Goal: Task Accomplishment & Management: Use online tool/utility

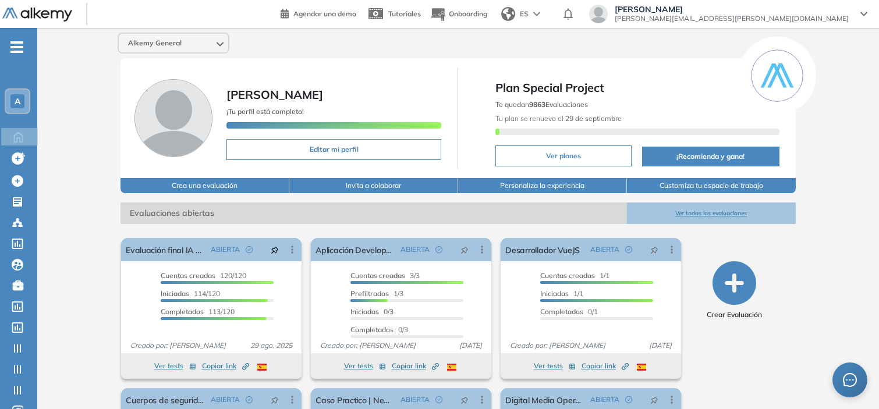
click at [23, 97] on div "A" at bounding box center [17, 101] width 14 height 14
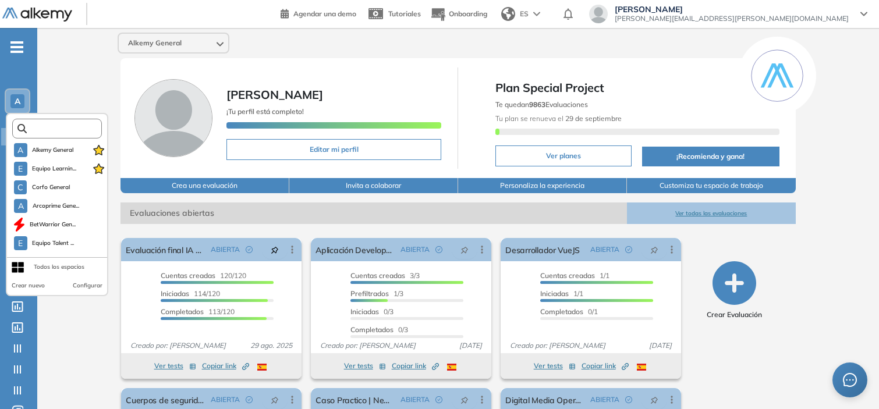
click at [35, 129] on input "text" at bounding box center [61, 129] width 68 height 9
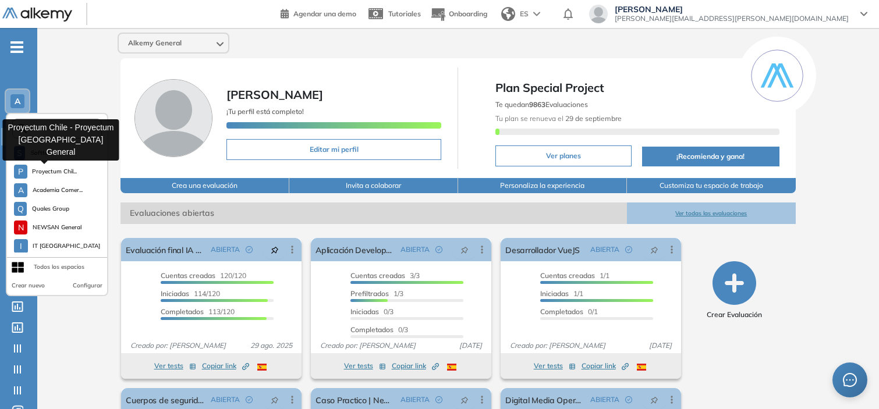
scroll to position [1013, 0]
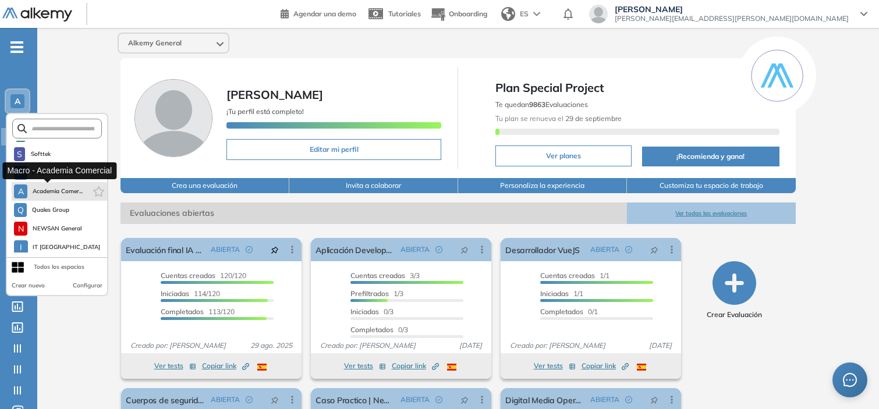
click at [48, 187] on span "Academia Comer..." at bounding box center [57, 191] width 51 height 9
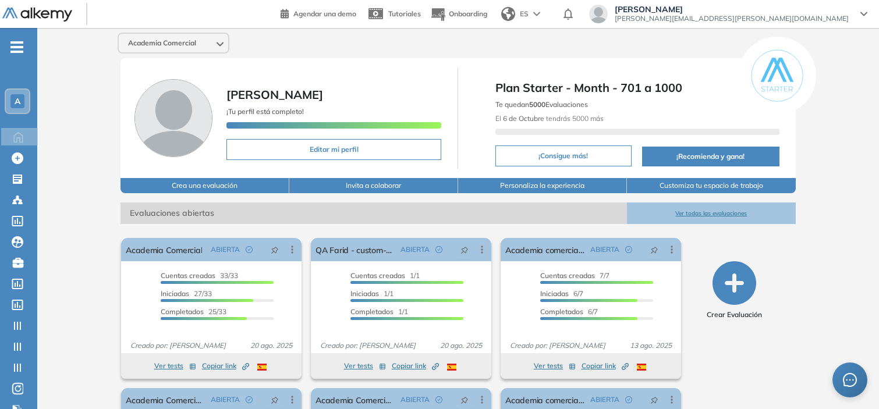
click at [767, 9] on span "[PERSON_NAME]" at bounding box center [732, 9] width 234 height 9
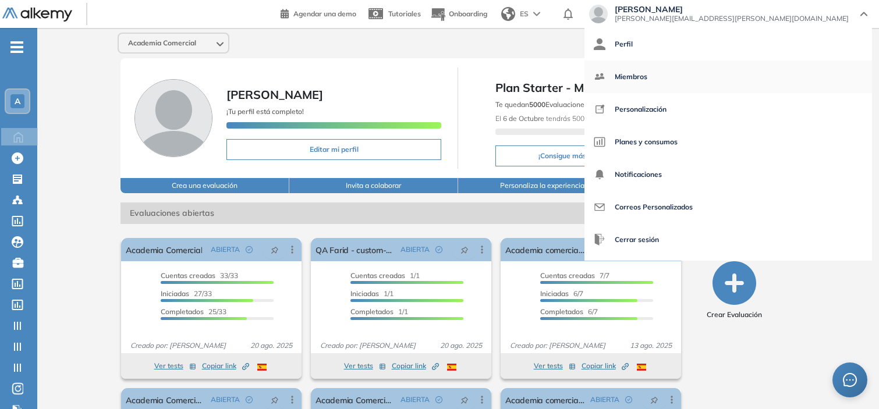
click at [647, 73] on span "Miembros" at bounding box center [631, 77] width 33 height 28
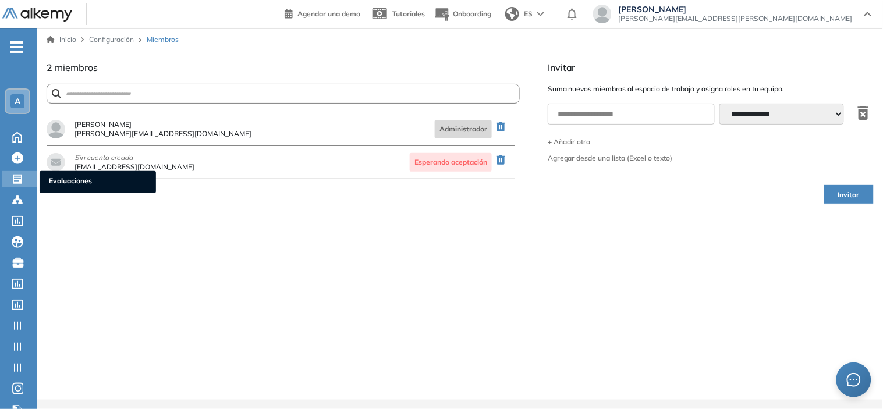
click at [16, 173] on icon at bounding box center [18, 179] width 12 height 12
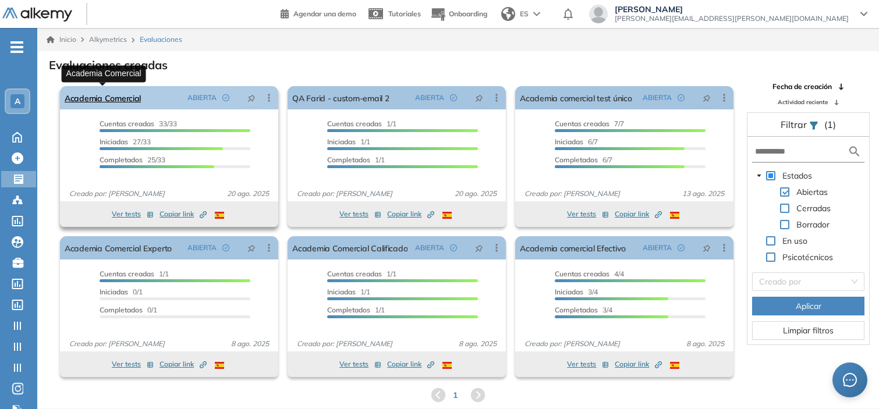
click at [127, 100] on link "Academia Comercial" at bounding box center [103, 97] width 76 height 23
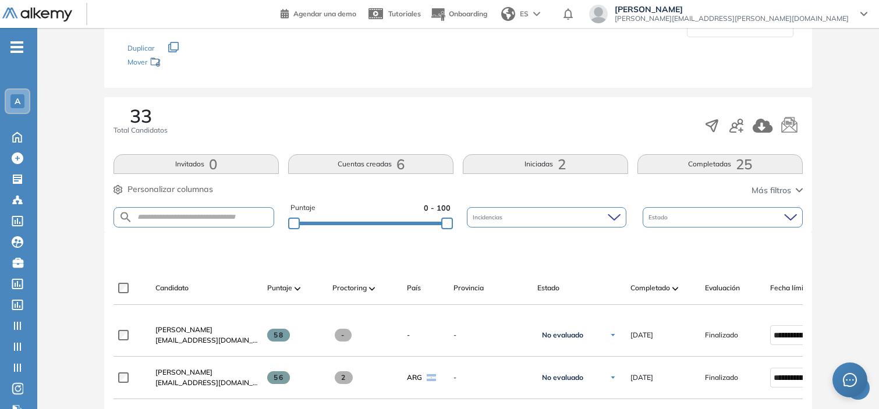
scroll to position [123, 0]
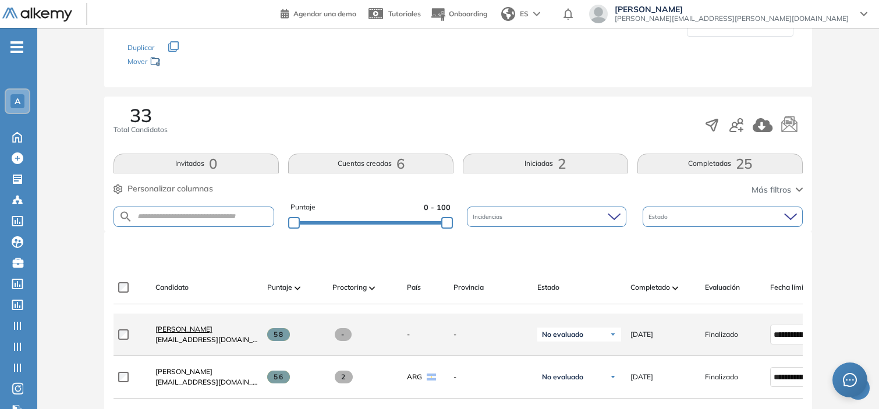
click at [212, 329] on span "CORINA ESTEFANIA PALMERO" at bounding box center [183, 329] width 57 height 9
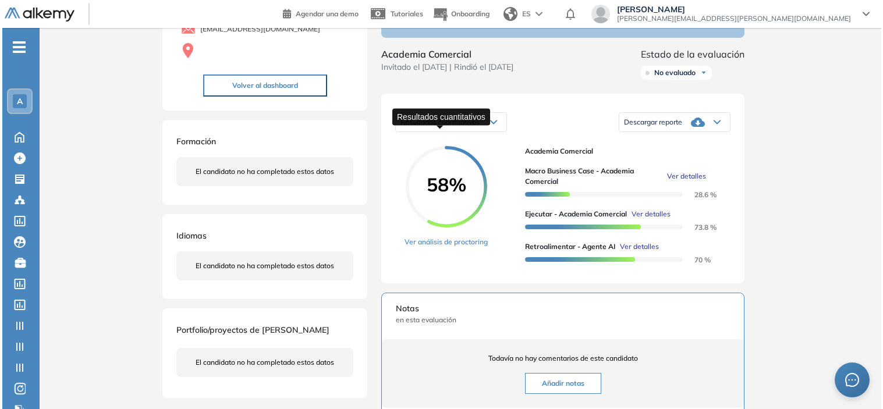
scroll to position [115, 0]
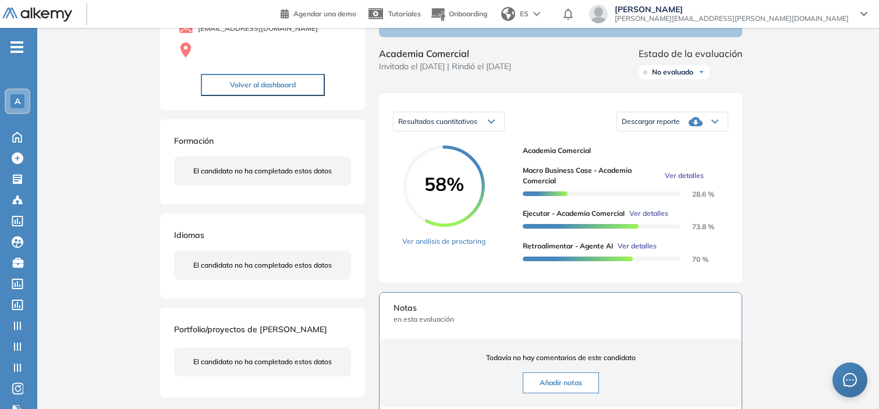
click at [683, 181] on span "Ver detalles" at bounding box center [684, 176] width 39 height 10
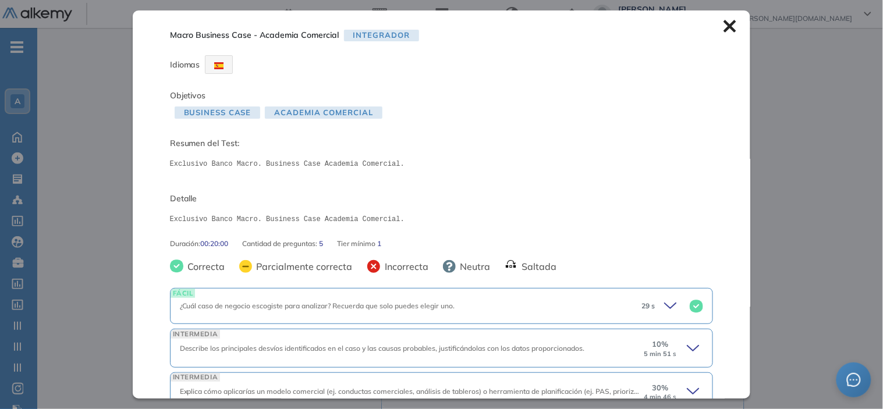
scroll to position [147, 0]
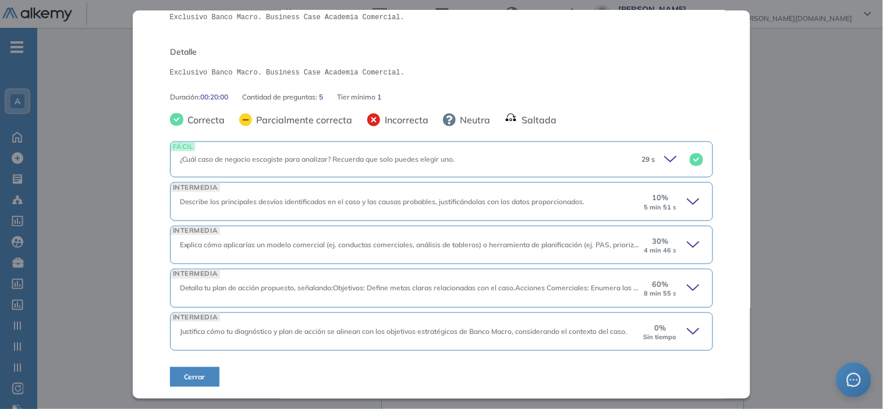
click at [687, 198] on icon at bounding box center [695, 202] width 16 height 16
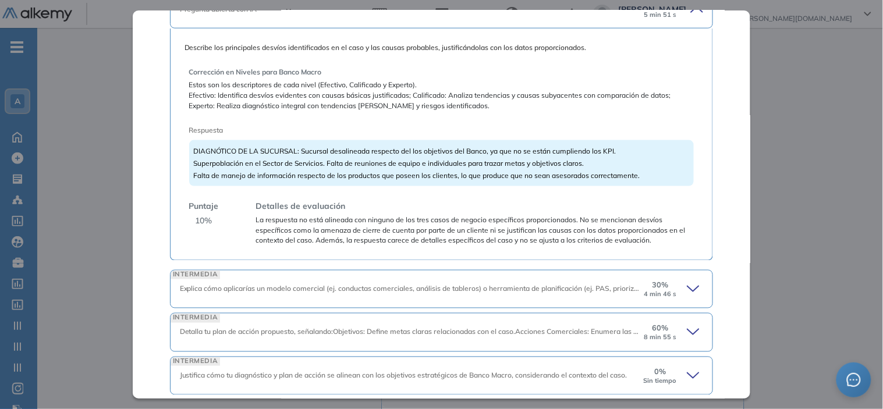
scroll to position [383, 0]
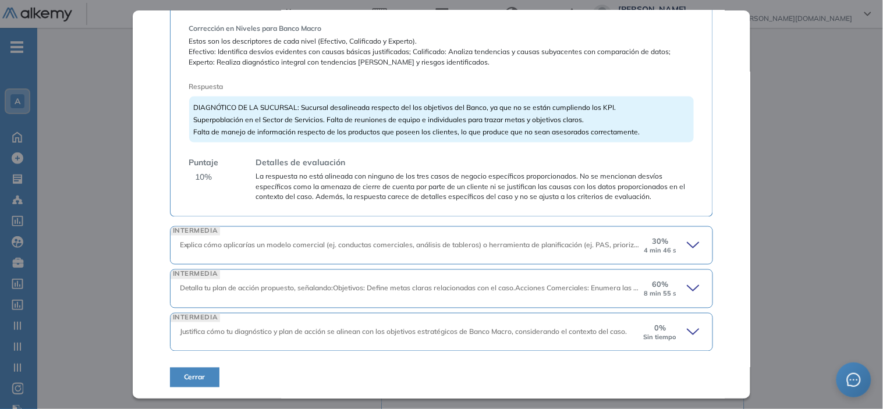
click at [678, 242] on div "30 % 4 min 46 s" at bounding box center [673, 245] width 61 height 19
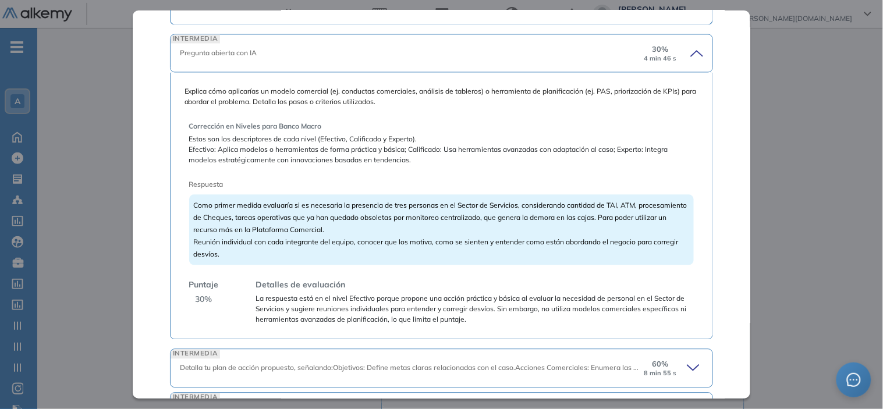
scroll to position [655, 0]
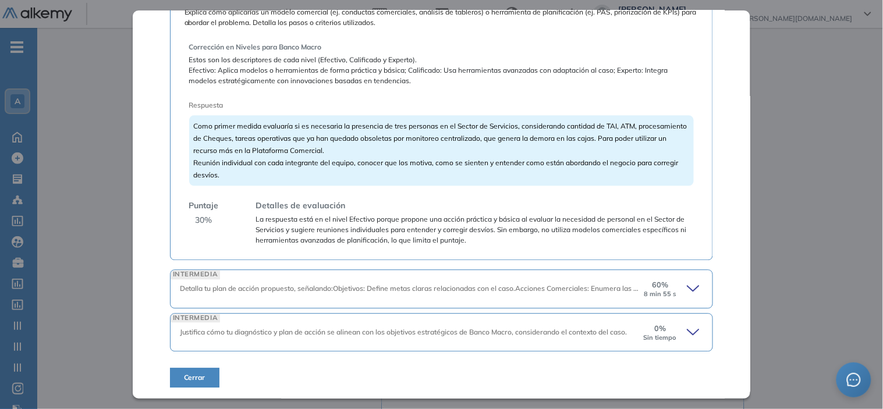
click at [687, 324] on icon at bounding box center [695, 332] width 16 height 16
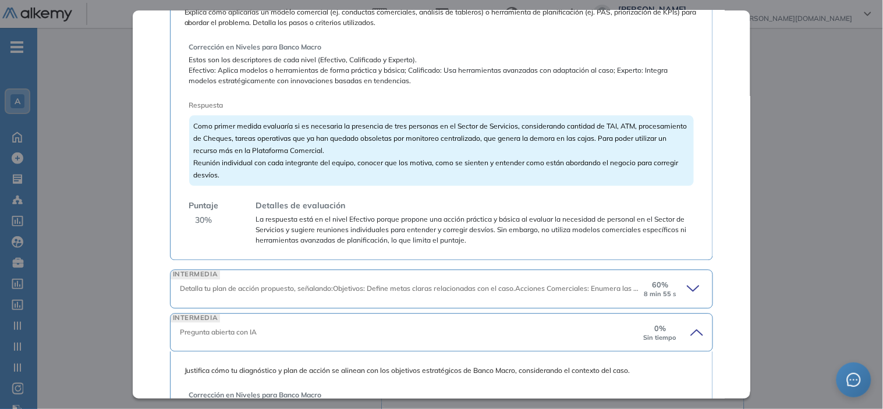
scroll to position [815, 0]
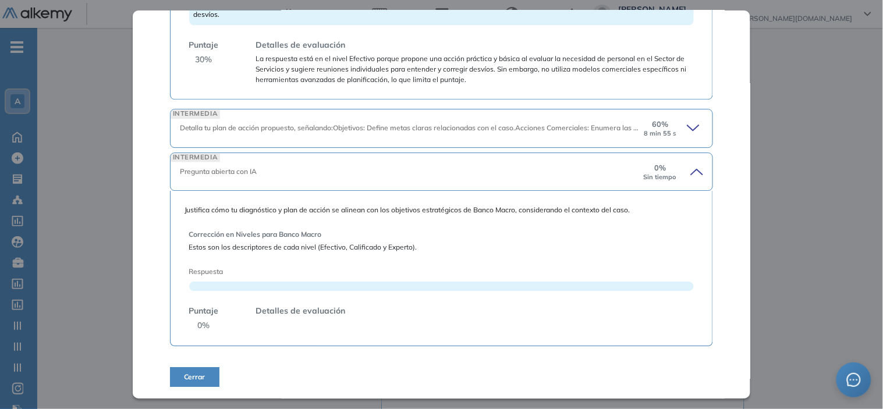
click at [687, 124] on icon at bounding box center [695, 128] width 16 height 16
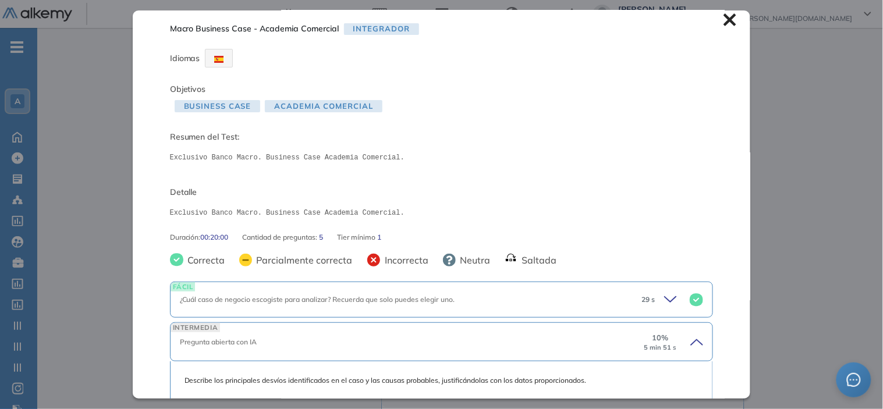
scroll to position [0, 0]
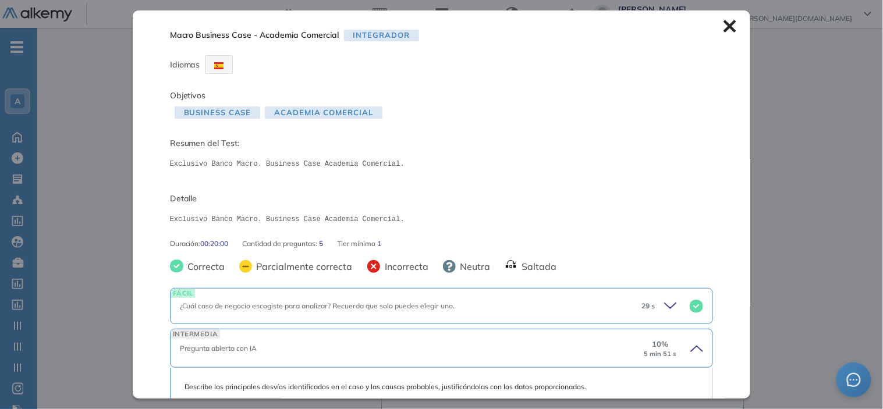
click at [723, 22] on icon at bounding box center [729, 26] width 13 height 13
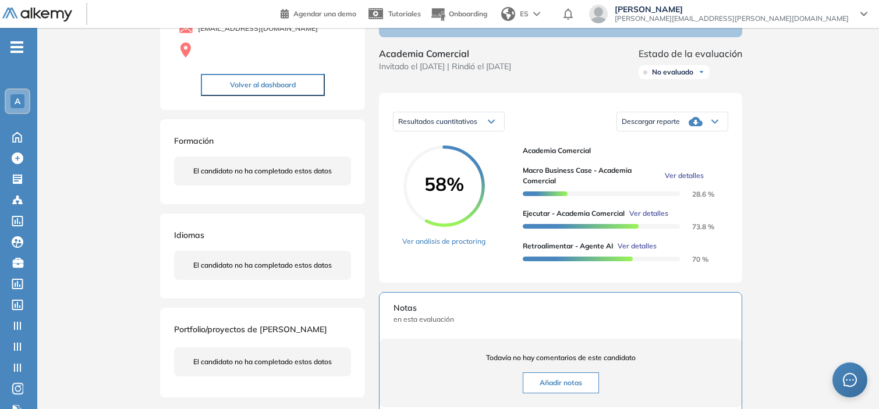
click at [647, 219] on span "Ver detalles" at bounding box center [648, 213] width 39 height 10
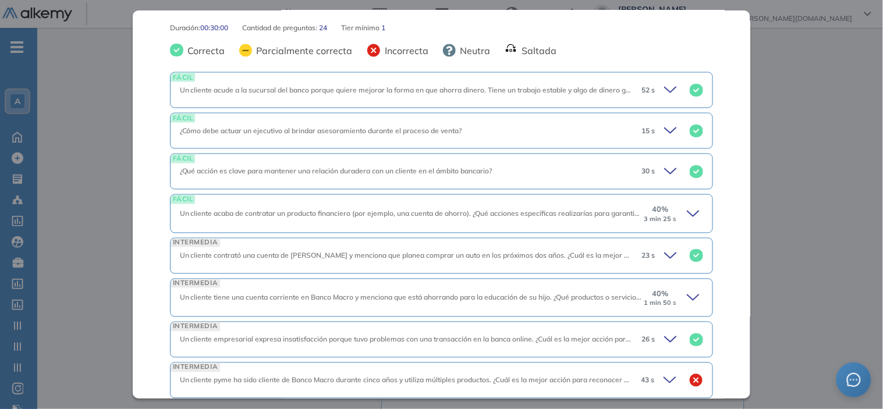
scroll to position [434, 0]
click at [687, 218] on icon at bounding box center [695, 213] width 16 height 16
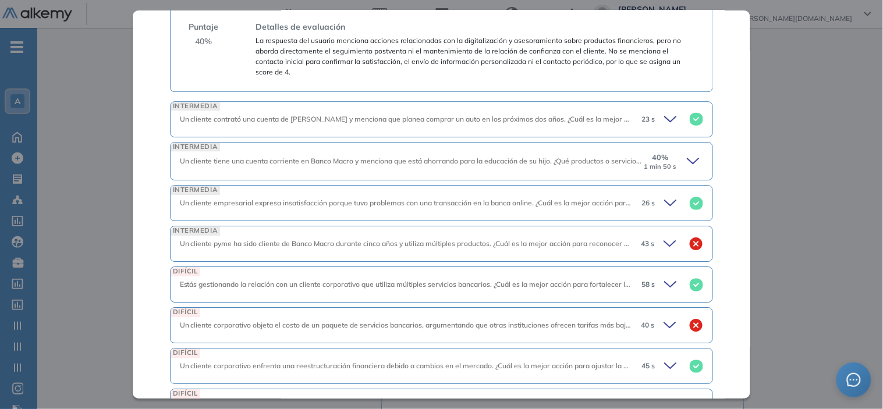
scroll to position [850, 0]
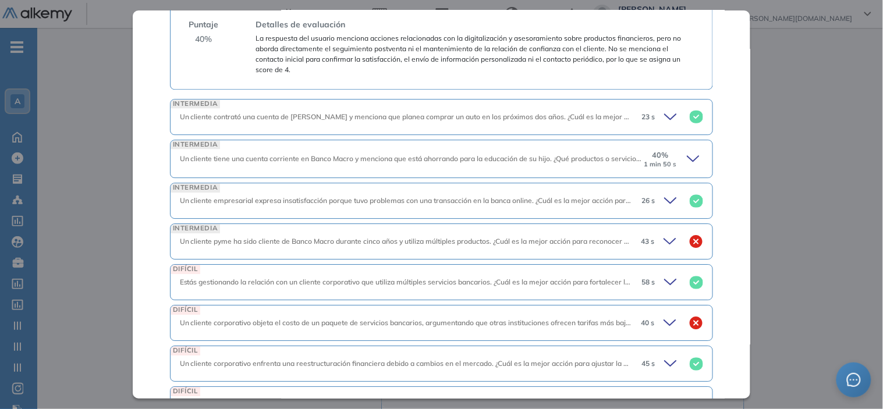
click at [689, 161] on icon at bounding box center [695, 159] width 16 height 16
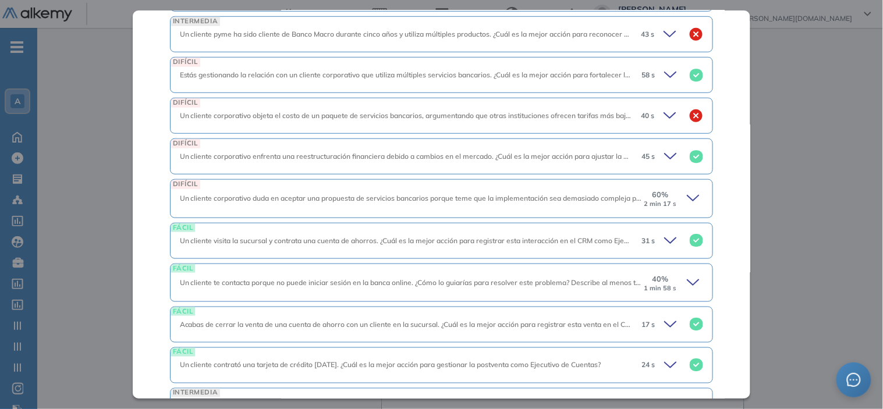
scroll to position [1369, 0]
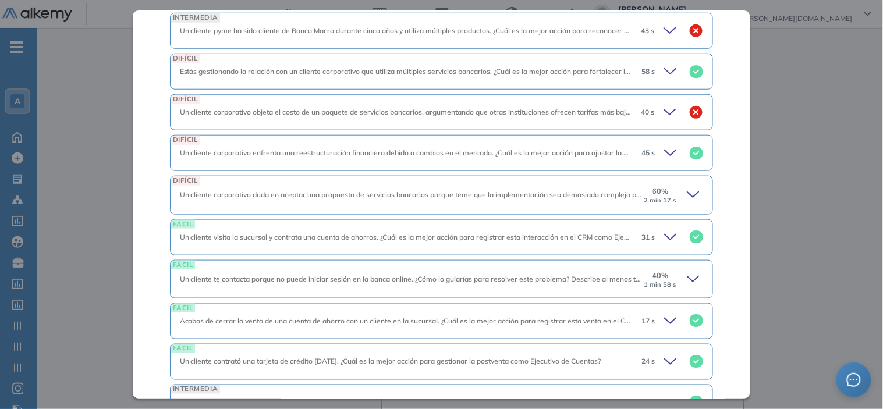
click at [687, 199] on icon at bounding box center [695, 195] width 16 height 16
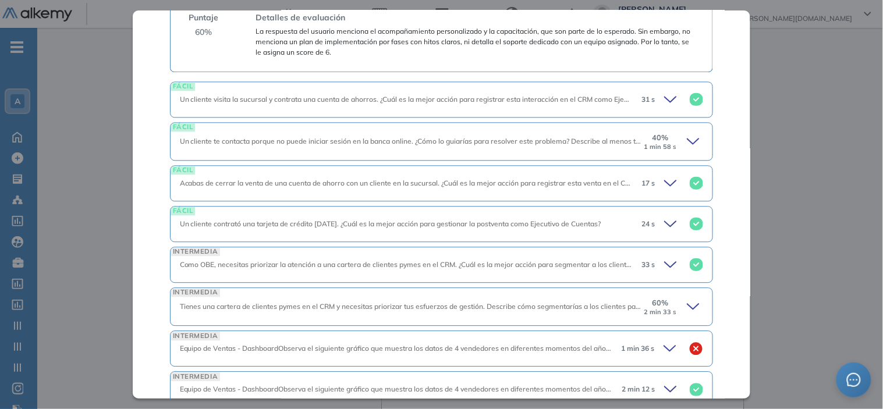
scroll to position [1792, 0]
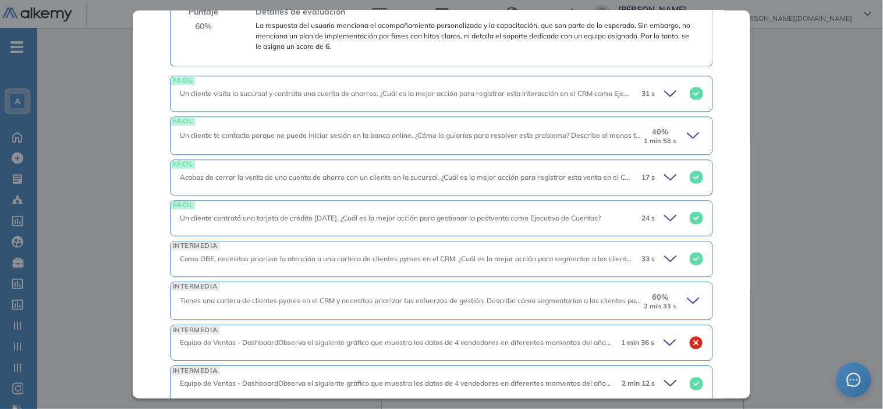
click at [687, 299] on icon at bounding box center [695, 301] width 16 height 16
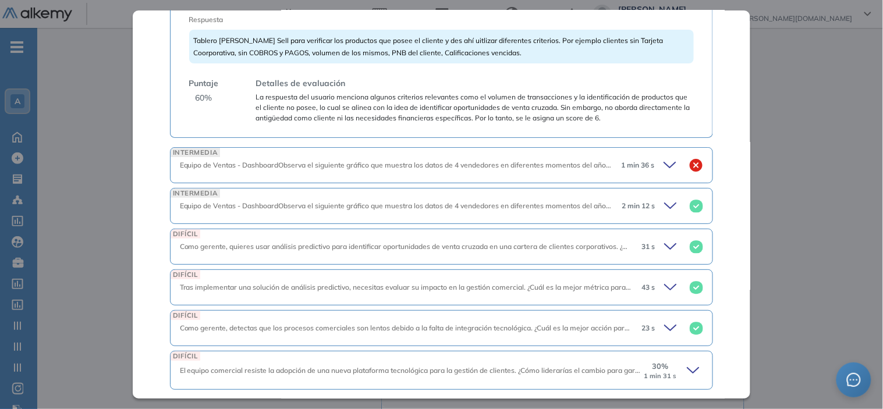
scroll to position [2276, 0]
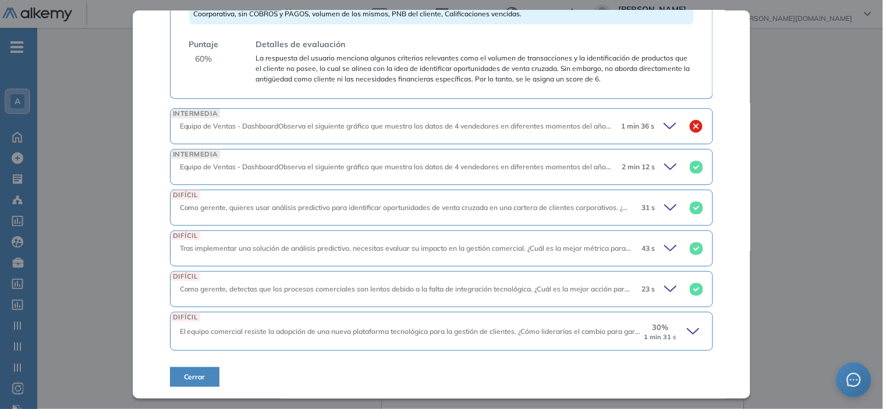
click at [651, 129] on div "1 min 36 s" at bounding box center [657, 126] width 91 height 16
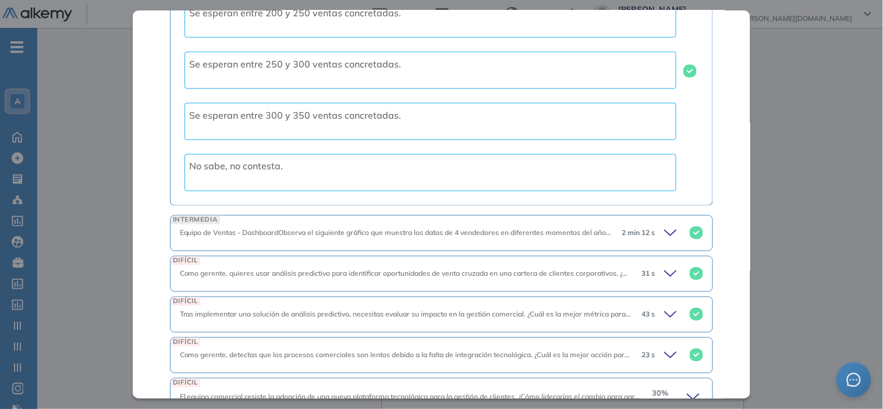
scroll to position [2766, 0]
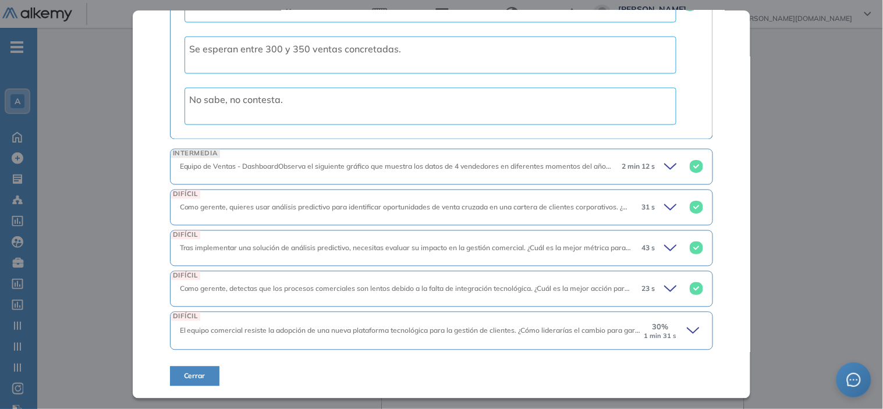
click at [682, 340] on div "DIFÍCIL El equipo comercial resiste la adopción de una nueva plataforma tecnoló…" at bounding box center [442, 331] width 544 height 38
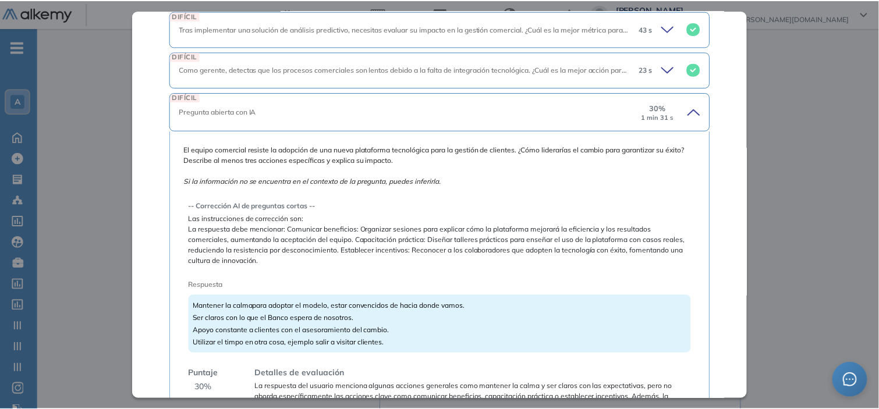
scroll to position [3077, 0]
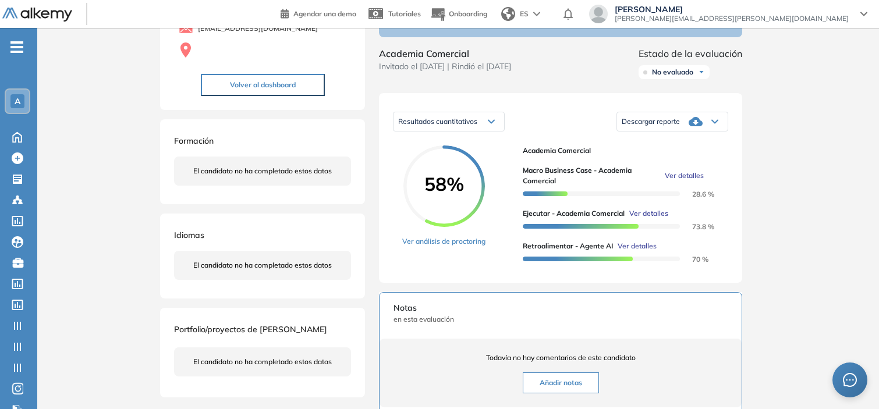
click at [771, 203] on div "Inicio Alkymetrics Evaluaciones Dashboard Candidato Ejecutar - Academia Comerci…" at bounding box center [458, 280] width 842 height 735
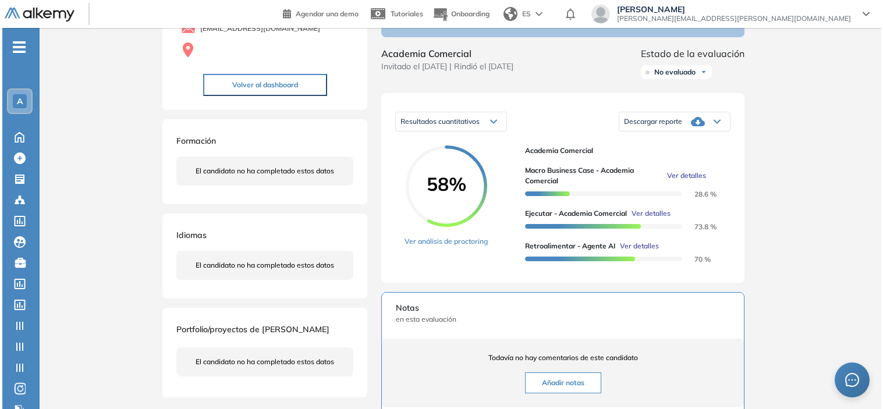
scroll to position [2655, 0]
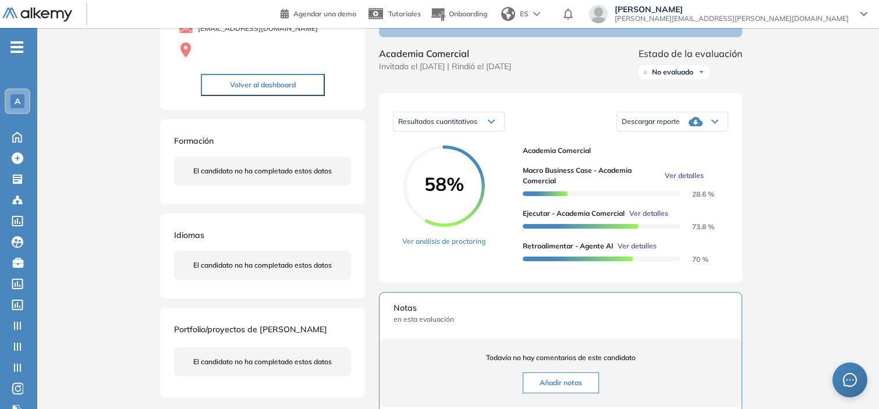
click at [652, 251] on span "Ver detalles" at bounding box center [637, 246] width 39 height 10
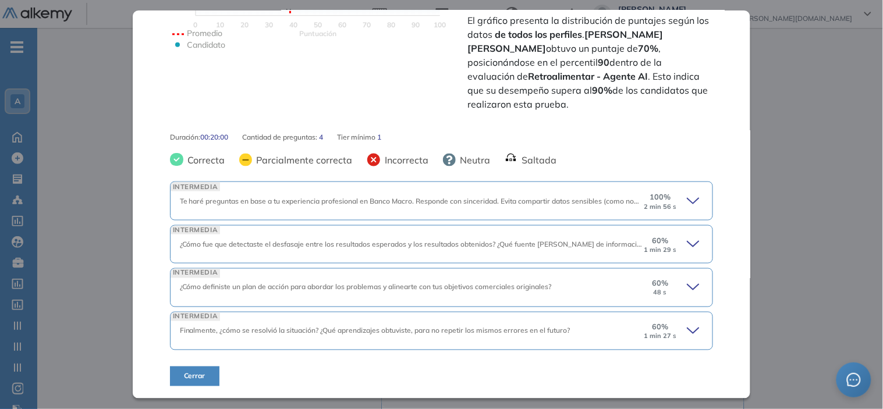
scroll to position [324, 0]
click at [668, 242] on div "60 % 1 min 29 s" at bounding box center [660, 245] width 35 height 19
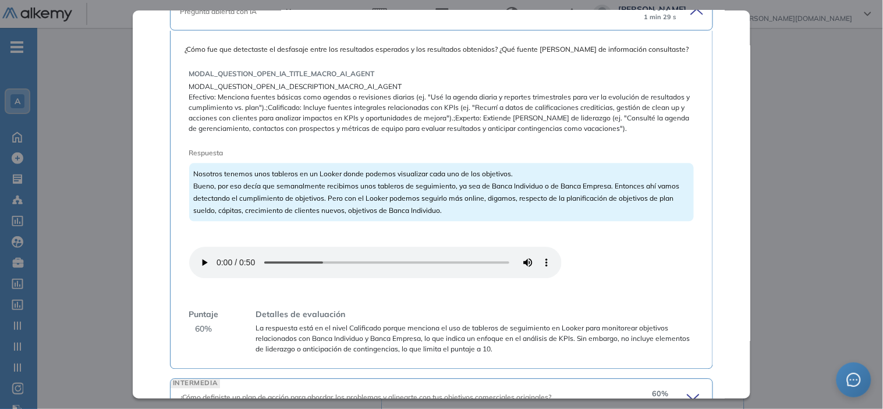
scroll to position [666, 0]
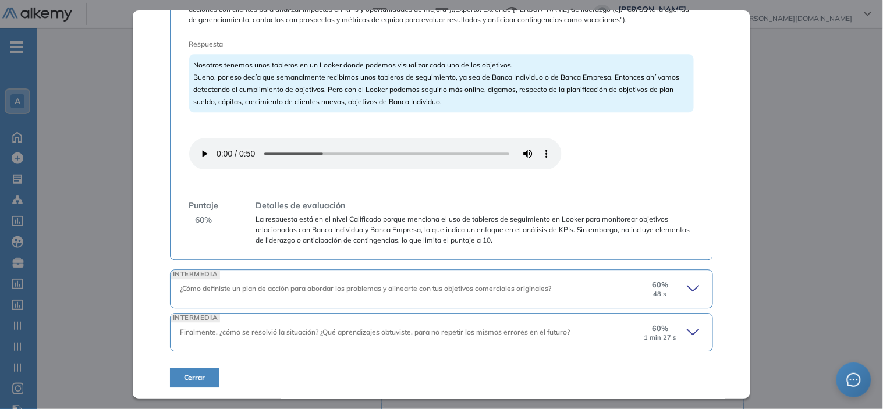
click at [672, 289] on div "60 % 48 s" at bounding box center [673, 288] width 61 height 19
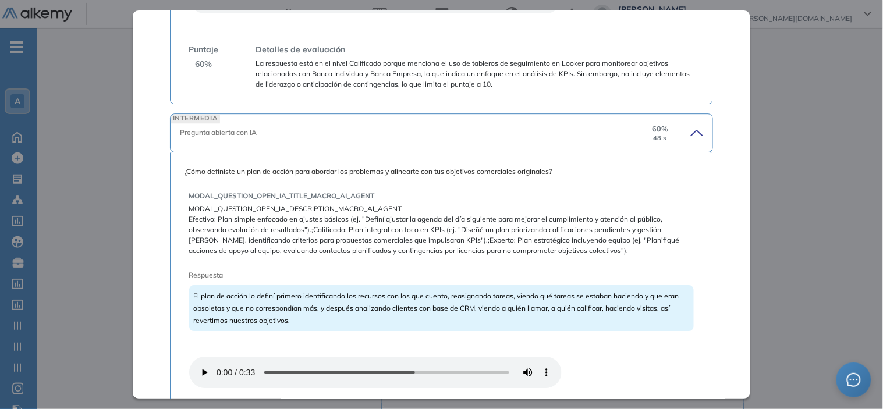
scroll to position [998, 0]
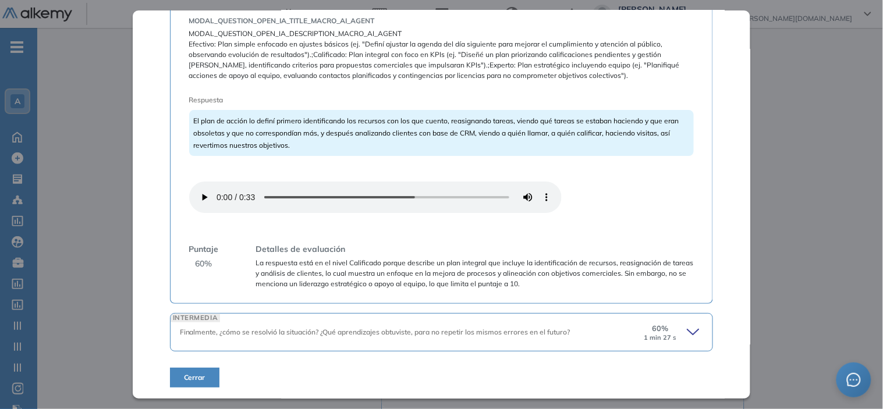
click at [677, 336] on div "60 % 1 min 27 s" at bounding box center [673, 332] width 61 height 19
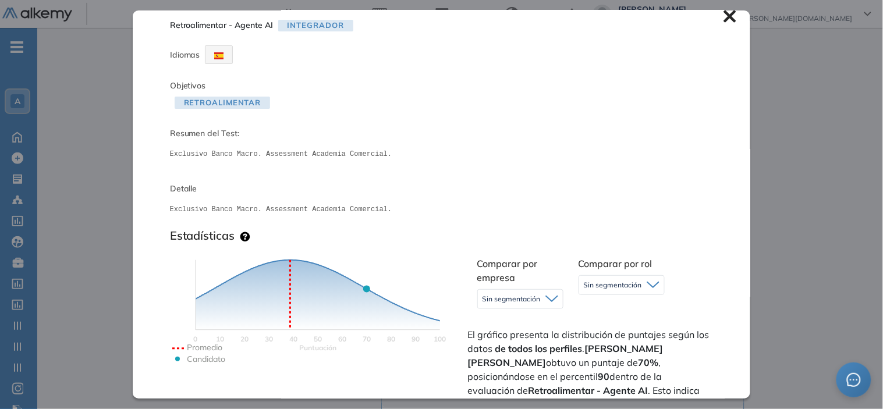
scroll to position [0, 0]
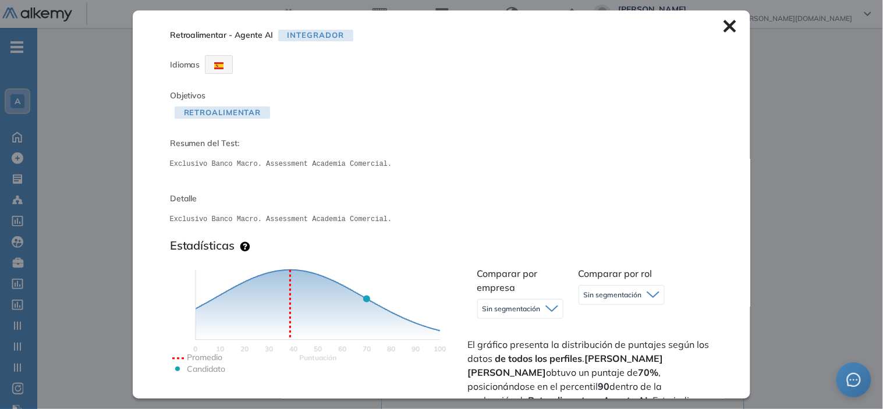
click at [725, 24] on icon at bounding box center [730, 26] width 12 height 12
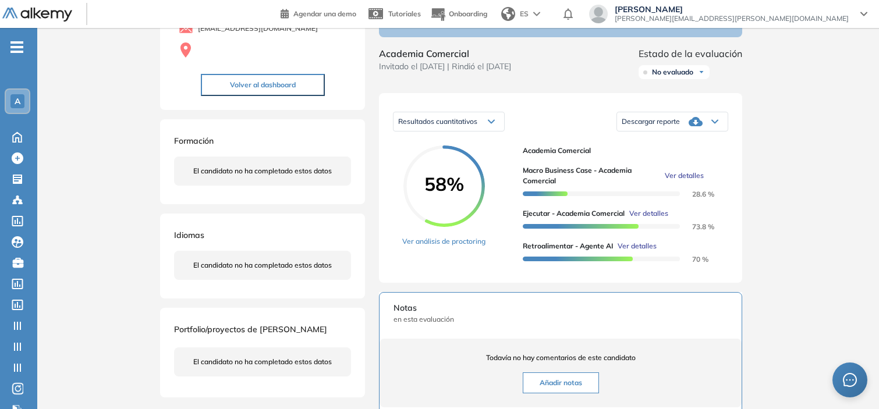
click at [671, 181] on span "Ver detalles" at bounding box center [684, 176] width 39 height 10
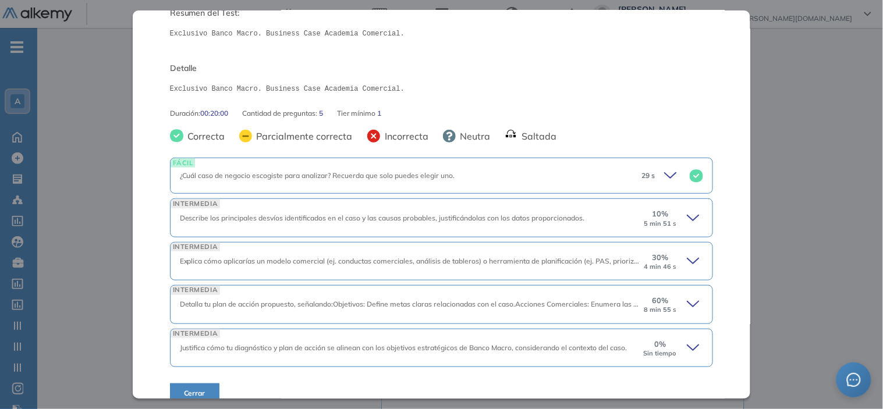
scroll to position [147, 0]
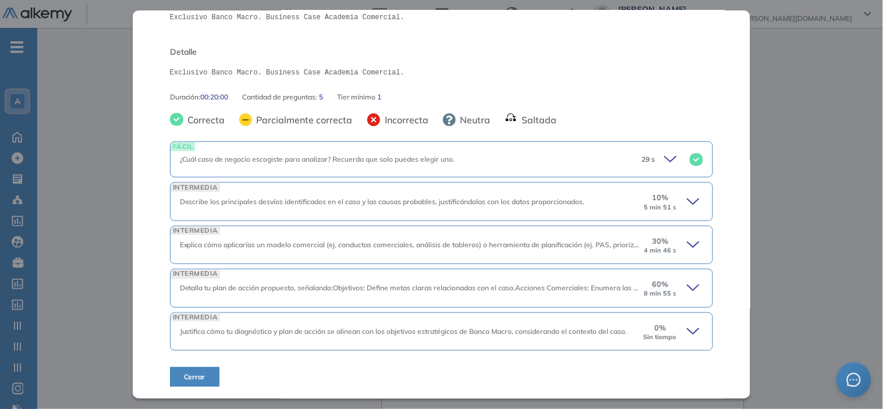
click at [690, 327] on icon at bounding box center [695, 332] width 16 height 16
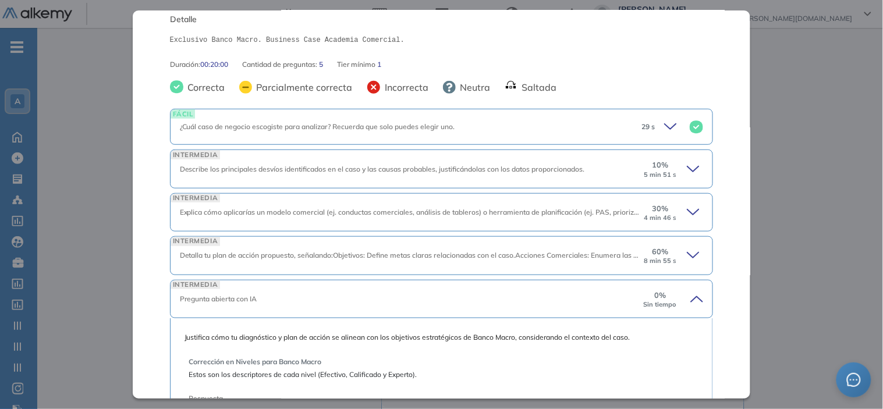
scroll to position [175, 0]
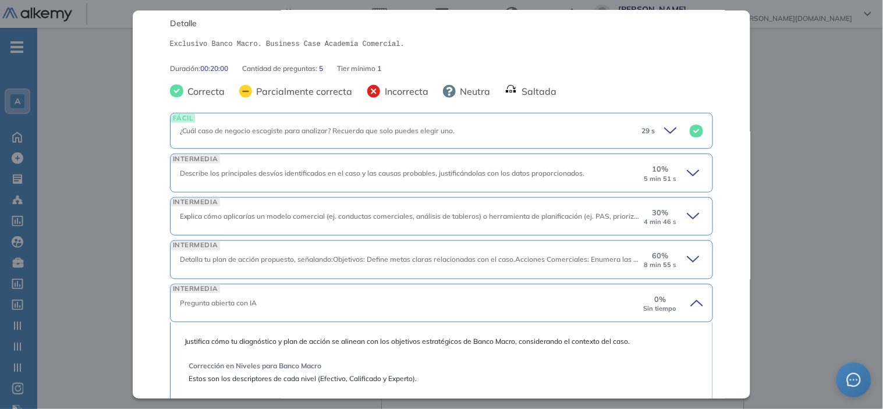
click at [664, 135] on icon at bounding box center [672, 131] width 16 height 16
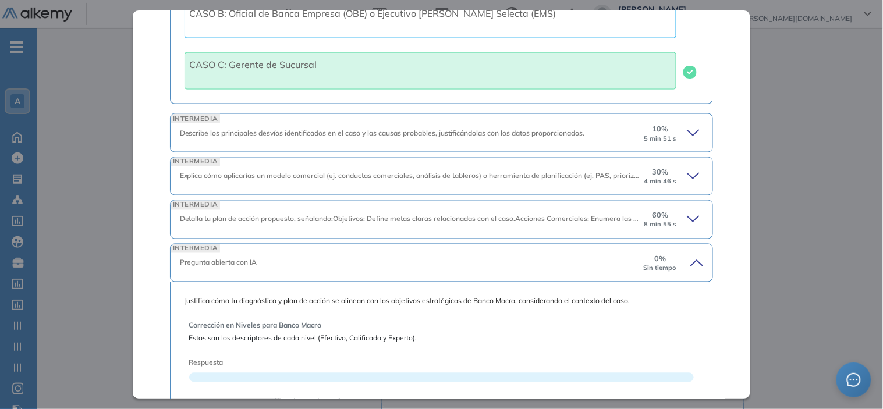
scroll to position [427, 0]
click at [687, 132] on icon at bounding box center [695, 133] width 16 height 16
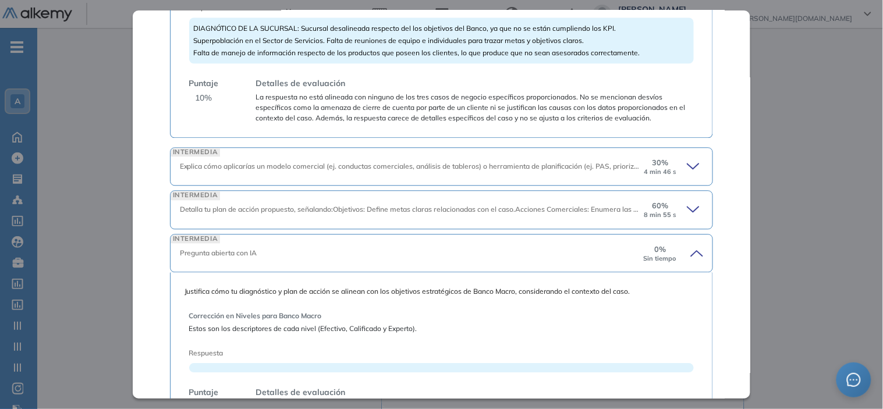
scroll to position [674, 0]
click at [687, 162] on icon at bounding box center [695, 166] width 16 height 16
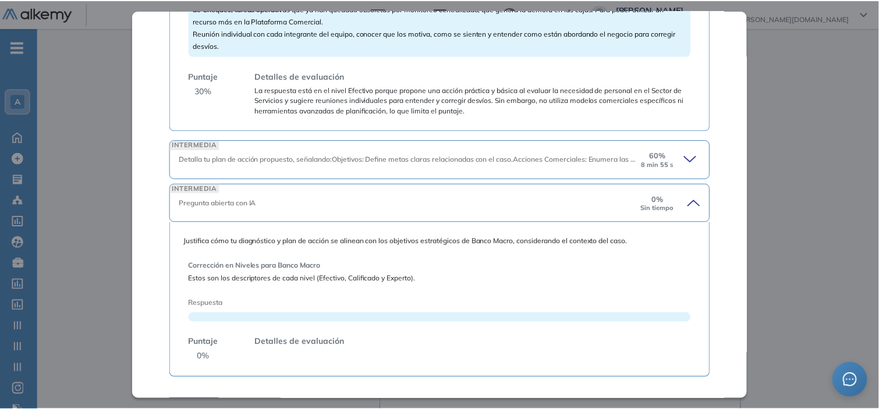
scroll to position [996, 0]
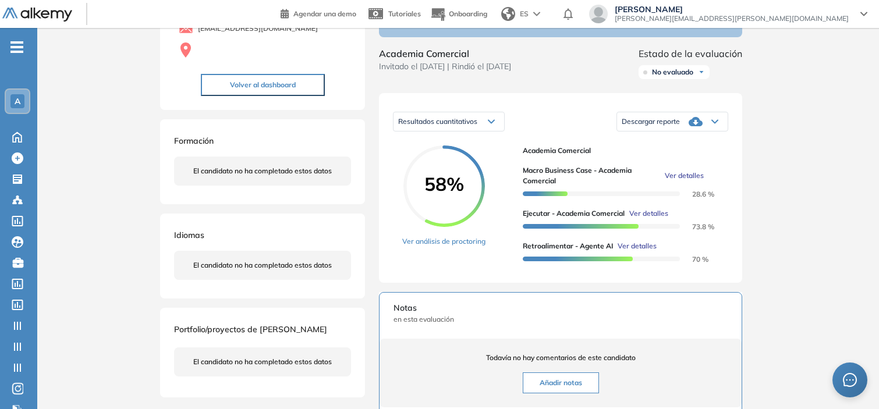
click at [94, 193] on div "Inicio Alkymetrics Evaluaciones Dashboard Candidato Macro Business Case - Acade…" at bounding box center [458, 280] width 842 height 735
click at [777, 14] on span "[PERSON_NAME][EMAIL_ADDRESS][PERSON_NAME][DOMAIN_NAME]" at bounding box center [732, 18] width 234 height 9
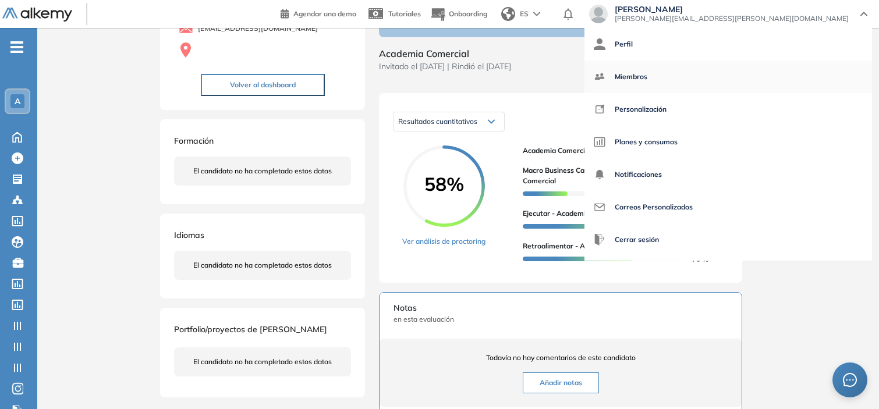
click at [647, 77] on span "Miembros" at bounding box center [631, 77] width 33 height 28
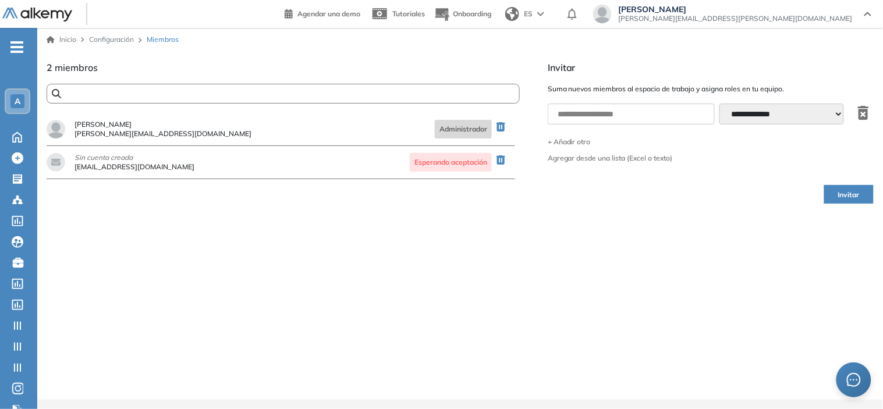
click at [252, 97] on input "text" at bounding box center [257, 94] width 393 height 9
paste input "**********"
type input "**********"
click at [635, 113] on input "text" at bounding box center [631, 114] width 167 height 21
paste input "**********"
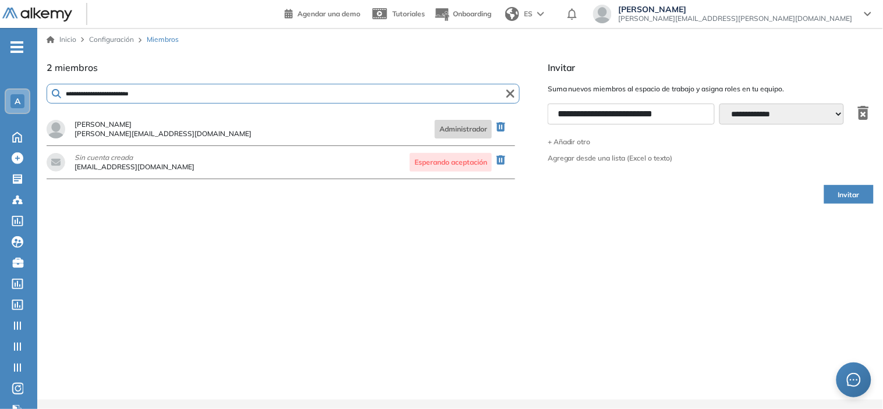
type input "**********"
click at [842, 195] on span "Invitar" at bounding box center [849, 195] width 22 height 11
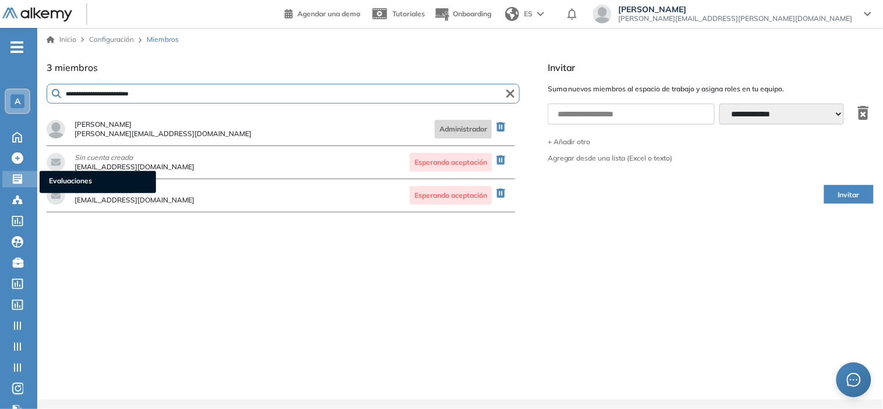
click at [16, 179] on icon at bounding box center [17, 179] width 9 height 9
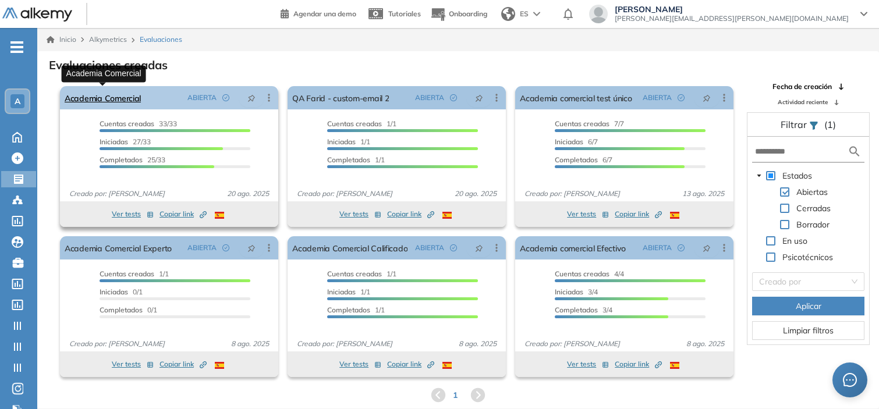
click at [72, 95] on link "Academia Comercial" at bounding box center [103, 97] width 76 height 23
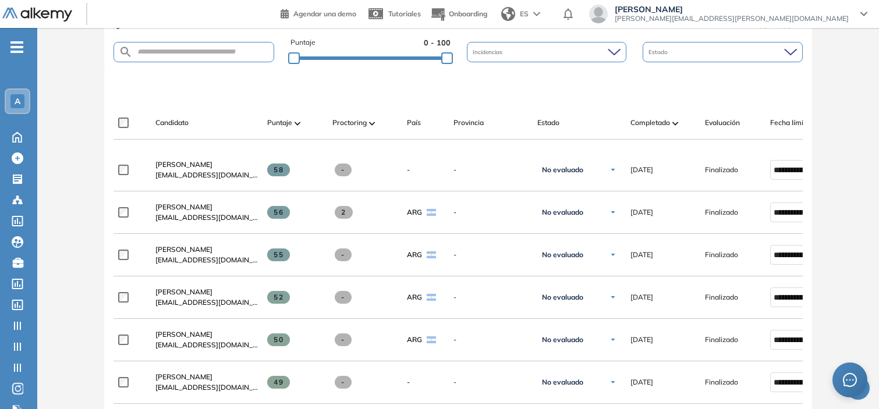
scroll to position [289, 0]
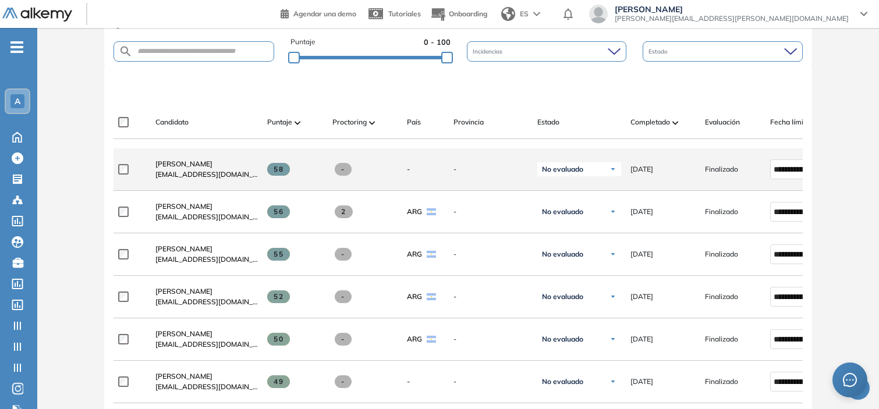
click at [242, 162] on div "CORINA ESTEFANIA PALMERO corinapalmero@macro.com.ar" at bounding box center [202, 170] width 112 height 40
click at [212, 165] on span "CORINA ESTEFANIA PALMERO" at bounding box center [183, 163] width 57 height 9
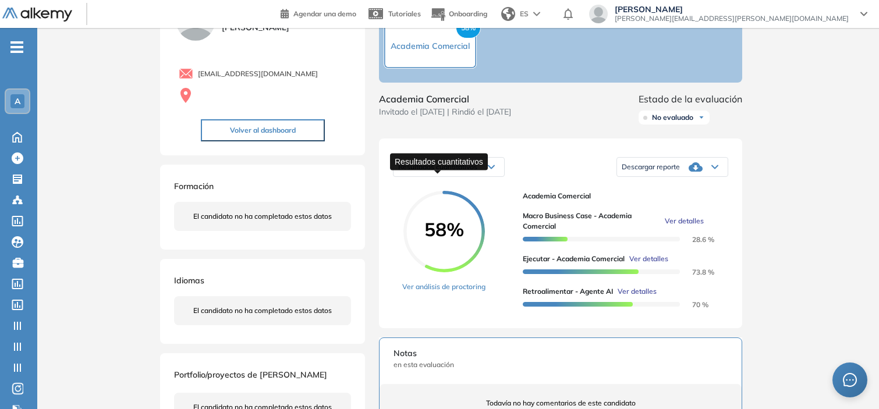
scroll to position [77, 0]
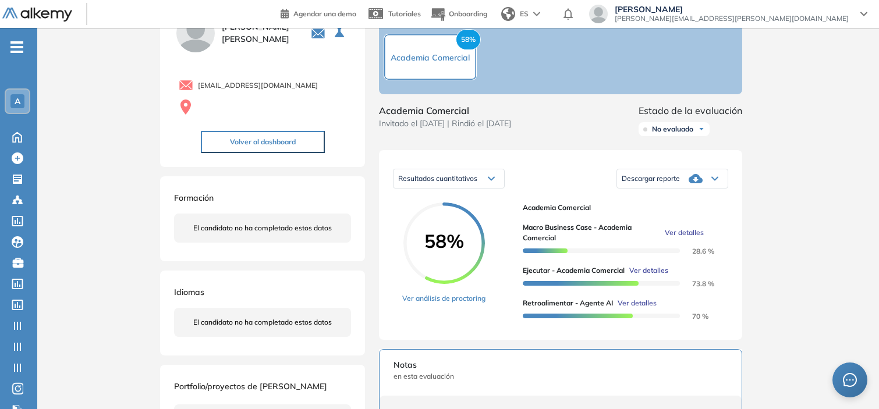
scroll to position [59, 0]
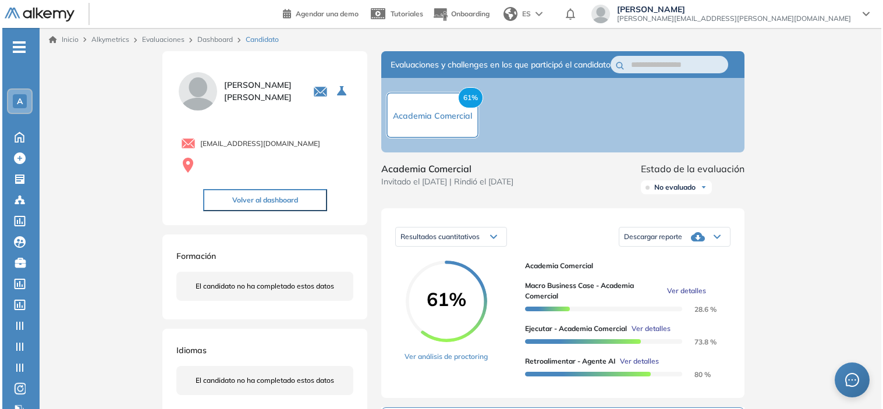
scroll to position [79, 0]
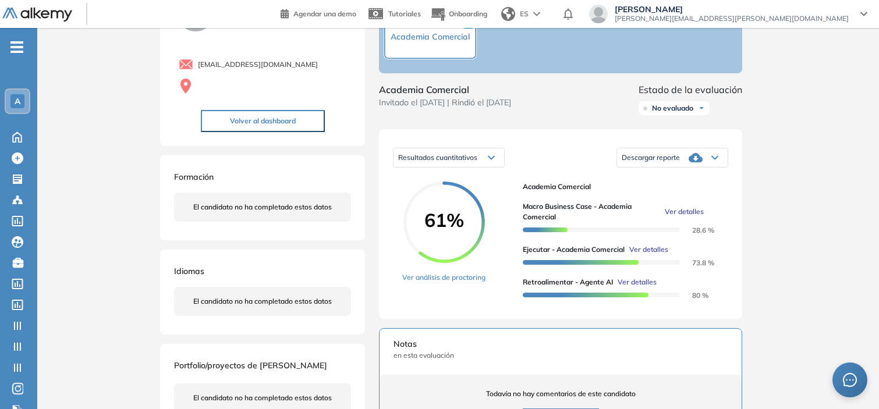
click at [678, 217] on span "Ver detalles" at bounding box center [684, 212] width 39 height 10
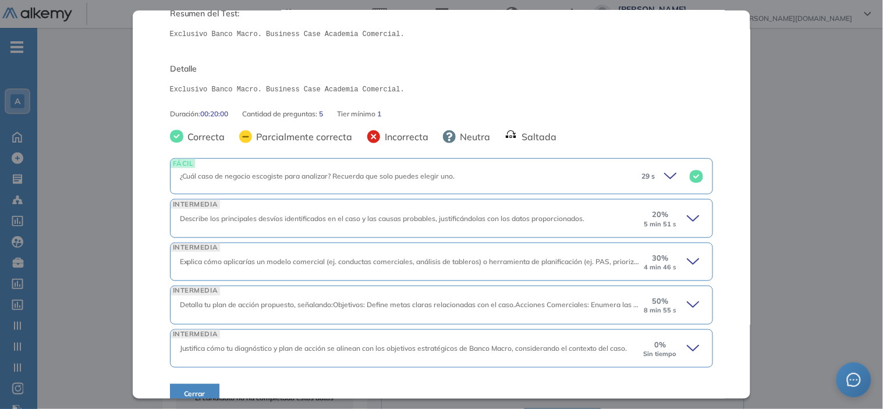
scroll to position [130, 0]
click at [672, 215] on div "20 % 5 min 51 s" at bounding box center [673, 217] width 61 height 19
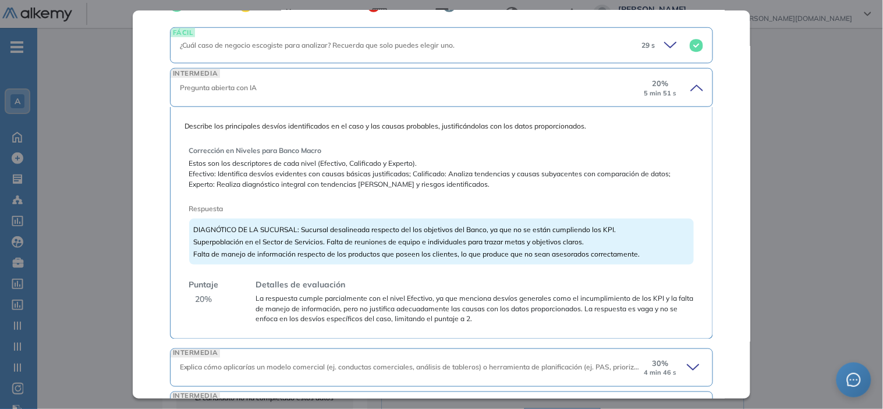
scroll to position [383, 0]
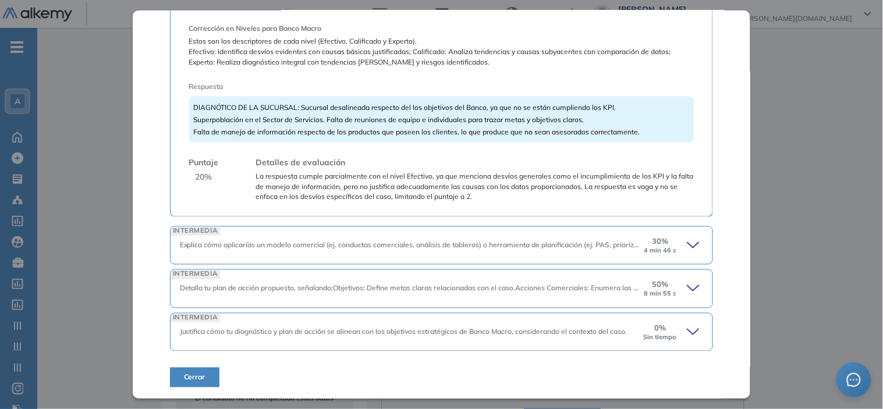
click at [688, 326] on icon at bounding box center [695, 332] width 16 height 16
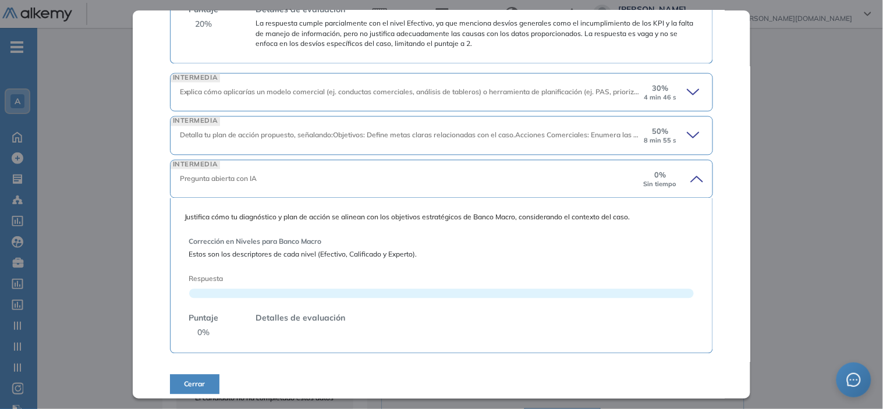
scroll to position [544, 0]
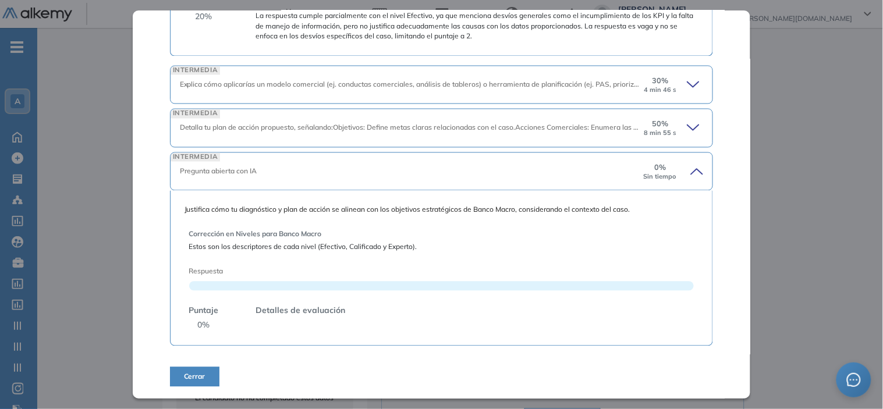
click at [687, 132] on icon at bounding box center [695, 128] width 16 height 16
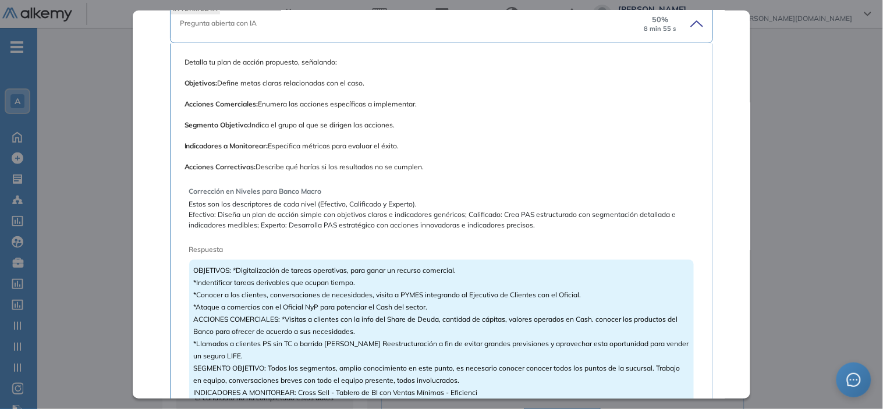
scroll to position [644, 0]
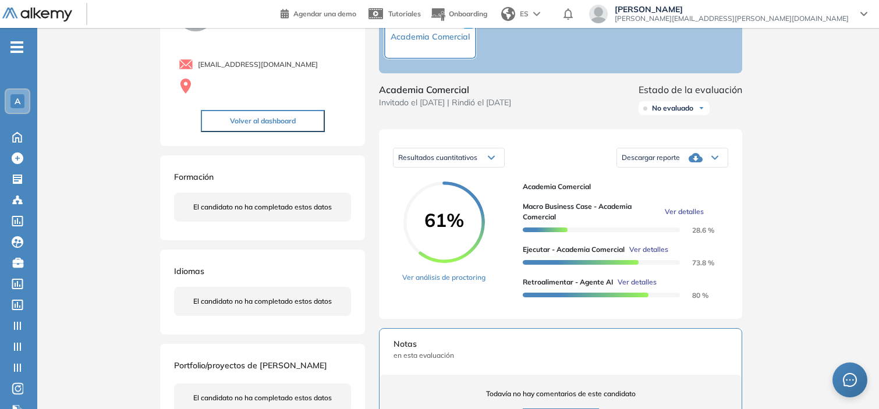
click at [784, 150] on div "Inicio Alkymetrics Evaluaciones Dashboard Candidato Macro Business Case - Acade…" at bounding box center [458, 316] width 842 height 735
click at [642, 288] on span "Ver detalles" at bounding box center [637, 282] width 39 height 10
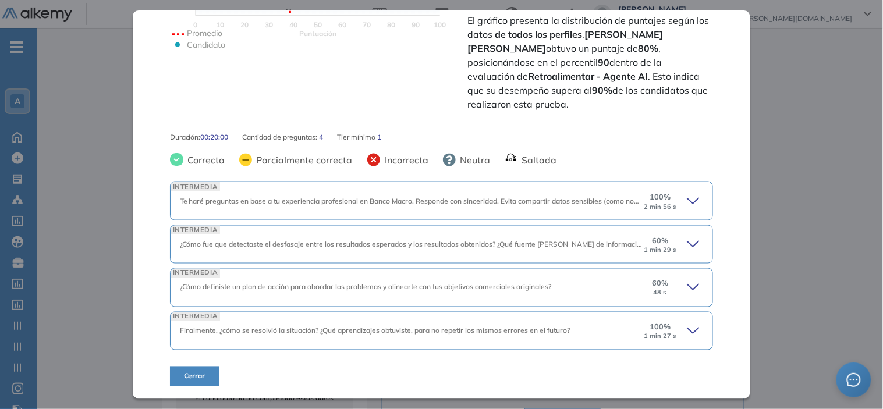
scroll to position [324, 0]
click at [689, 324] on icon at bounding box center [695, 332] width 16 height 16
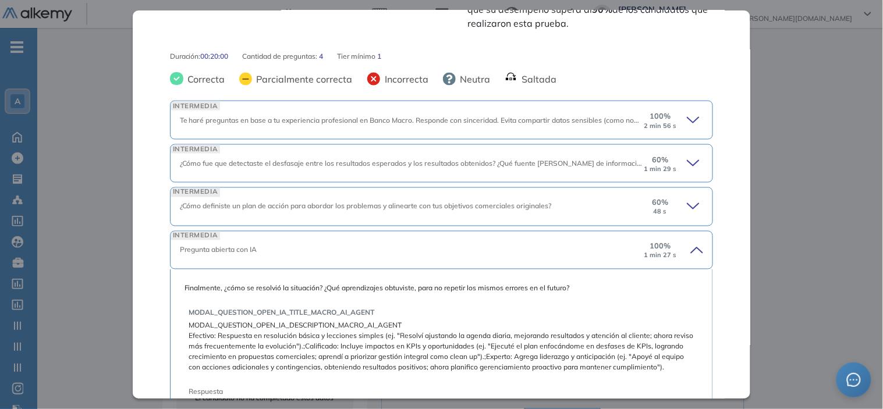
scroll to position [405, 0]
click at [687, 210] on icon at bounding box center [695, 207] width 16 height 16
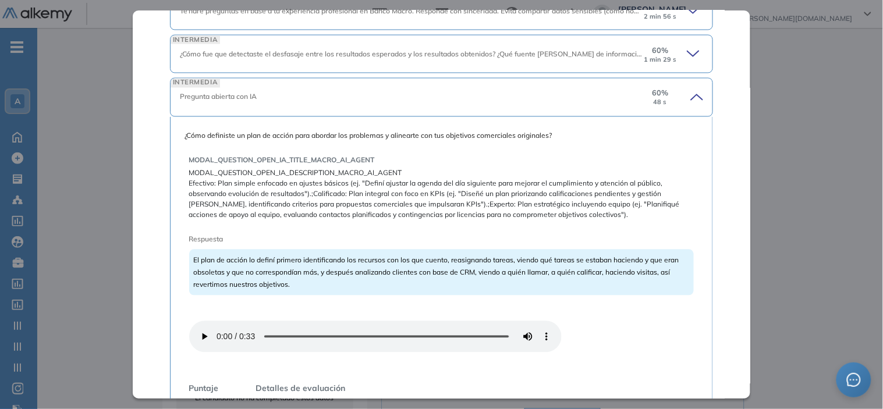
scroll to position [516, 0]
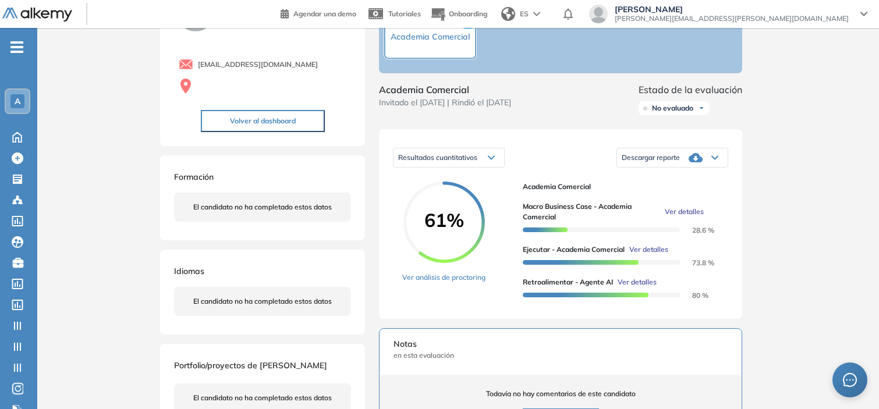
click at [804, 176] on div "Inicio Alkymetrics Evaluaciones Dashboard Candidato Retroalimentar - Agente AI …" at bounding box center [458, 316] width 842 height 735
click at [696, 217] on span "Ver detalles" at bounding box center [684, 212] width 39 height 10
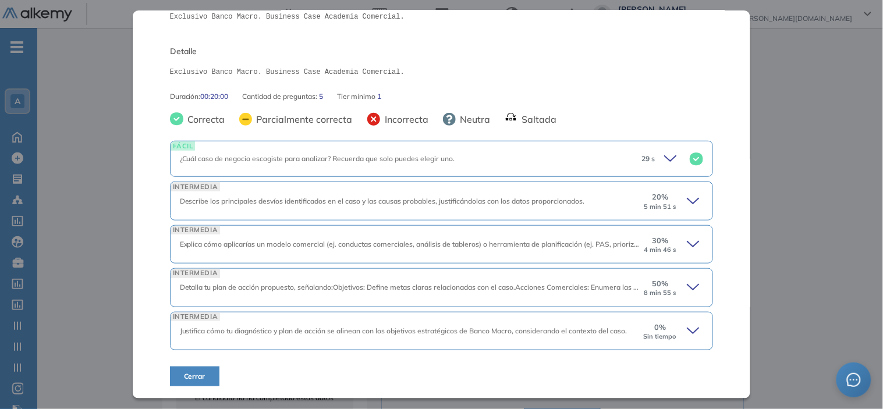
scroll to position [147, 0]
click at [687, 204] on icon at bounding box center [695, 202] width 16 height 16
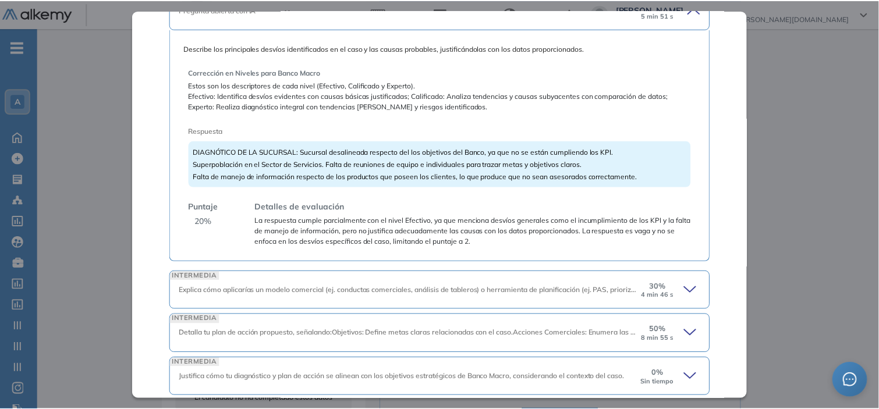
scroll to position [339, 0]
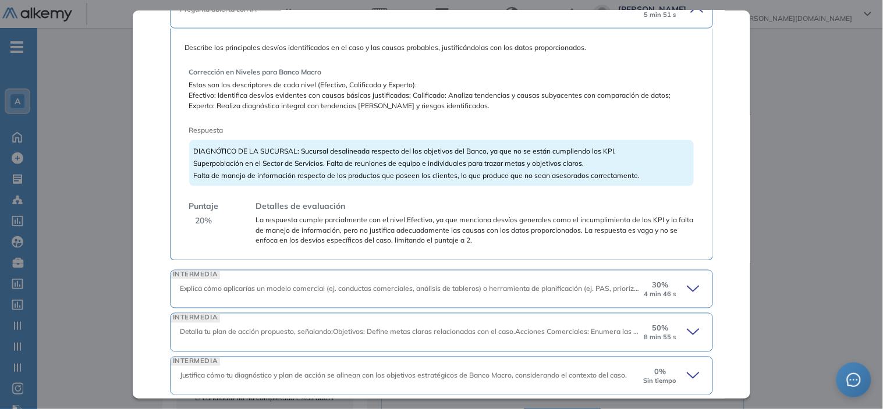
click at [726, 228] on div "Macro Business Case - Academia Comercial Integrador Idiomas Objetivos Business …" at bounding box center [442, 204] width 618 height 388
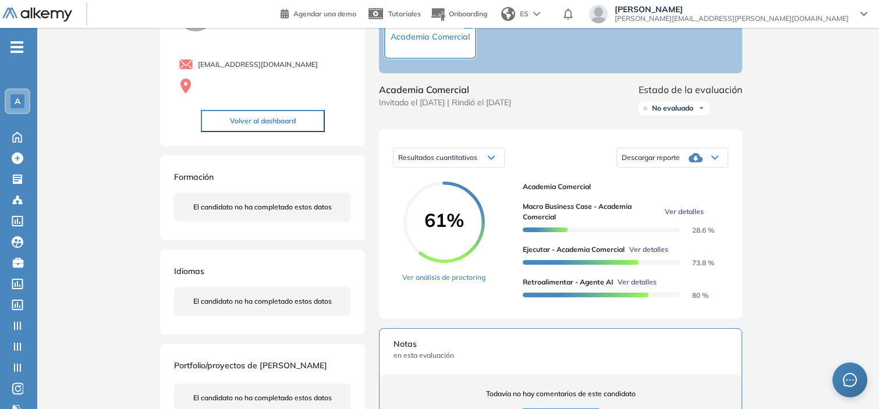
click at [802, 189] on div "Inicio Alkymetrics Evaluaciones Dashboard Candidato Macro Business Case - Acade…" at bounding box center [458, 316] width 842 height 735
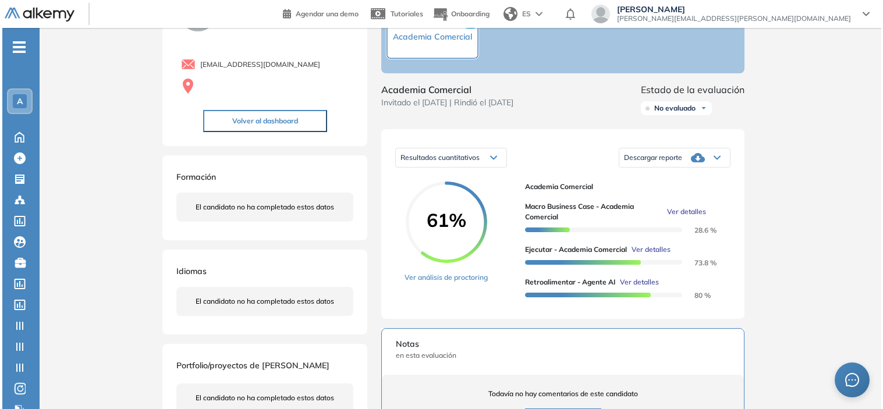
scroll to position [0, 0]
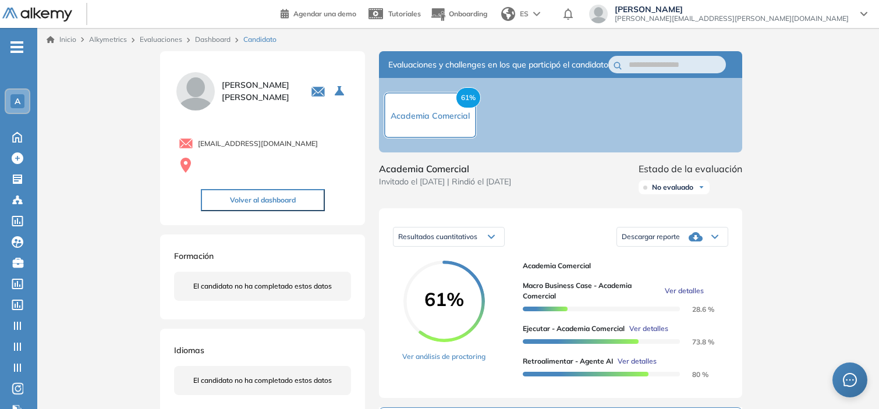
click at [670, 296] on span "Ver detalles" at bounding box center [684, 291] width 39 height 10
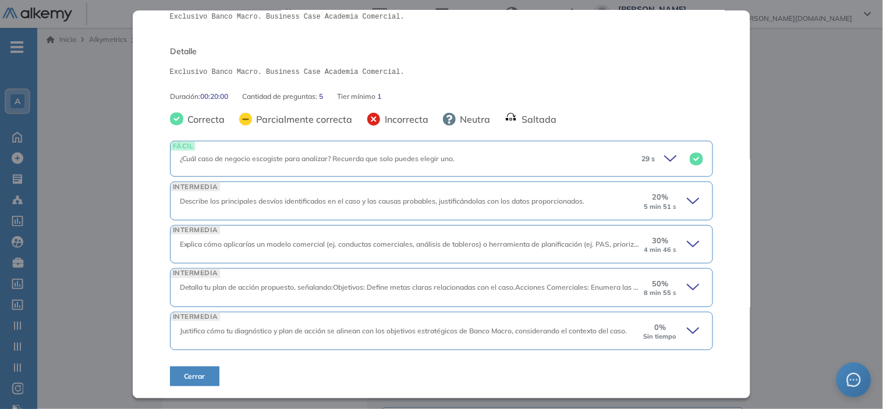
scroll to position [147, 0]
click at [687, 194] on icon at bounding box center [695, 202] width 16 height 16
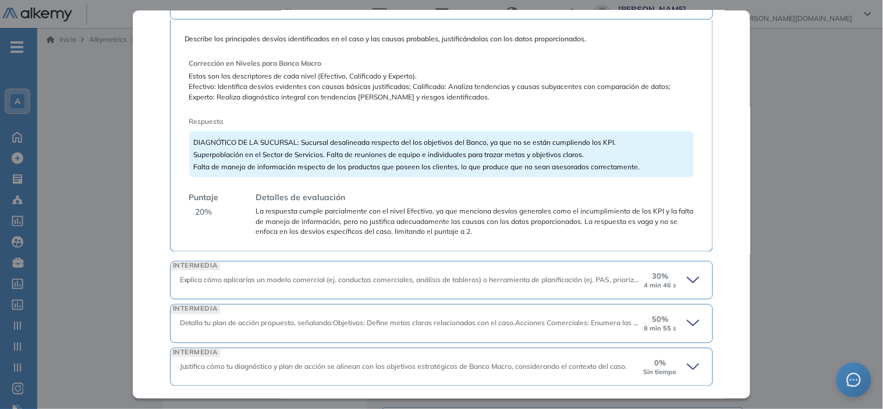
scroll to position [383, 0]
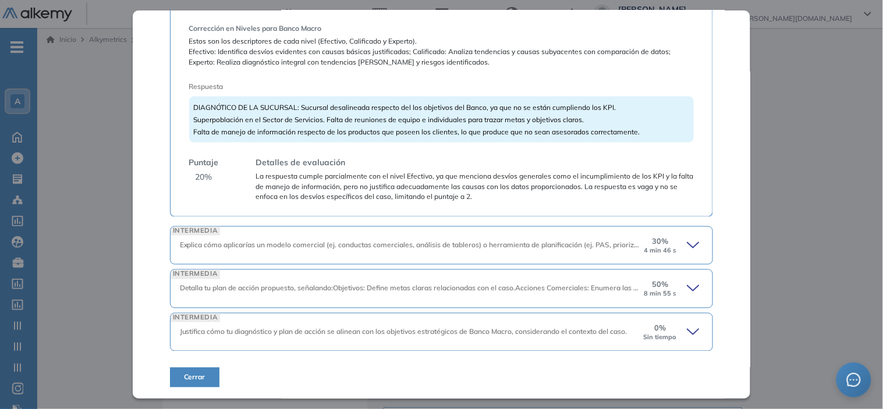
click at [690, 329] on icon at bounding box center [693, 331] width 12 height 5
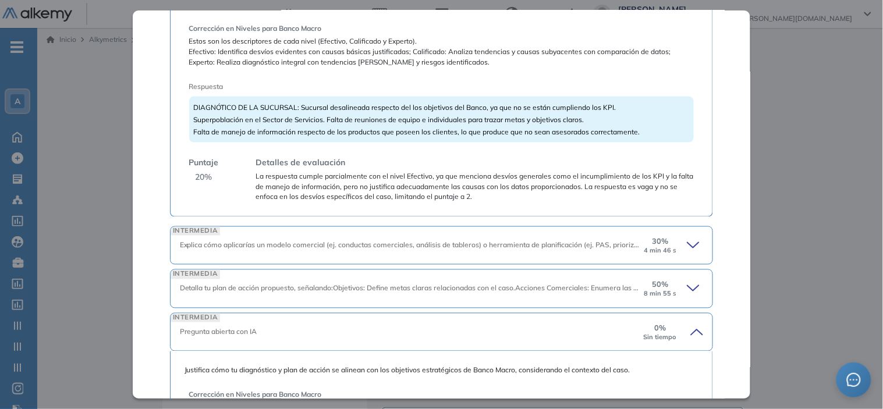
scroll to position [544, 0]
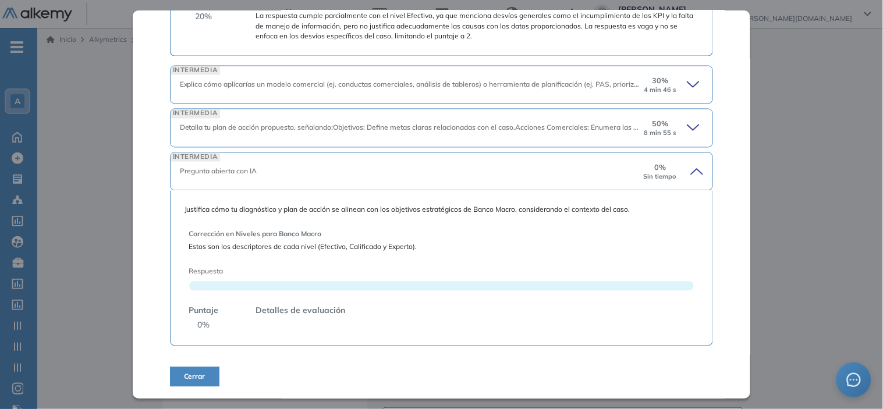
click at [690, 130] on icon at bounding box center [695, 128] width 16 height 16
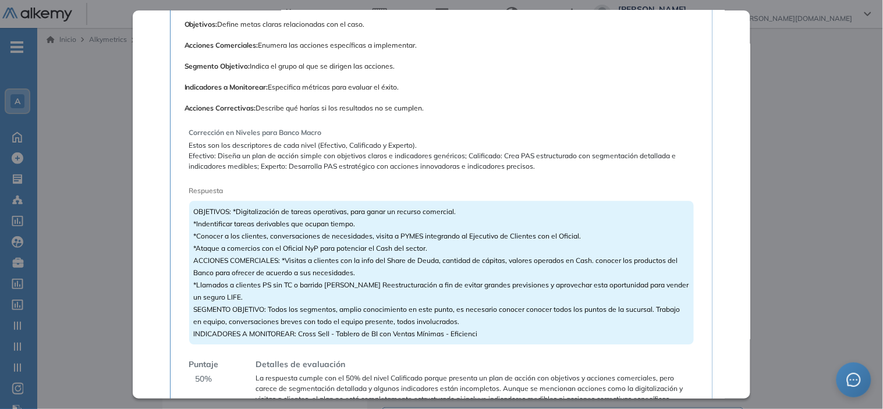
scroll to position [708, 0]
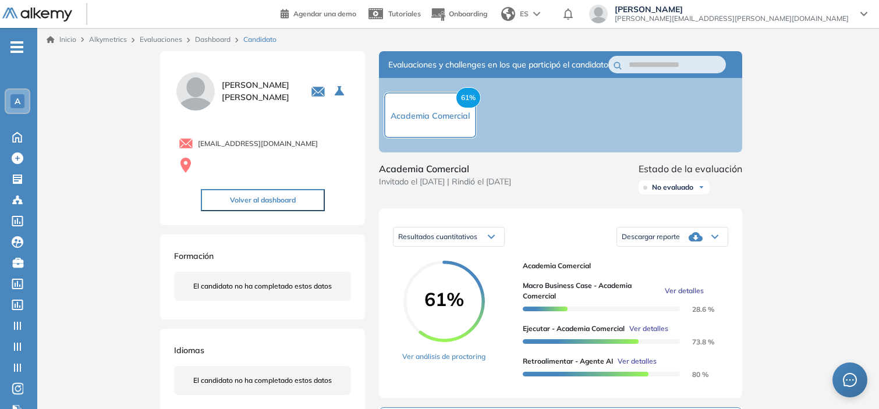
click at [847, 185] on div "Inicio Alkymetrics Evaluaciones Dashboard Candidato Macro Business Case - Acade…" at bounding box center [458, 395] width 842 height 735
click at [689, 296] on span "Ver detalles" at bounding box center [684, 291] width 39 height 10
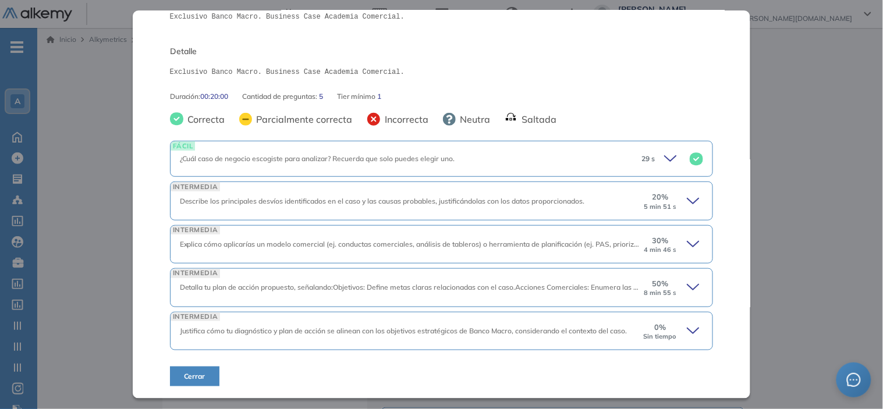
scroll to position [147, 0]
click at [676, 339] on div "0 % Sin tiempo" at bounding box center [673, 331] width 61 height 19
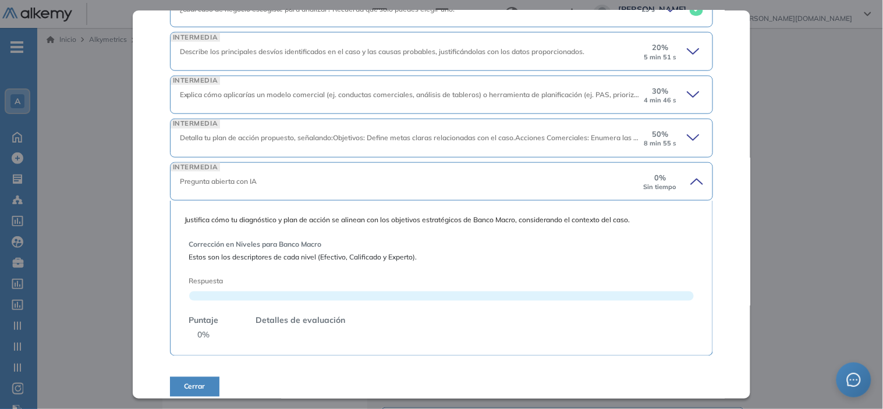
scroll to position [297, 0]
click at [678, 53] on div "20 % 5 min 51 s" at bounding box center [673, 50] width 61 height 19
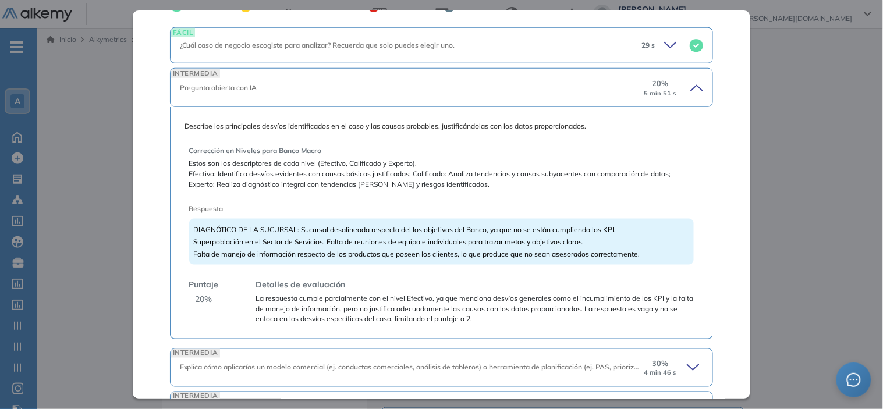
scroll to position [283, 0]
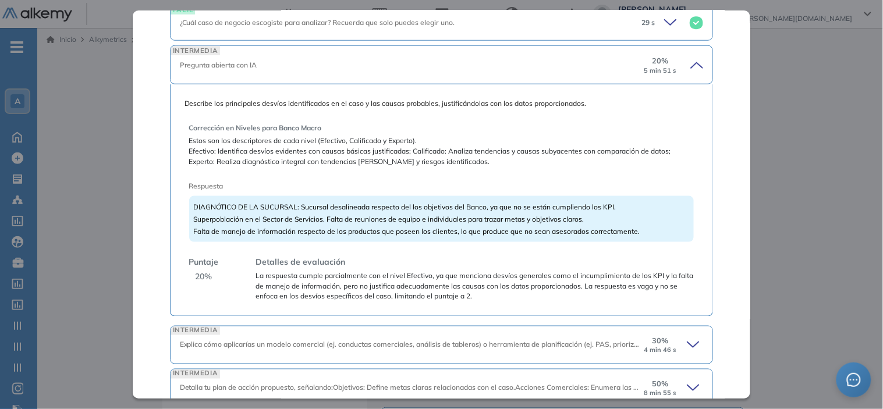
click at [688, 64] on icon at bounding box center [695, 65] width 16 height 16
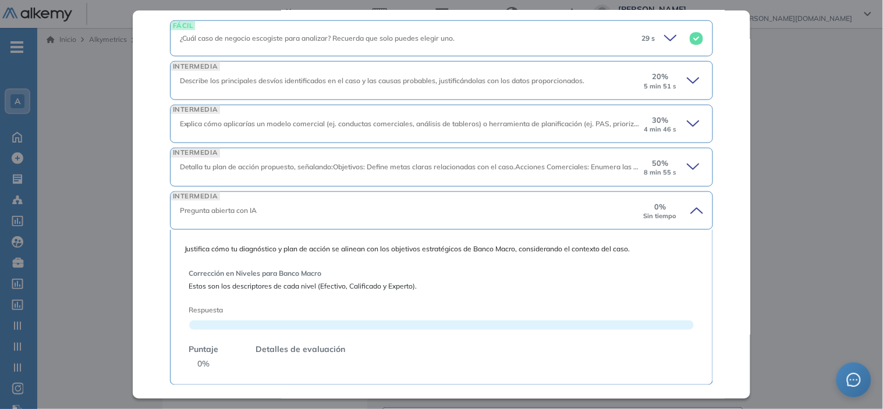
scroll to position [267, 0]
click at [687, 80] on icon at bounding box center [693, 81] width 12 height 5
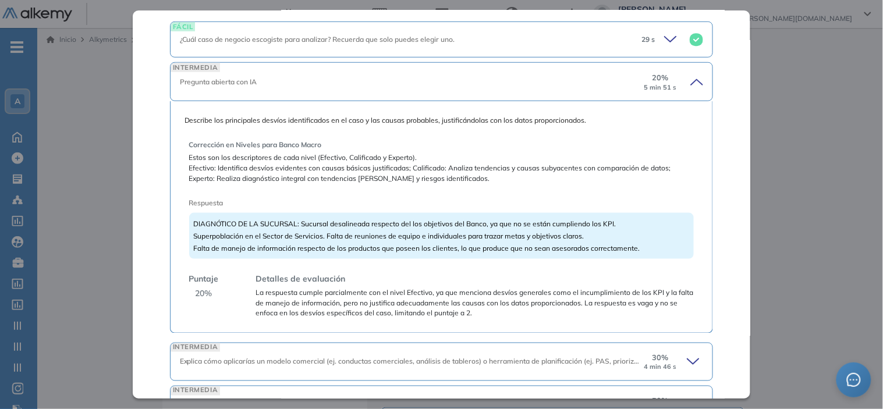
click at [687, 80] on icon at bounding box center [695, 82] width 16 height 16
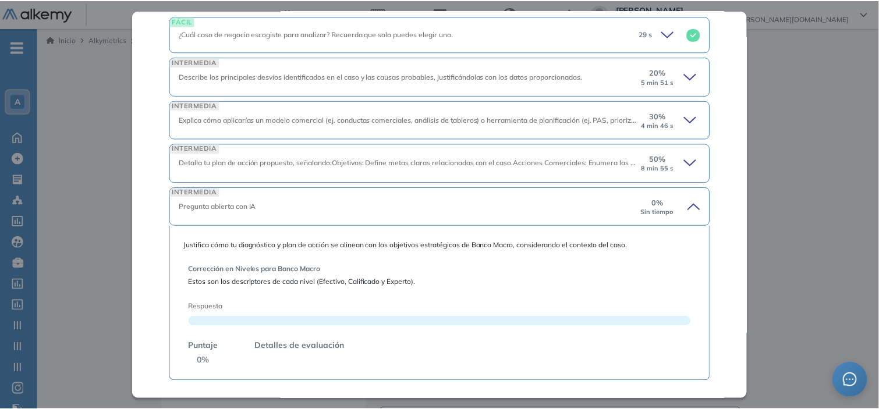
scroll to position [272, 0]
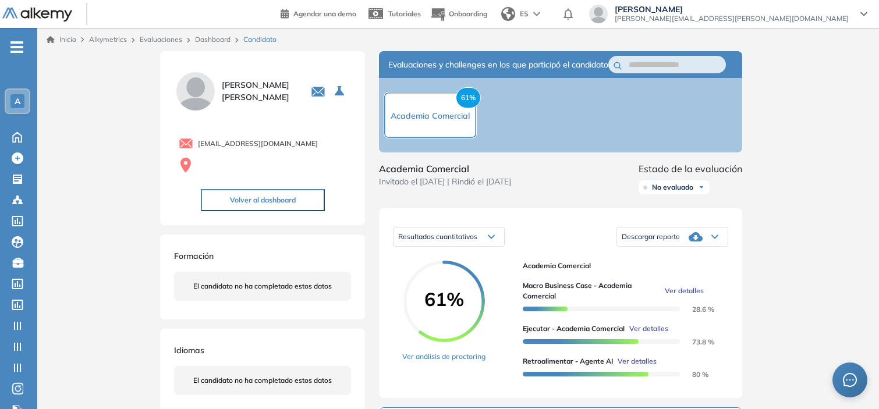
click at [753, 149] on div "Macro Business Case - Academia Comercial Integrador Idiomas Objetivos Business …" at bounding box center [457, 392] width 605 height 683
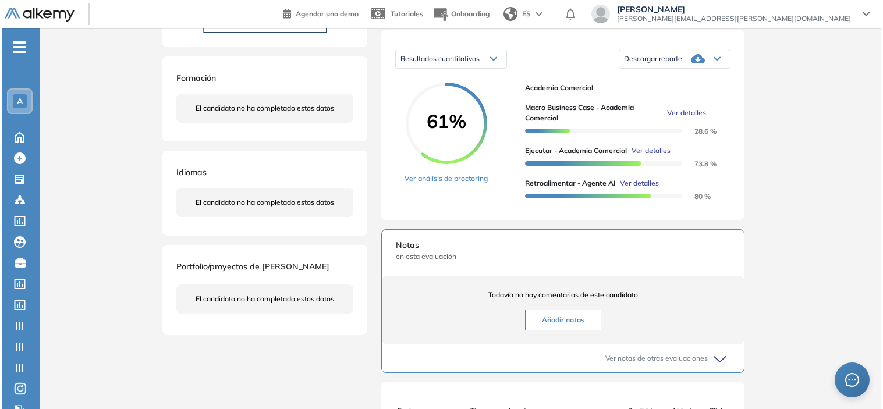
scroll to position [176, 0]
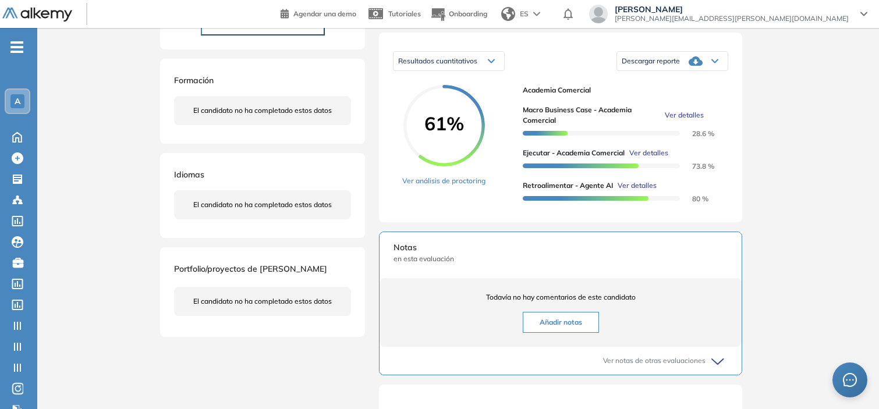
click at [693, 120] on span "Ver detalles" at bounding box center [684, 115] width 39 height 10
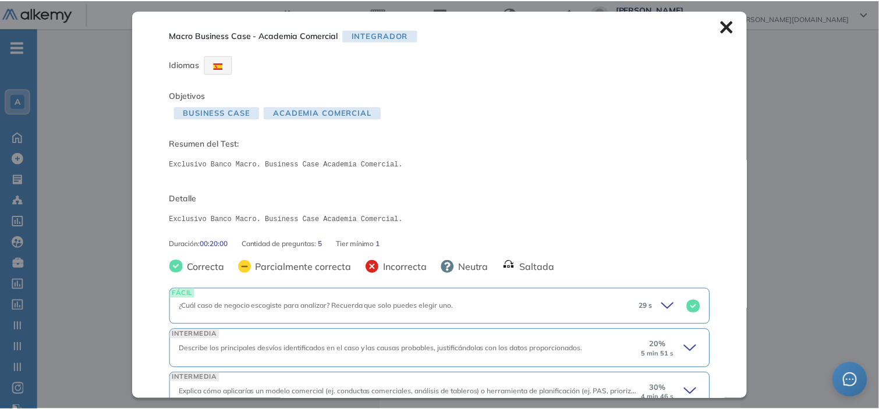
scroll to position [147, 0]
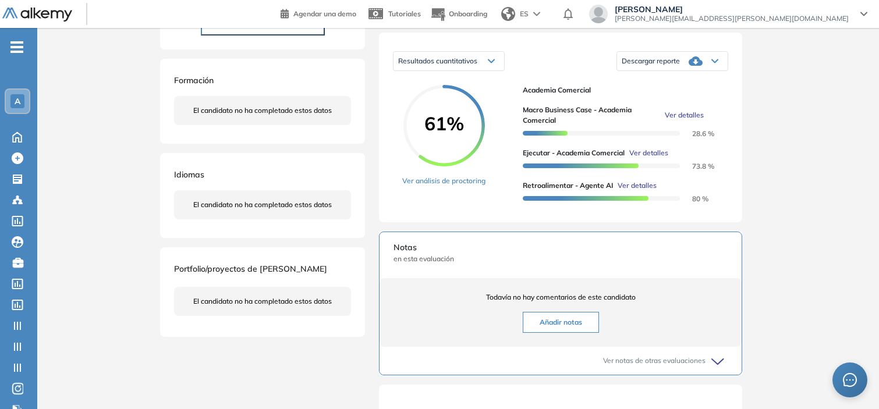
click at [763, 98] on div "Inicio Alkymetrics Evaluaciones Dashboard Candidato Macro Business Case - Acade…" at bounding box center [458, 219] width 842 height 735
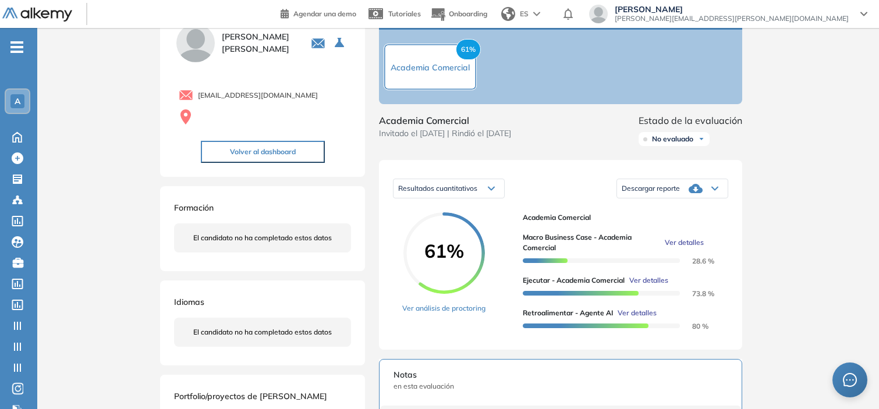
scroll to position [0, 0]
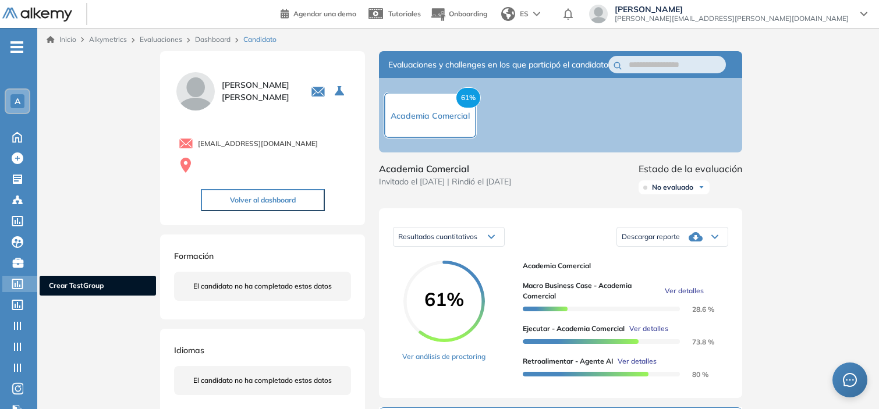
click at [19, 283] on icon at bounding box center [17, 284] width 11 height 10
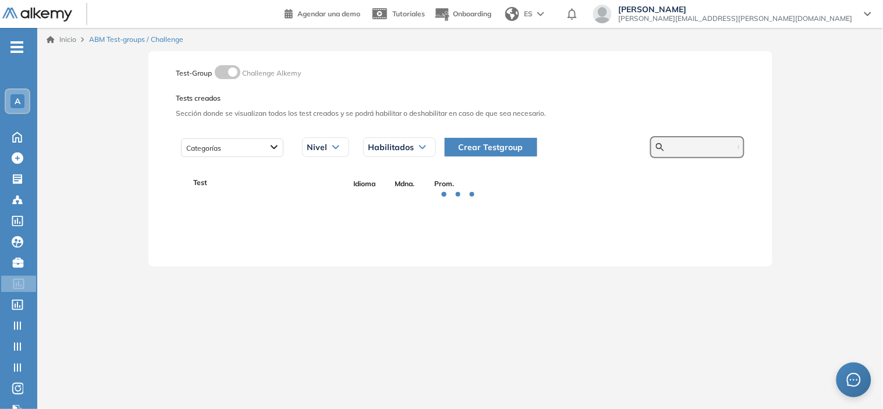
click at [671, 147] on input "text" at bounding box center [704, 147] width 70 height 10
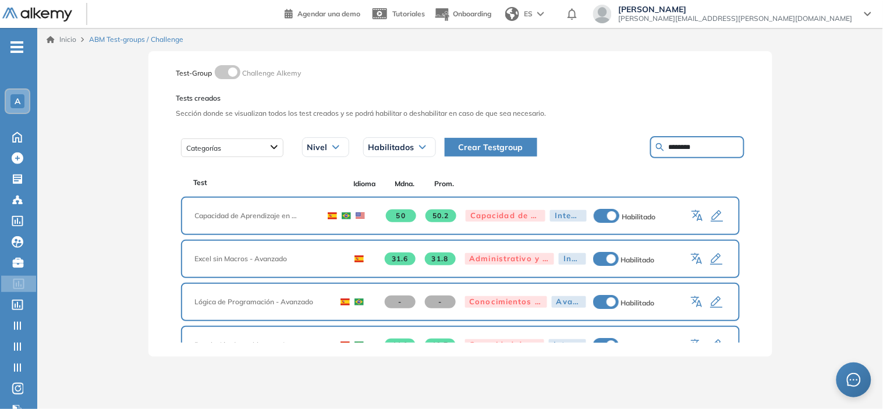
type input "********"
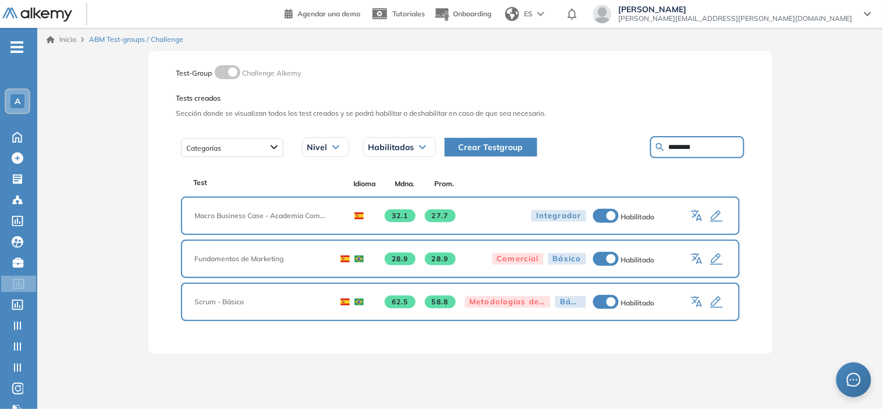
click at [716, 218] on icon "button" at bounding box center [717, 217] width 14 height 14
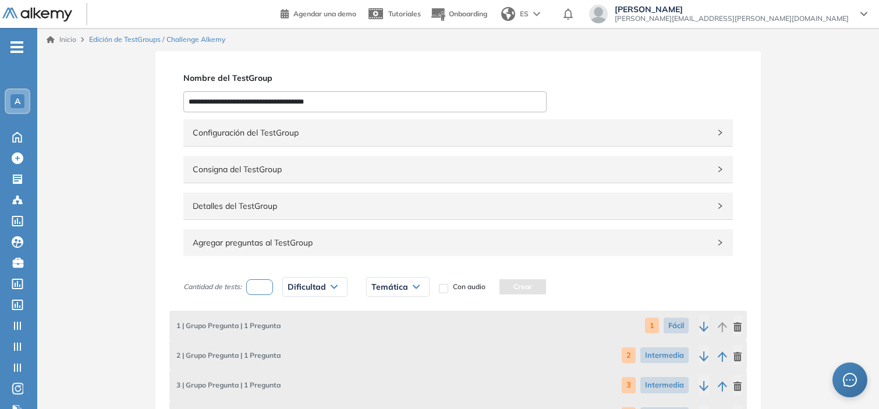
click at [555, 200] on span "Detalles del TestGroup" at bounding box center [451, 206] width 517 height 13
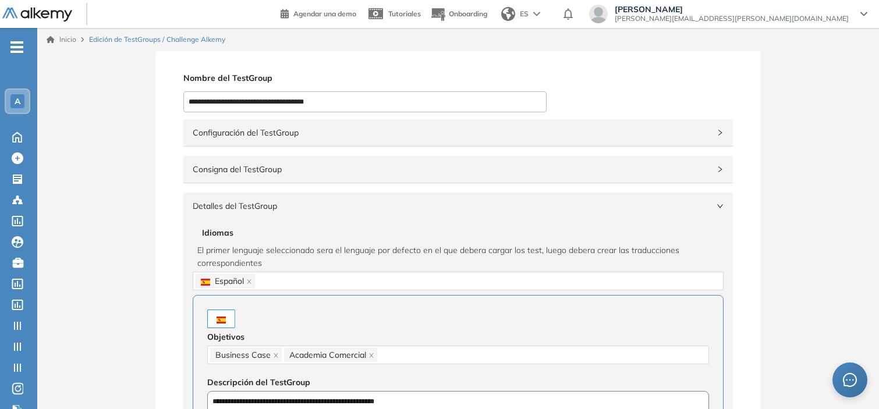
click at [587, 176] on div "Consigna del TestGroup" at bounding box center [457, 169] width 549 height 27
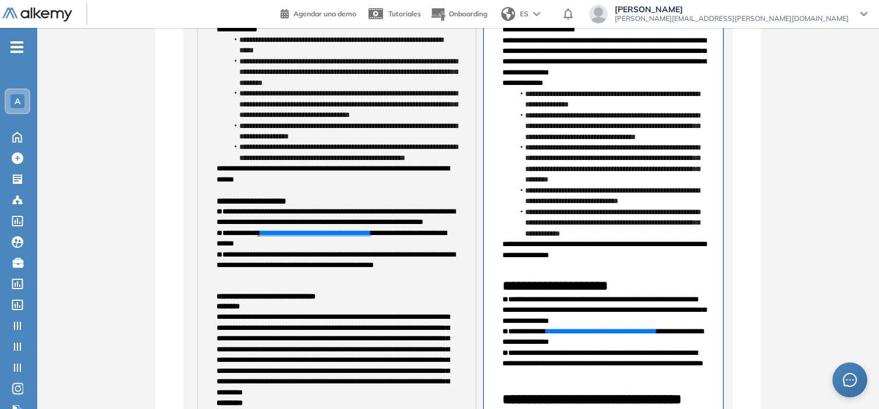
scroll to position [310, 0]
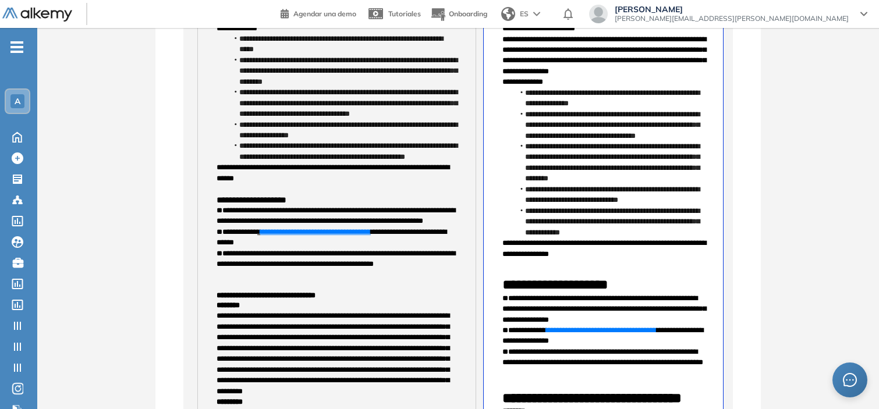
click at [361, 236] on link "**********" at bounding box center [315, 232] width 111 height 8
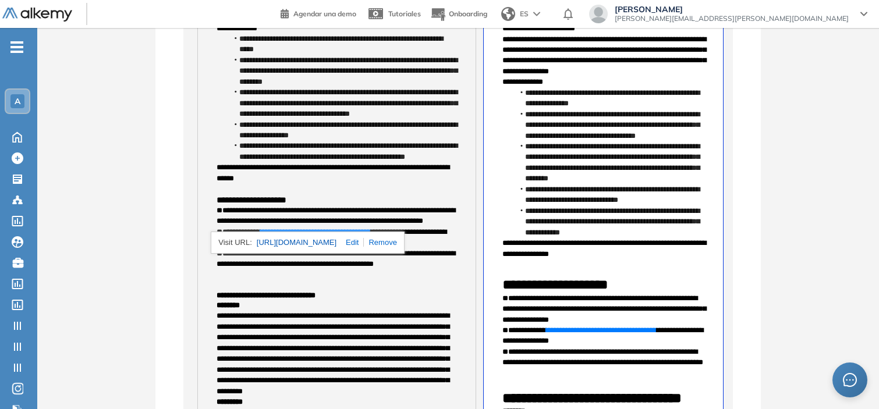
click at [336, 246] on link "https://www.alkemy.org/preguntas-frecuentes/?_gl=1*1020qp6*_gcl_au*MTkzMDIyMzgz…" at bounding box center [297, 242] width 80 height 15
click at [312, 268] on span "**********" at bounding box center [336, 259] width 239 height 18
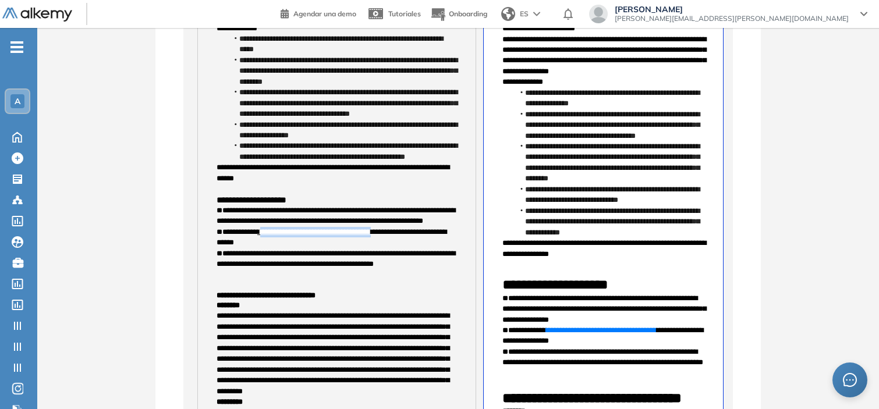
drag, startPoint x: 391, startPoint y: 263, endPoint x: 261, endPoint y: 264, distance: 129.8
click at [261, 249] on p "**********" at bounding box center [337, 238] width 240 height 22
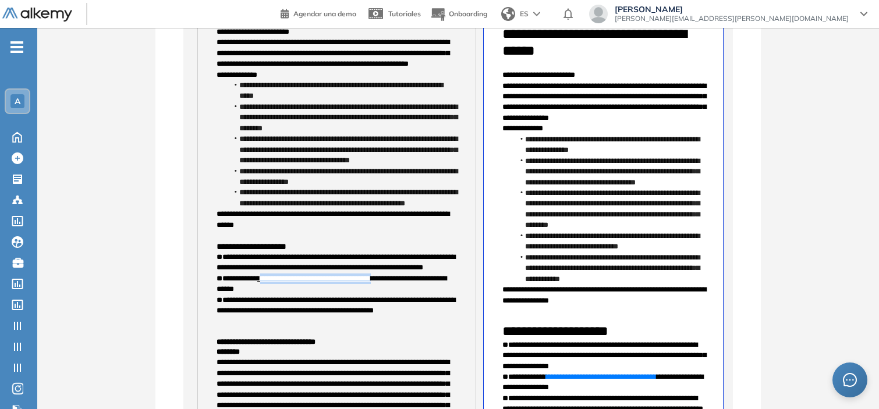
scroll to position [263, 0]
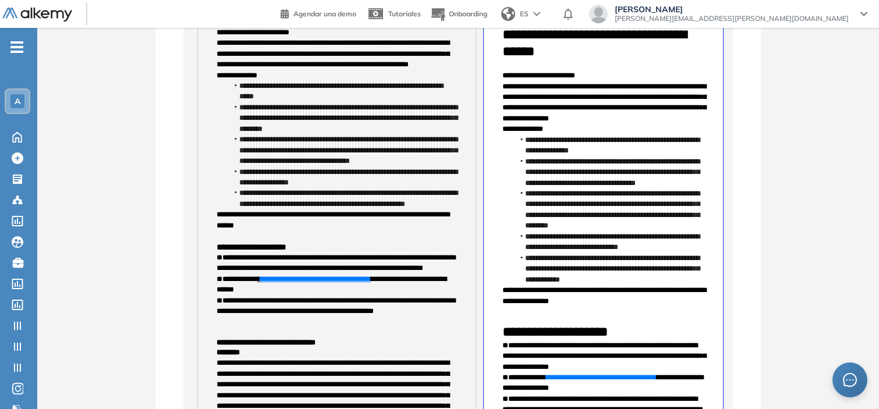
drag, startPoint x: 282, startPoint y: 311, endPoint x: 257, endPoint y: 310, distance: 24.5
click at [257, 283] on span "**********" at bounding box center [237, 279] width 41 height 8
drag, startPoint x: 258, startPoint y: 317, endPoint x: 391, endPoint y: 313, distance: 132.8
click at [391, 296] on p "**********" at bounding box center [337, 285] width 240 height 22
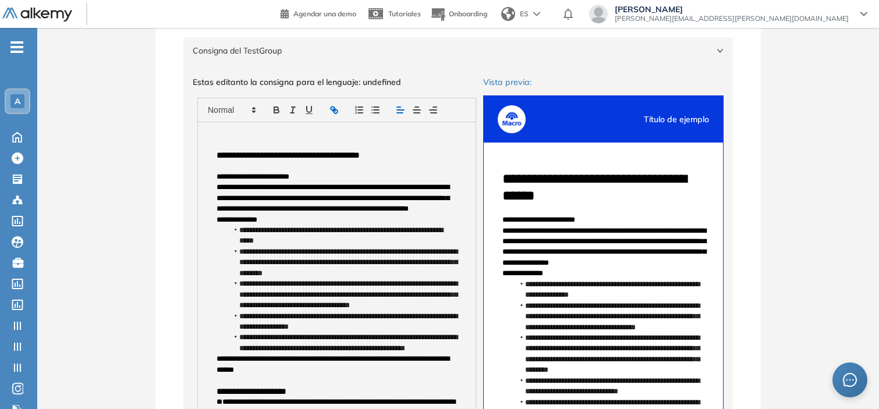
scroll to position [118, 0]
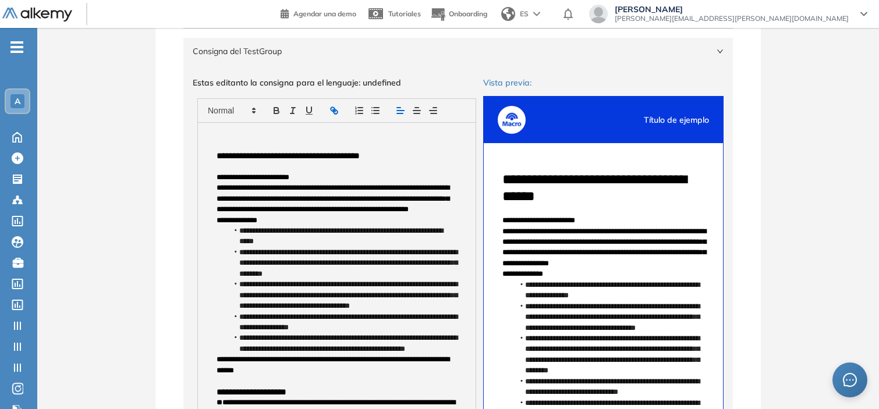
click at [326, 106] on button "button" at bounding box center [334, 111] width 16 height 14
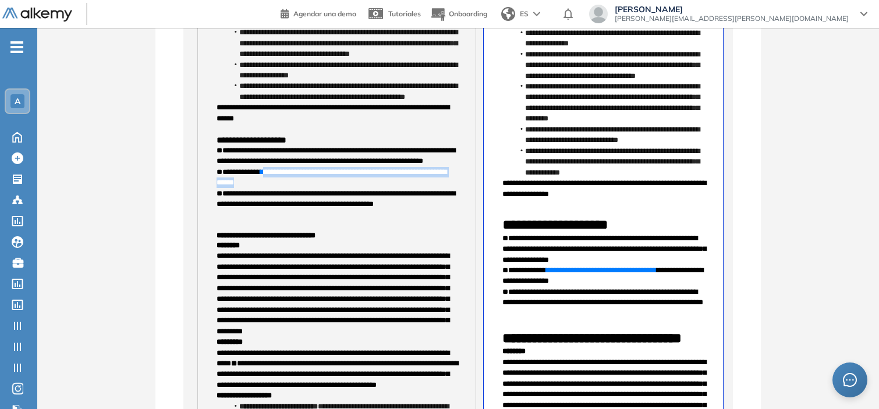
drag, startPoint x: 308, startPoint y: 214, endPoint x: 263, endPoint y: 206, distance: 46.0
click at [263, 189] on p "**********" at bounding box center [337, 178] width 240 height 22
click at [263, 176] on span "**********" at bounding box center [315, 172] width 111 height 8
drag, startPoint x: 261, startPoint y: 206, endPoint x: 391, endPoint y: 205, distance: 129.8
click at [391, 189] on p "**********" at bounding box center [337, 178] width 240 height 22
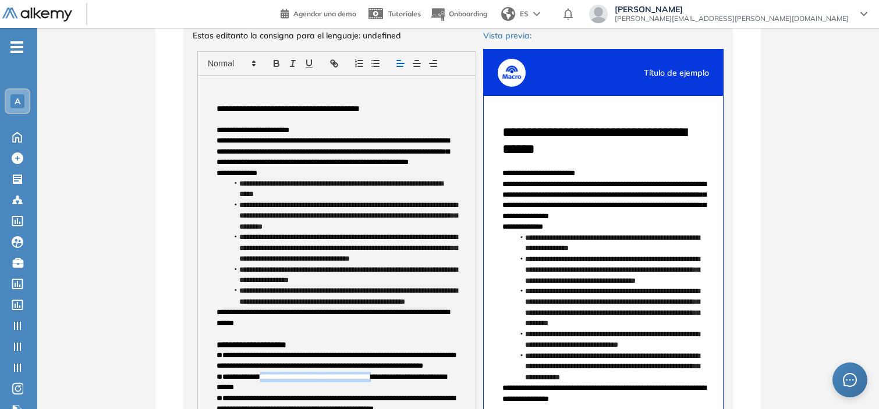
scroll to position [165, 0]
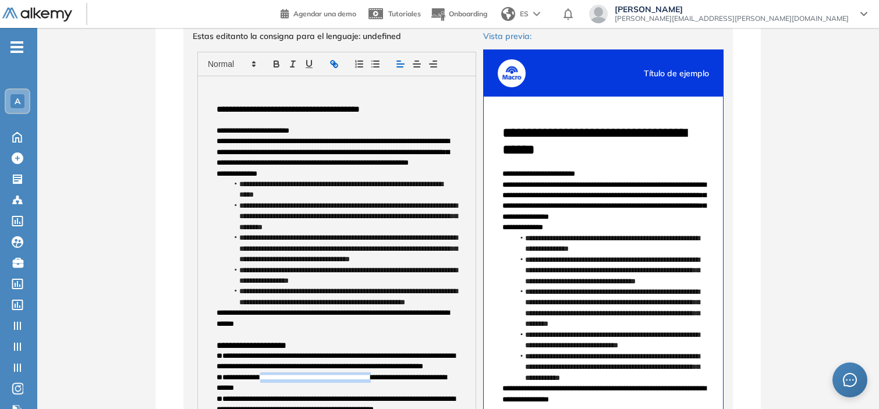
click at [339, 67] on icon "button" at bounding box center [334, 64] width 10 height 10
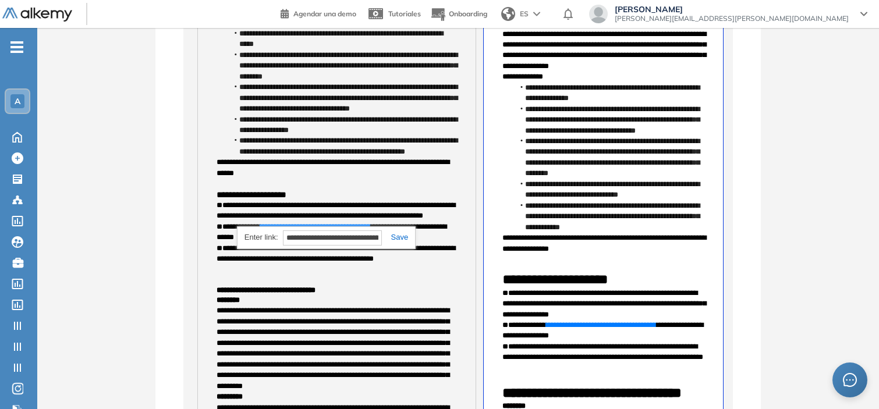
scroll to position [325, 0]
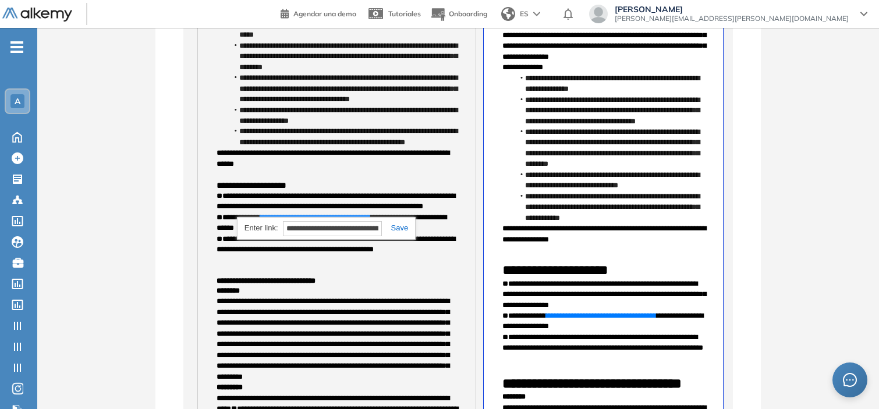
paste input "*******"
type input "**********"
click at [399, 224] on link at bounding box center [395, 228] width 27 height 9
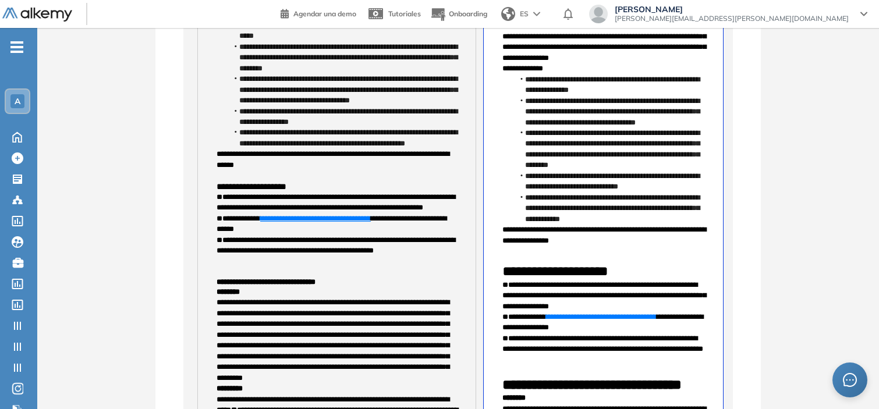
scroll to position [324, 0]
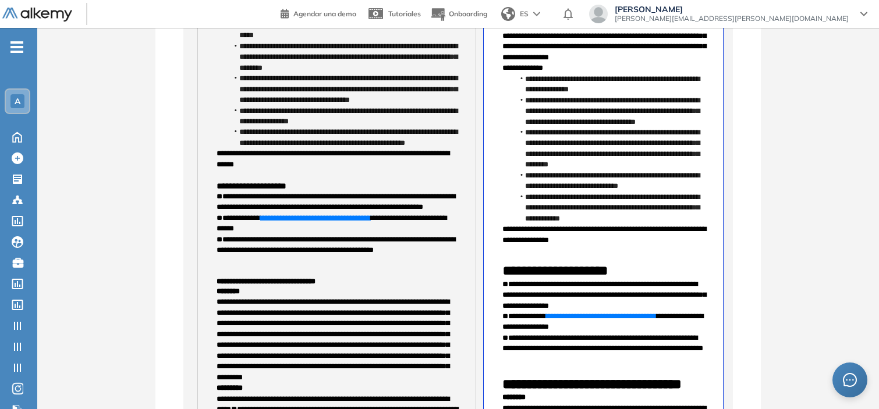
click at [321, 254] on span "**********" at bounding box center [336, 245] width 239 height 18
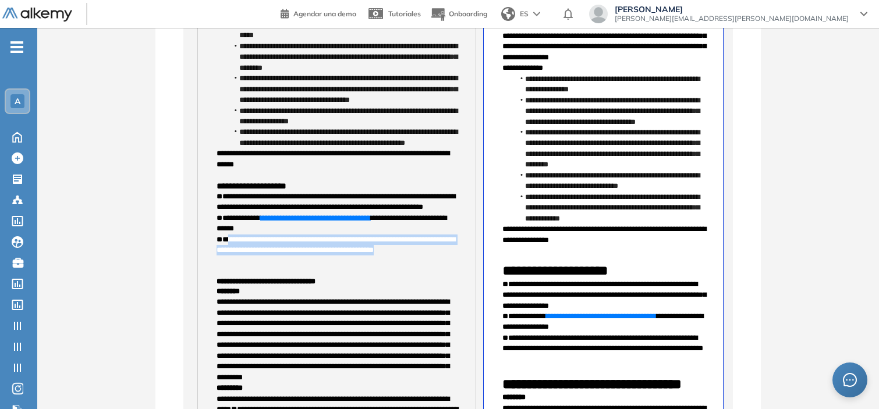
drag, startPoint x: 225, startPoint y: 271, endPoint x: 455, endPoint y: 286, distance: 230.4
click at [455, 256] on p "**********" at bounding box center [337, 246] width 240 height 22
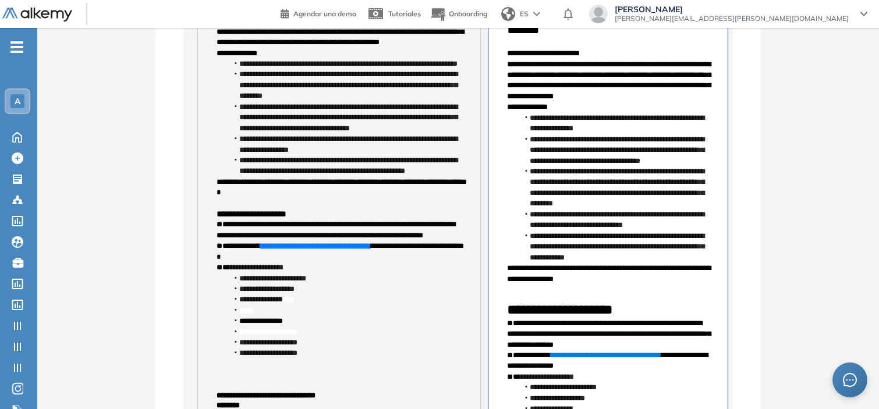
scroll to position [322, 0]
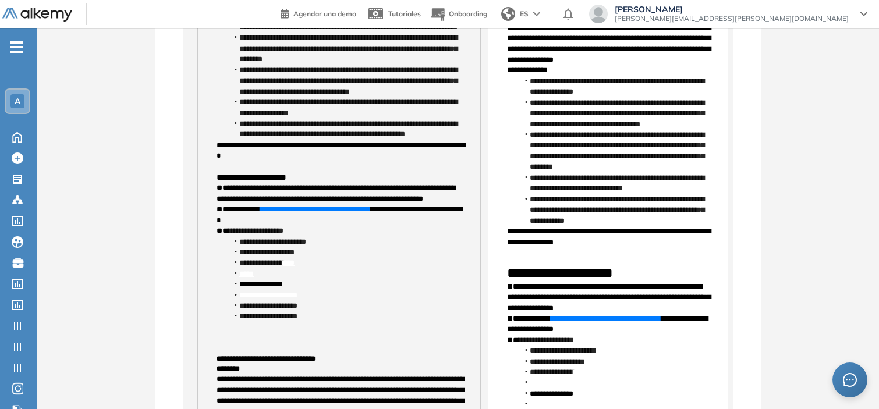
click at [239, 322] on li "**********" at bounding box center [342, 316] width 229 height 10
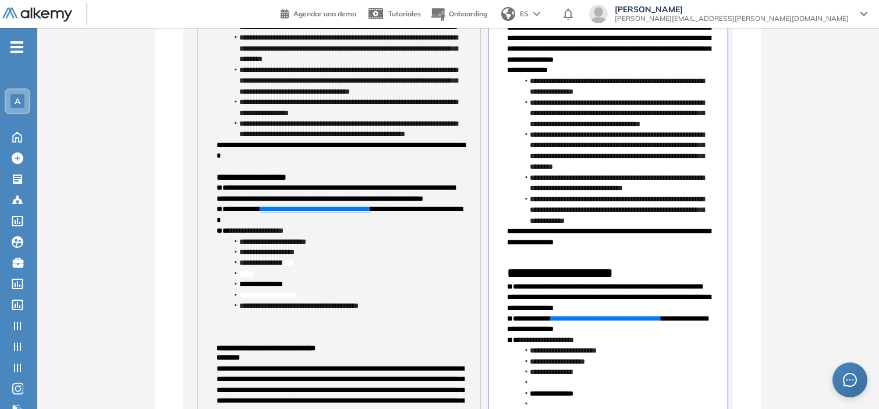
click at [245, 299] on link "**********" at bounding box center [268, 296] width 58 height 8
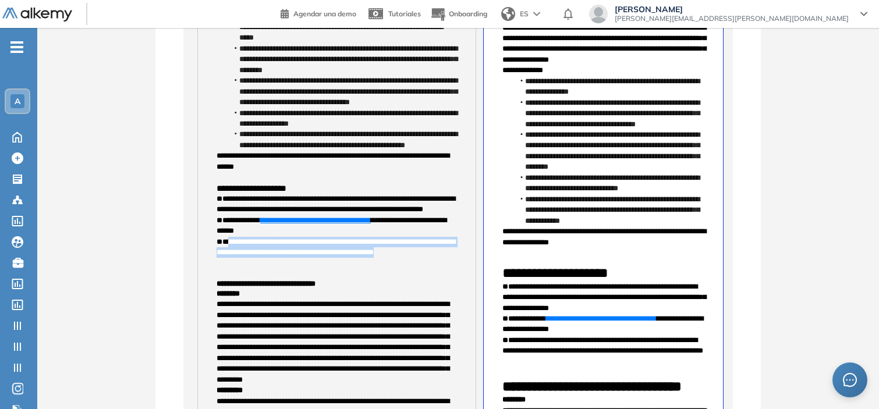
drag, startPoint x: 225, startPoint y: 272, endPoint x: 452, endPoint y: 287, distance: 228.0
click at [452, 256] on span "**********" at bounding box center [336, 247] width 239 height 18
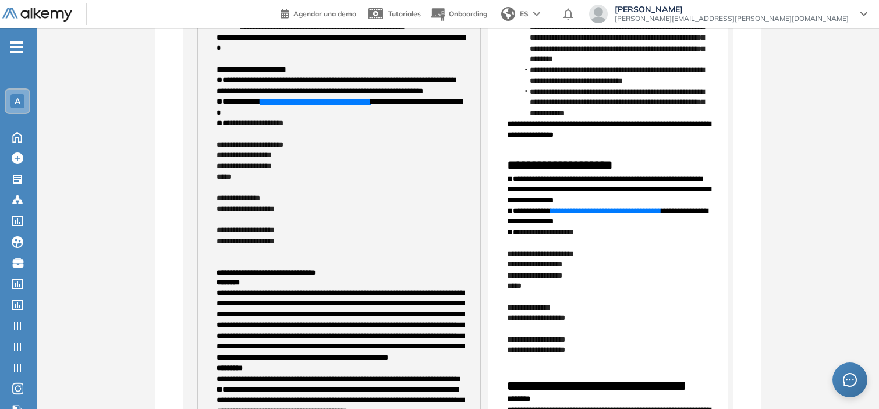
scroll to position [431, 0]
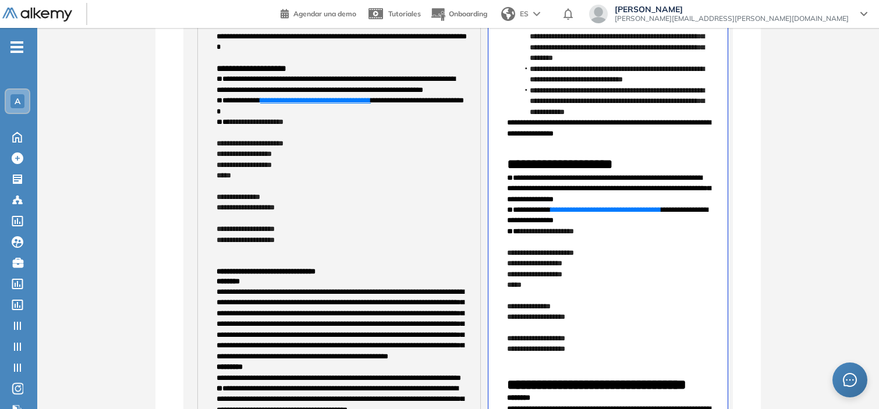
click at [218, 149] on p "**********" at bounding box center [337, 144] width 240 height 10
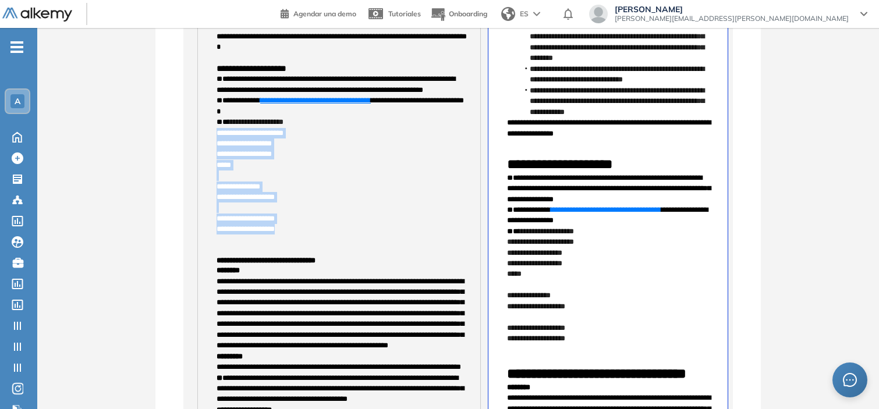
drag, startPoint x: 287, startPoint y: 274, endPoint x: 214, endPoint y: 177, distance: 121.0
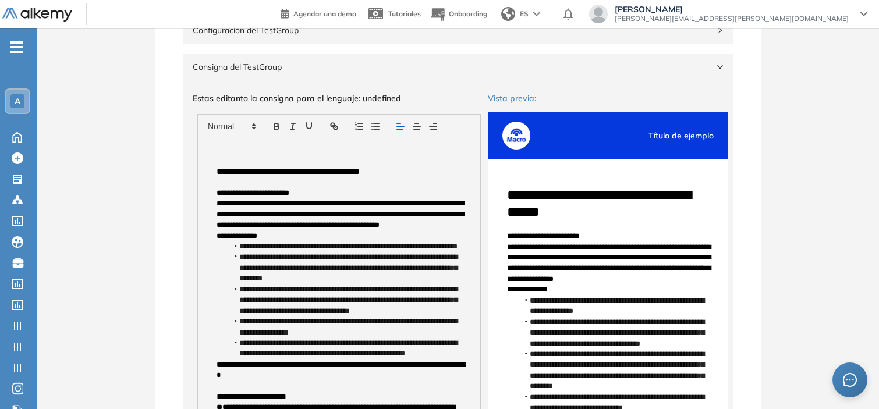
scroll to position [101, 0]
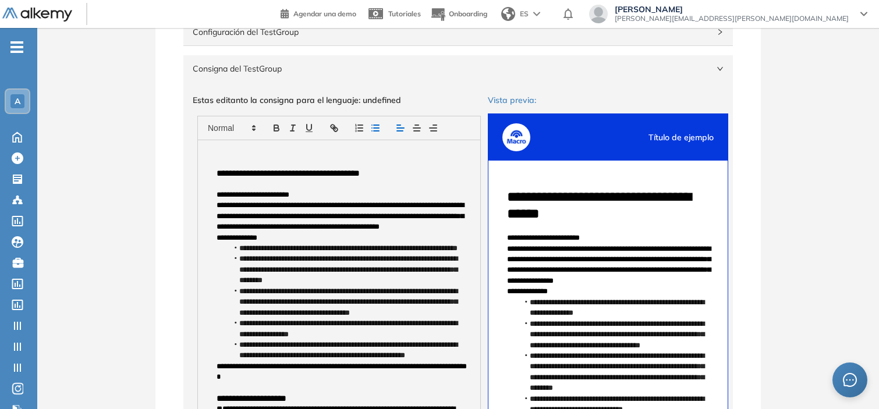
click at [381, 126] on button "button" at bounding box center [375, 128] width 16 height 14
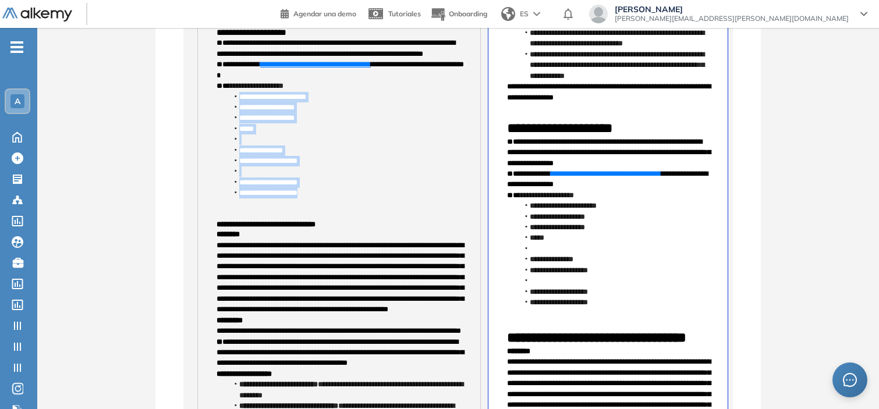
scroll to position [464, 0]
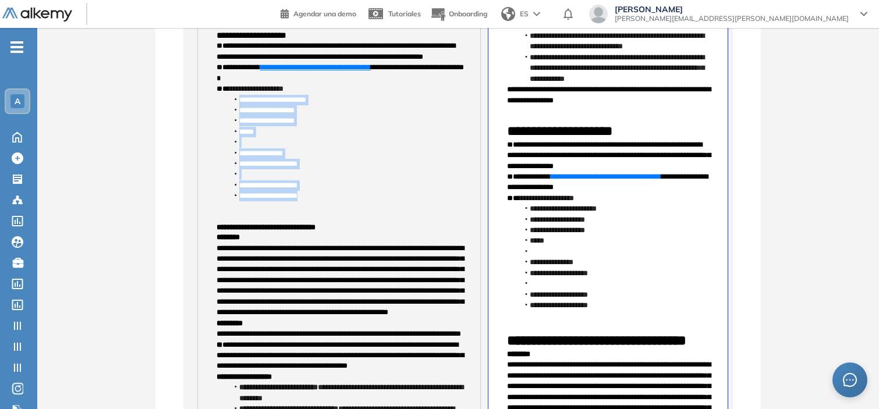
click at [261, 148] on li at bounding box center [345, 142] width 234 height 10
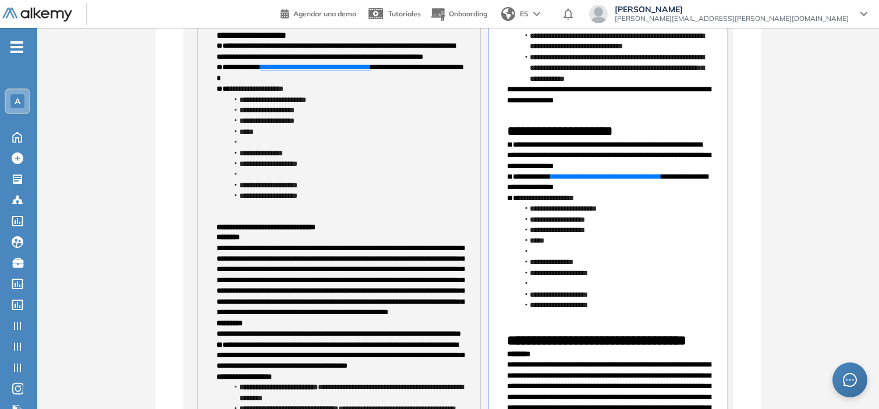
click at [242, 116] on li "**********" at bounding box center [342, 110] width 229 height 10
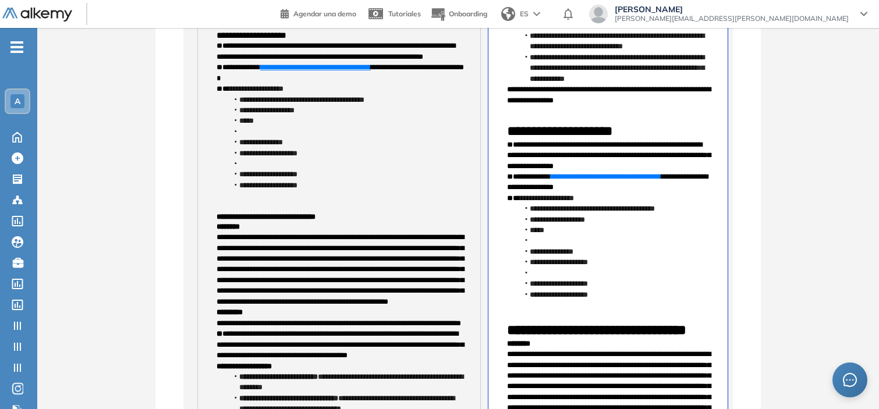
click at [239, 116] on li "**********" at bounding box center [342, 110] width 229 height 10
click at [239, 126] on li "*****" at bounding box center [342, 121] width 229 height 10
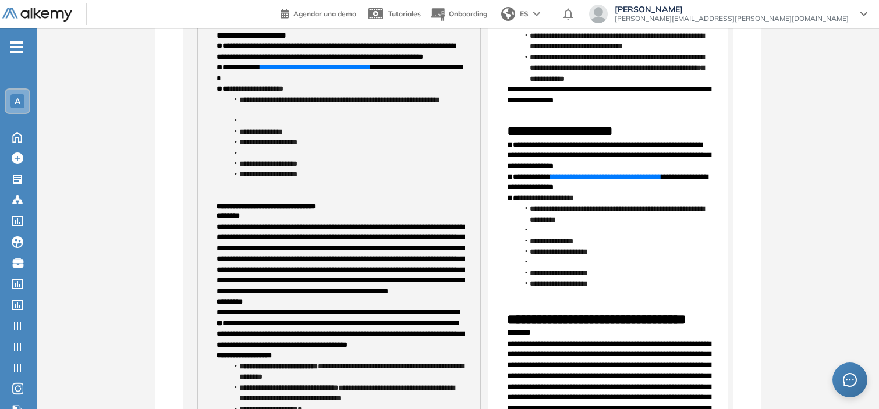
click at [251, 126] on li at bounding box center [345, 121] width 234 height 10
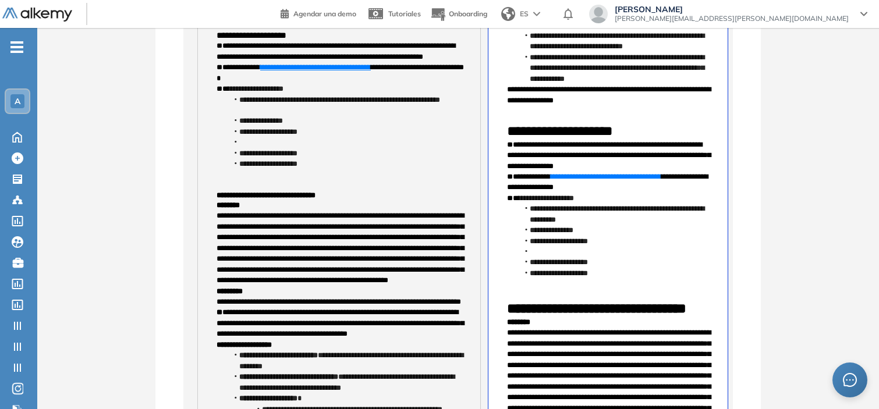
click at [266, 148] on li at bounding box center [345, 142] width 234 height 10
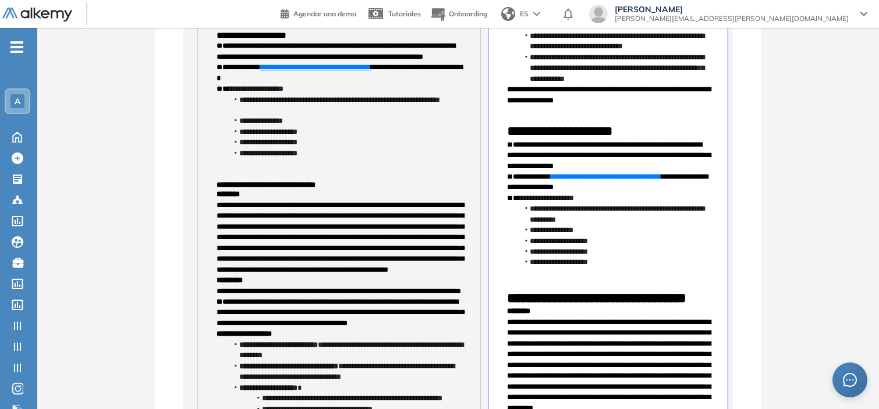
click at [237, 137] on li "**********" at bounding box center [342, 132] width 229 height 10
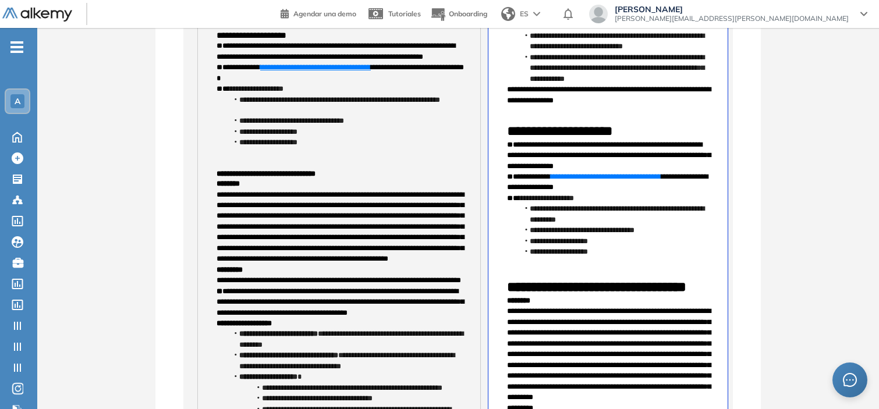
click at [237, 148] on li "**********" at bounding box center [342, 142] width 229 height 10
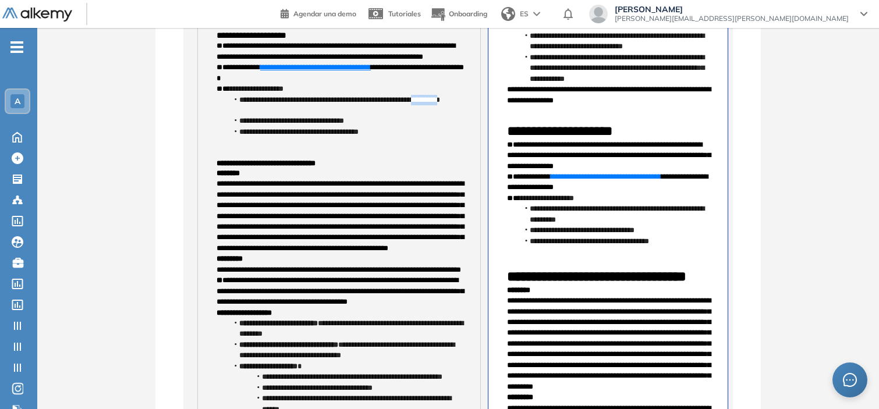
drag, startPoint x: 272, startPoint y: 153, endPoint x: 236, endPoint y: 154, distance: 35.5
click at [236, 116] on li "**********" at bounding box center [342, 106] width 229 height 22
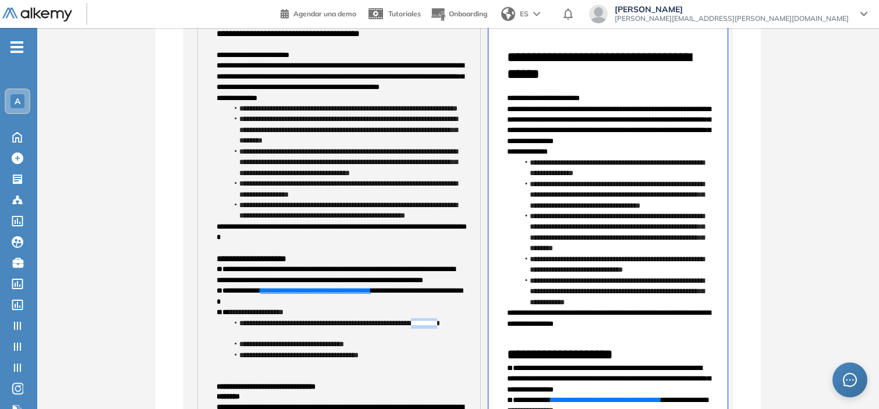
scroll to position [66, 0]
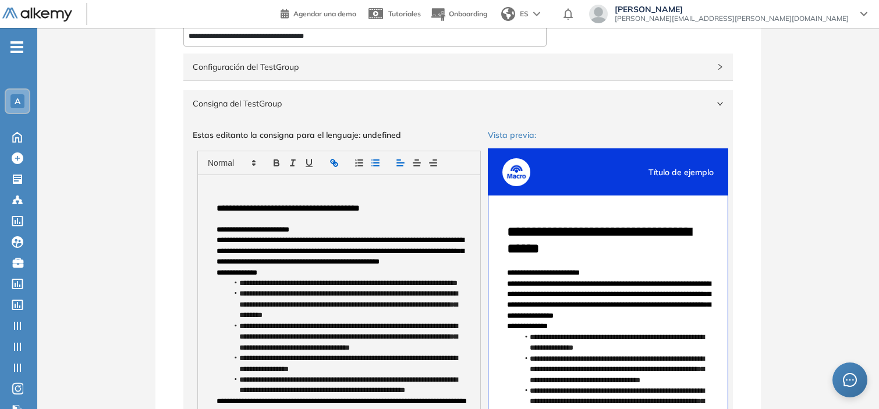
click at [329, 159] on icon "button" at bounding box center [334, 163] width 10 height 10
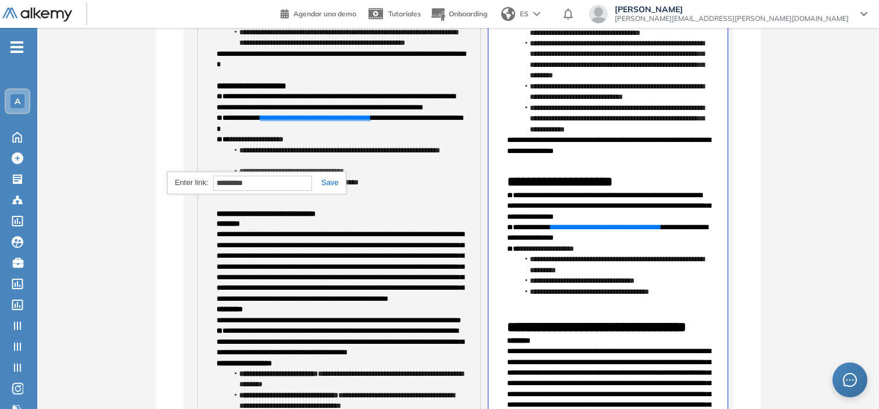
paste input "**********"
click at [330, 183] on link at bounding box center [325, 182] width 27 height 9
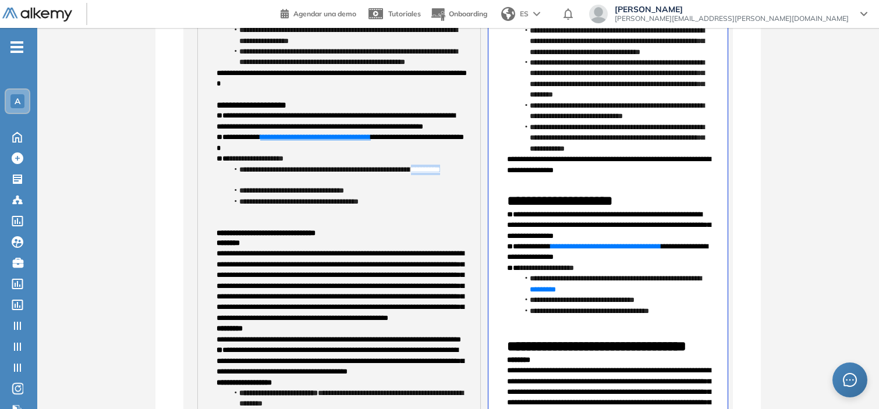
scroll to position [395, 0]
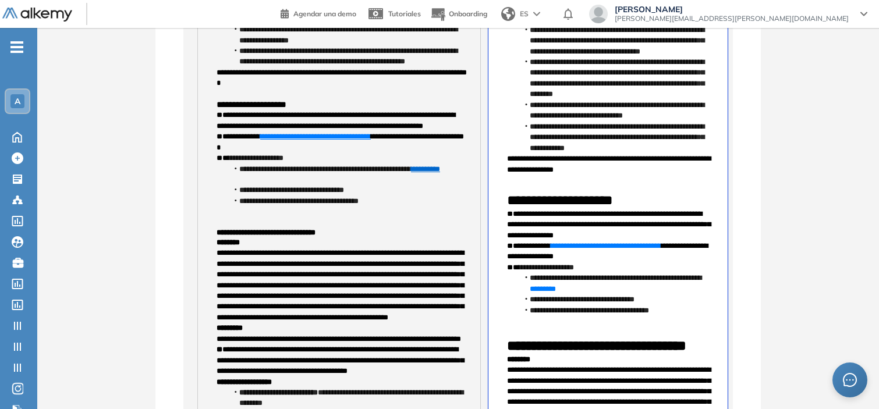
click at [336, 207] on li "**********" at bounding box center [342, 201] width 229 height 10
drag, startPoint x: 293, startPoint y: 233, endPoint x: 367, endPoint y: 233, distance: 73.3
click at [367, 196] on li "**********" at bounding box center [342, 190] width 229 height 10
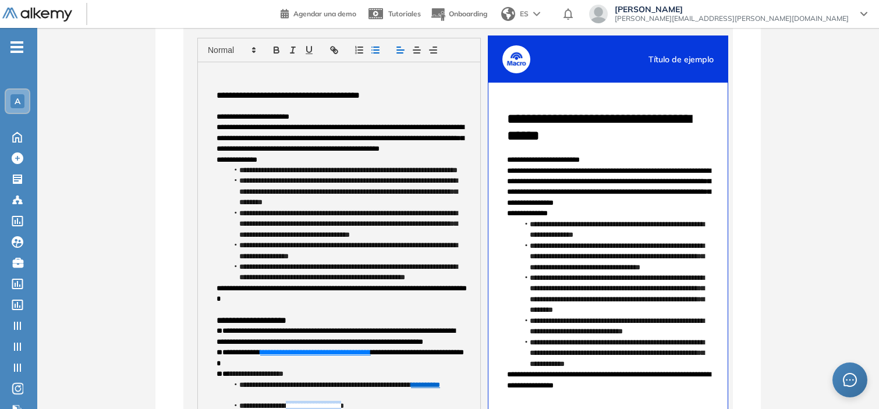
scroll to position [132, 0]
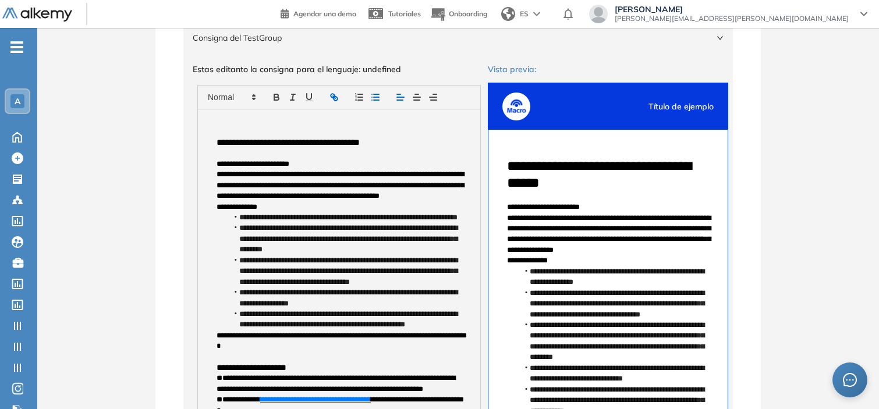
click at [334, 97] on icon "button" at bounding box center [333, 96] width 4 height 4
type input "**********"
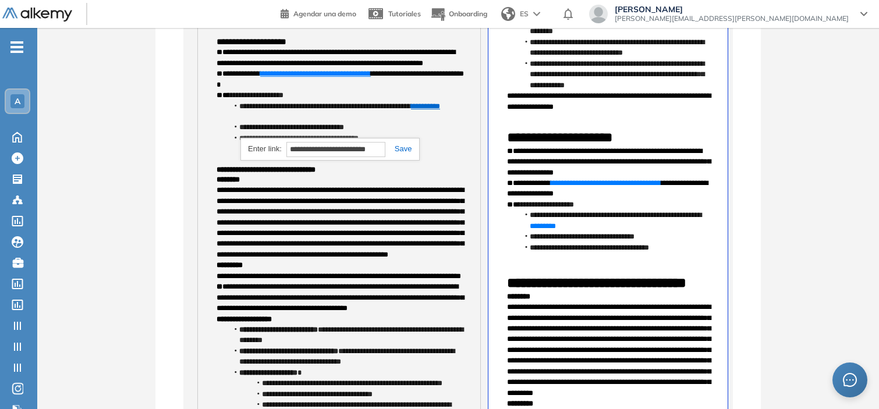
scroll to position [459, 0]
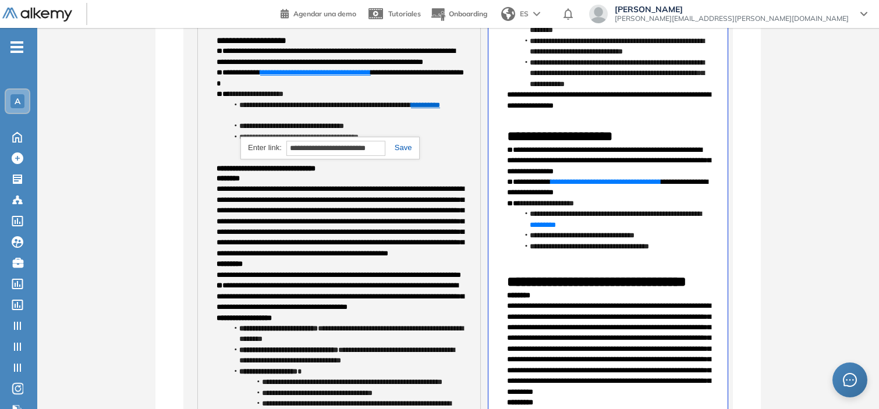
click at [406, 147] on link at bounding box center [398, 147] width 27 height 9
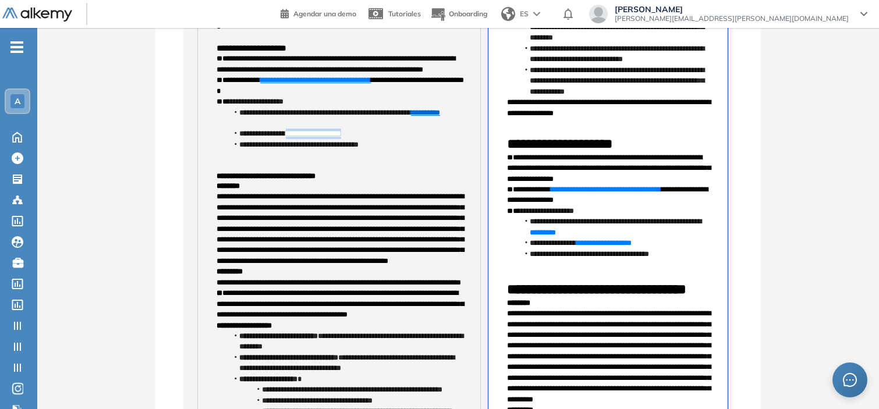
scroll to position [457, 0]
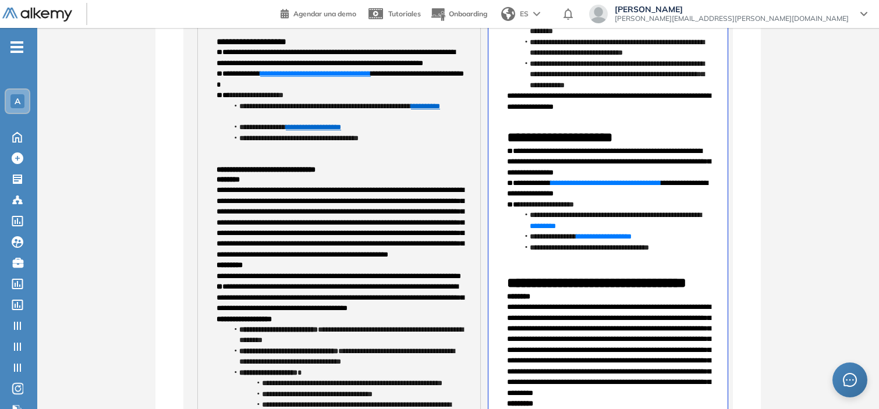
click at [403, 154] on p at bounding box center [339, 149] width 245 height 10
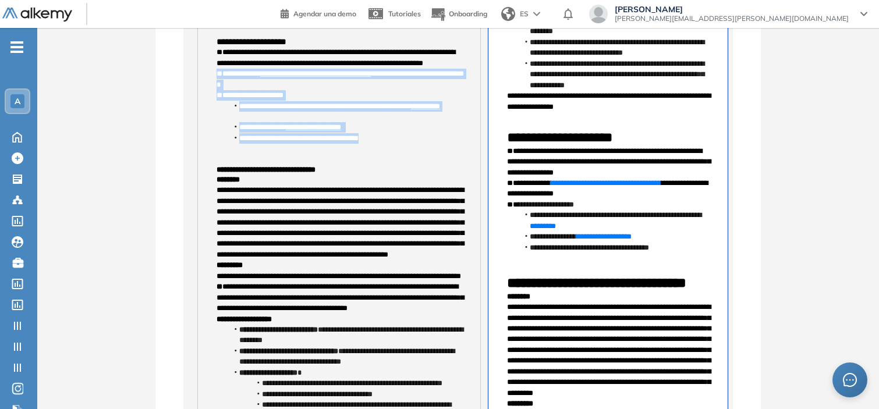
drag, startPoint x: 390, startPoint y: 181, endPoint x: 213, endPoint y: 119, distance: 187.4
copy div "**********"
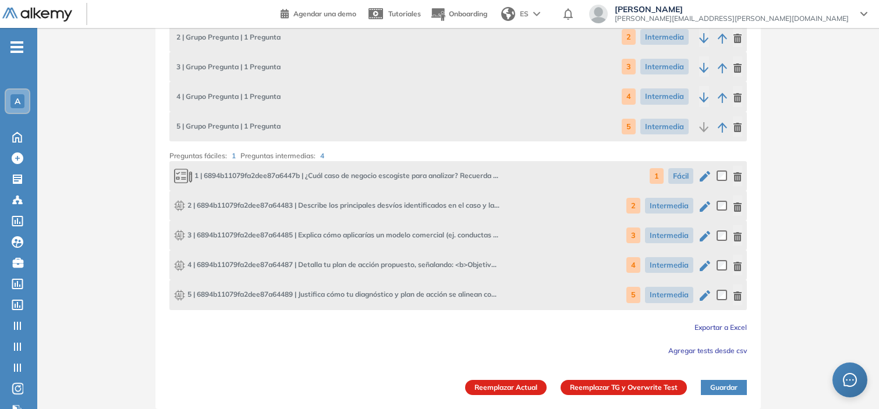
scroll to position [4610, 0]
click at [503, 386] on button "Reemplazar Actual" at bounding box center [505, 387] width 81 height 15
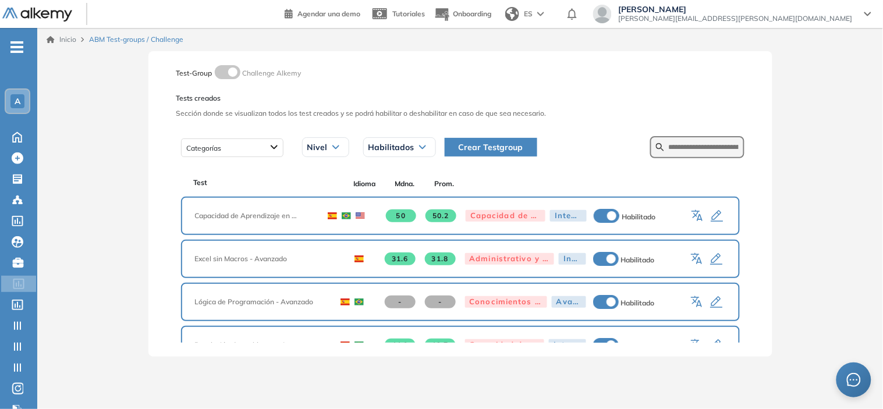
drag, startPoint x: 666, startPoint y: 154, endPoint x: 672, endPoint y: 149, distance: 7.5
click at [672, 149] on form at bounding box center [697, 147] width 94 height 22
click at [672, 149] on input "text" at bounding box center [704, 147] width 70 height 10
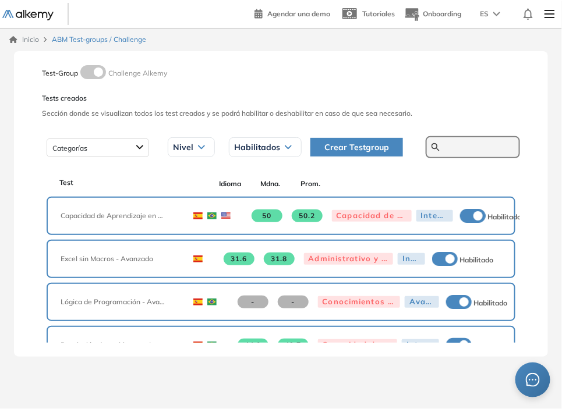
click at [464, 146] on input "text" at bounding box center [479, 147] width 70 height 10
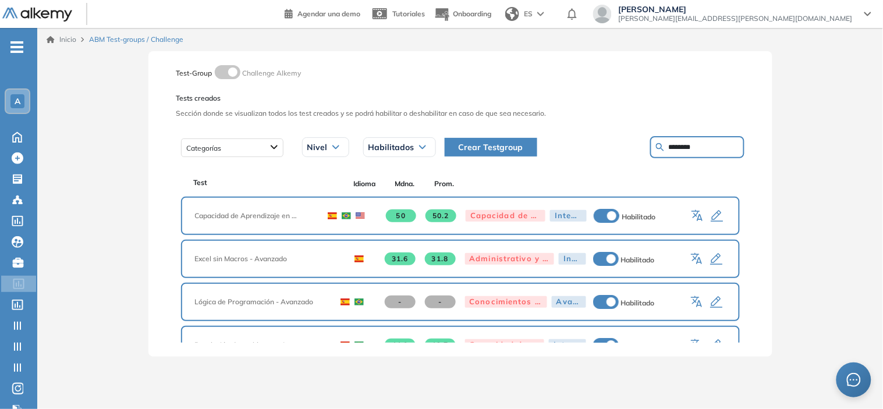
type input "********"
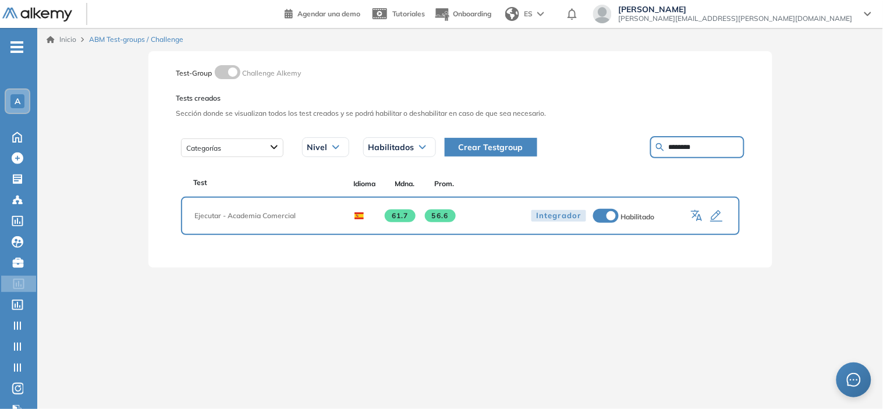
click at [719, 212] on icon "button" at bounding box center [717, 217] width 14 height 14
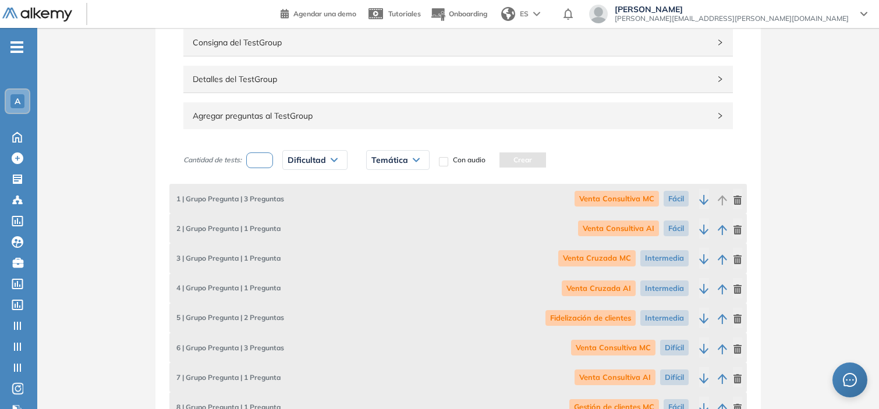
scroll to position [37, 0]
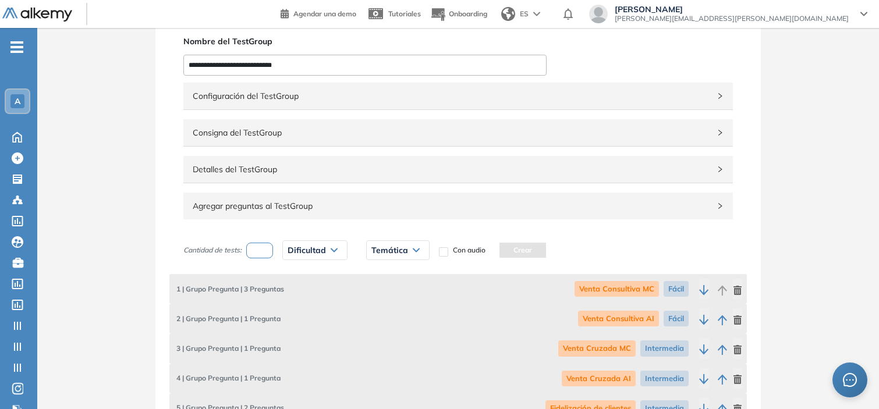
click at [330, 137] on span "Consigna del TestGroup" at bounding box center [451, 132] width 517 height 13
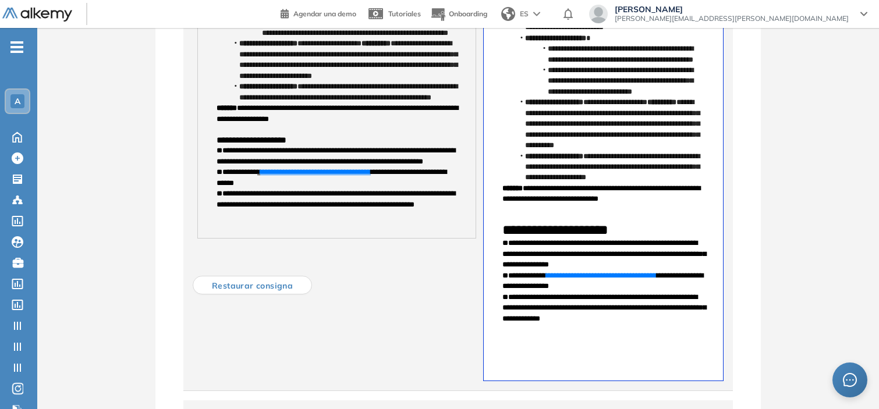
scroll to position [435, 0]
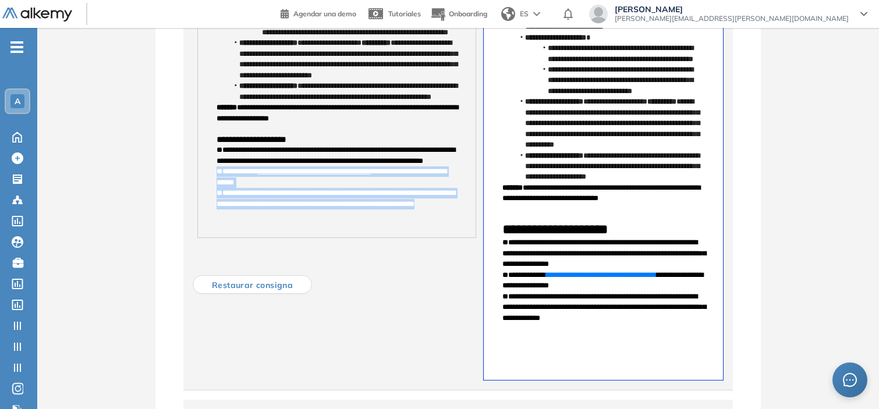
drag, startPoint x: 266, startPoint y: 266, endPoint x: 211, endPoint y: 228, distance: 66.5
click at [211, 228] on div "**********" at bounding box center [337, 21] width 278 height 431
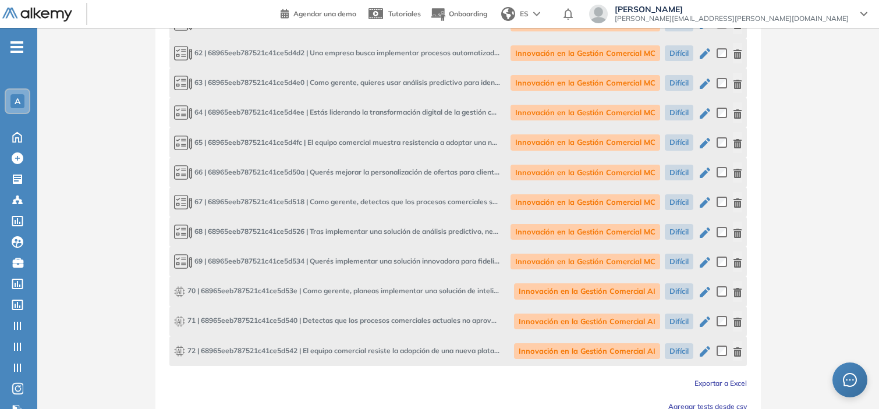
scroll to position [3303, 0]
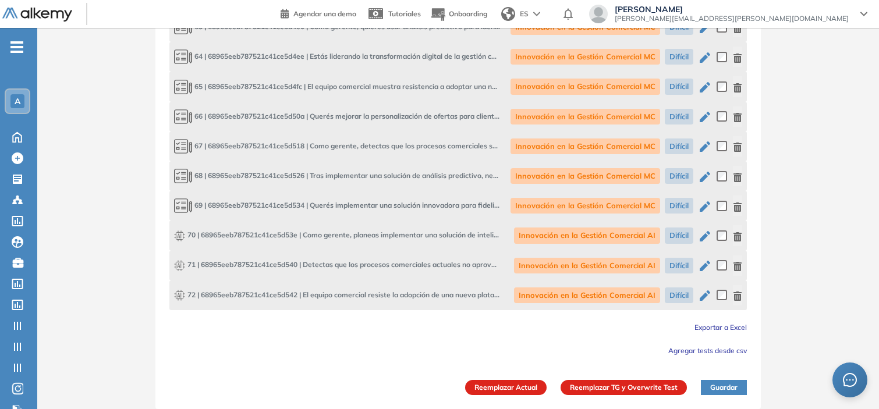
click at [519, 389] on button "Reemplazar Actual" at bounding box center [505, 387] width 81 height 15
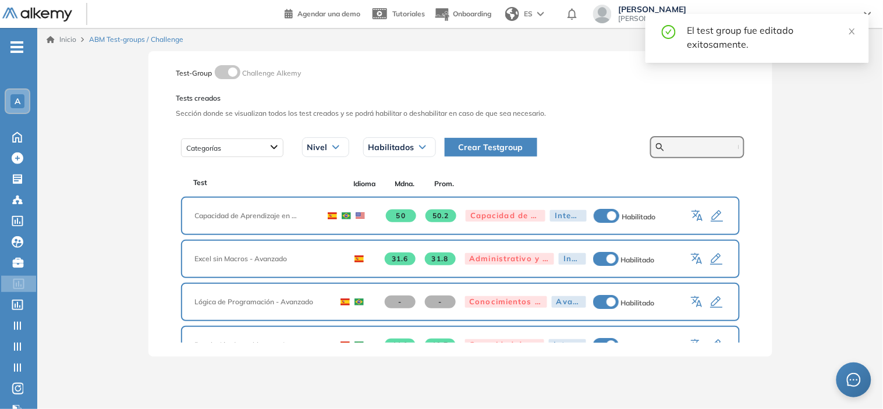
click at [677, 144] on input "text" at bounding box center [704, 147] width 70 height 10
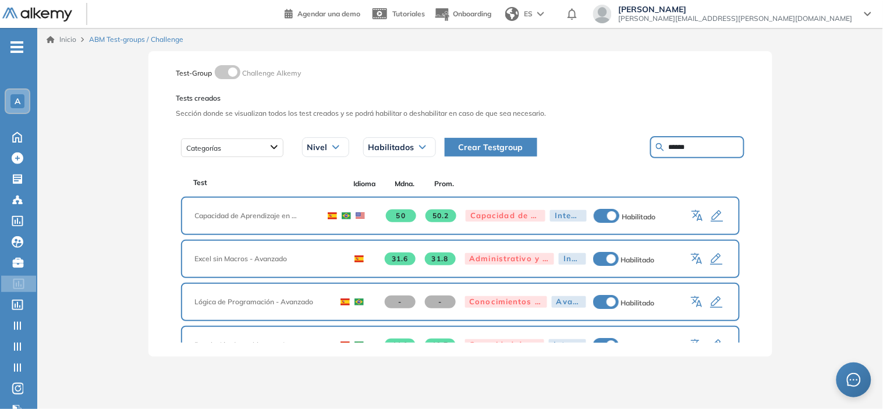
type input "******"
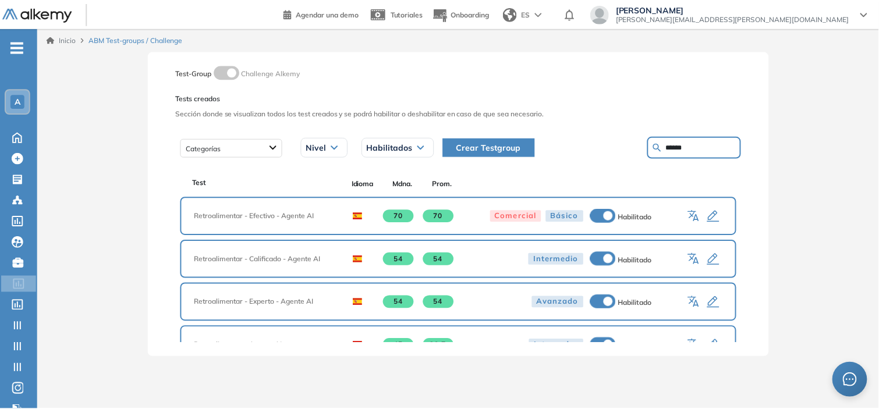
scroll to position [32, 0]
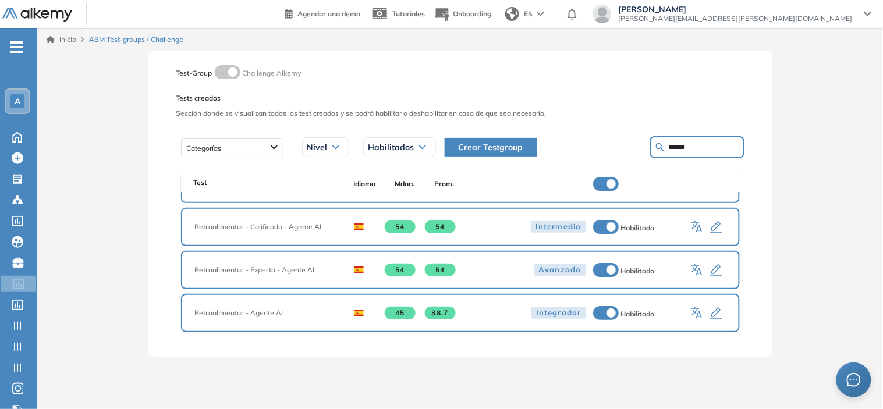
click at [711, 307] on icon "button" at bounding box center [717, 314] width 14 height 14
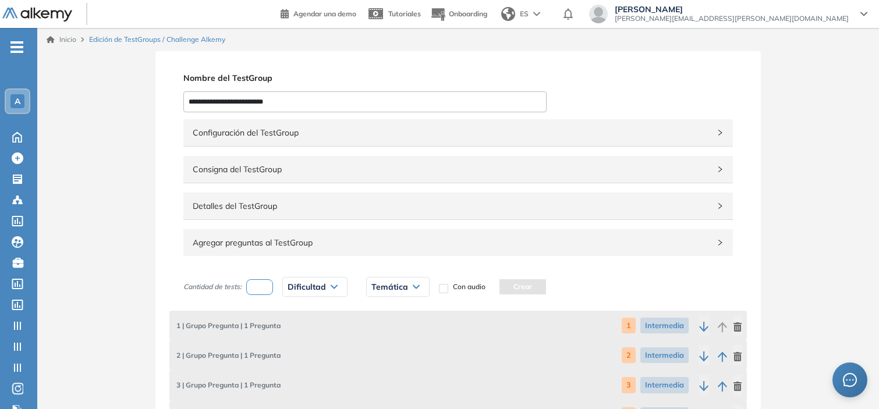
click at [272, 172] on span "Consigna del TestGroup" at bounding box center [451, 169] width 517 height 13
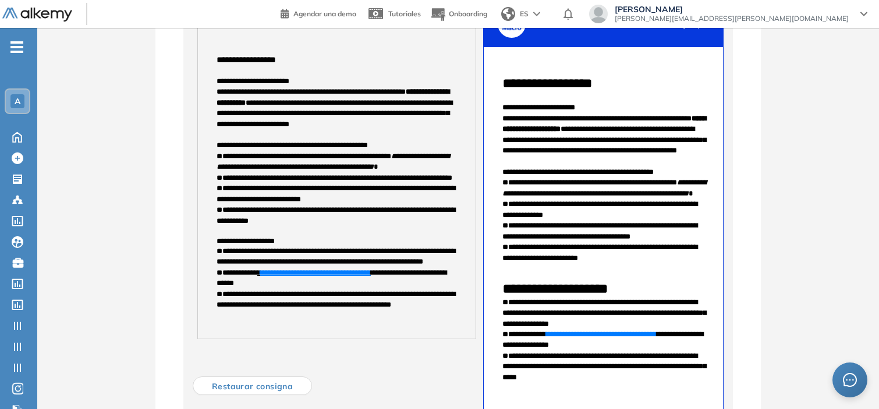
scroll to position [215, 0]
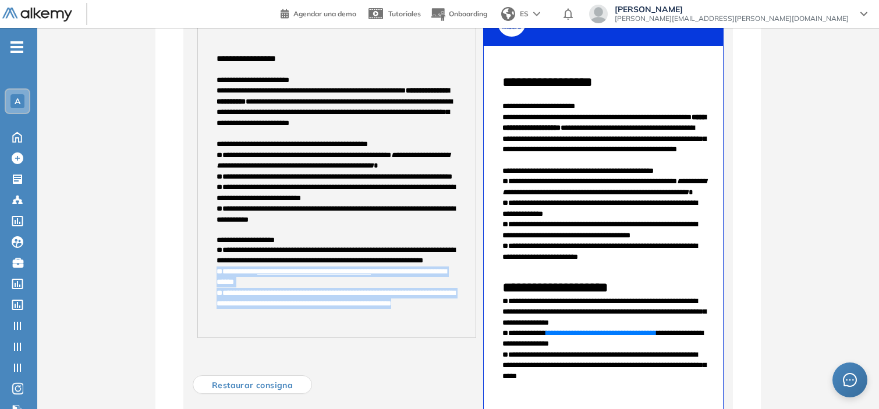
drag, startPoint x: 214, startPoint y: 293, endPoint x: 258, endPoint y: 345, distance: 67.7
click at [258, 338] on div "**********" at bounding box center [337, 182] width 278 height 312
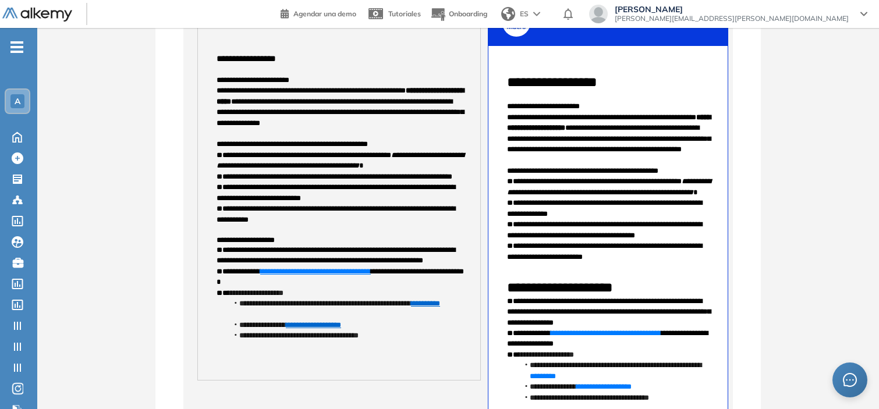
scroll to position [780, 0]
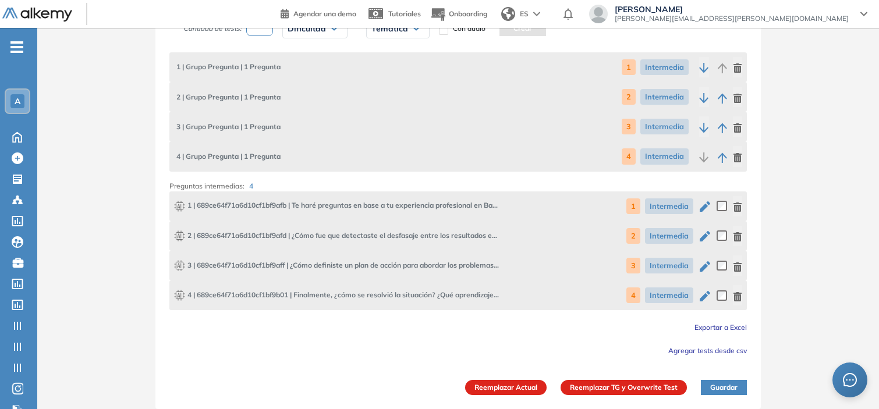
click at [486, 382] on button "Reemplazar Actual" at bounding box center [505, 387] width 81 height 15
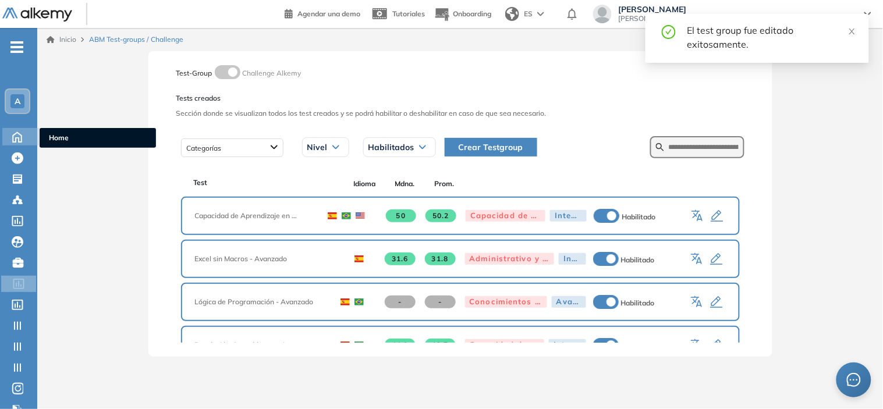
click at [15, 132] on icon at bounding box center [17, 137] width 9 height 10
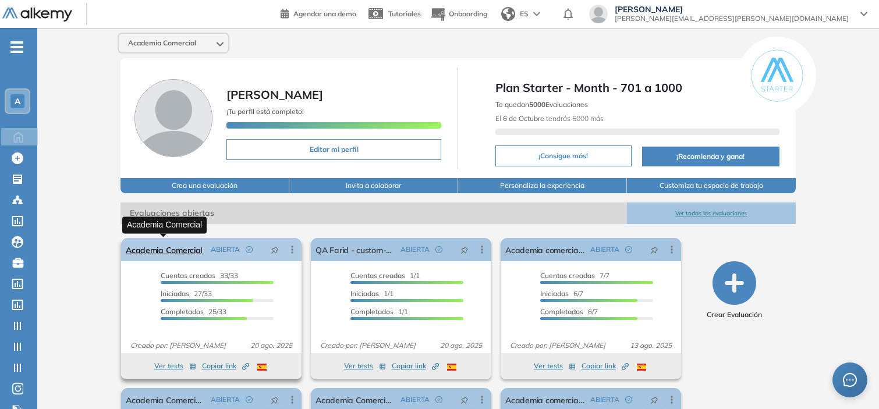
click at [186, 249] on link "Academia Comercial" at bounding box center [164, 249] width 76 height 23
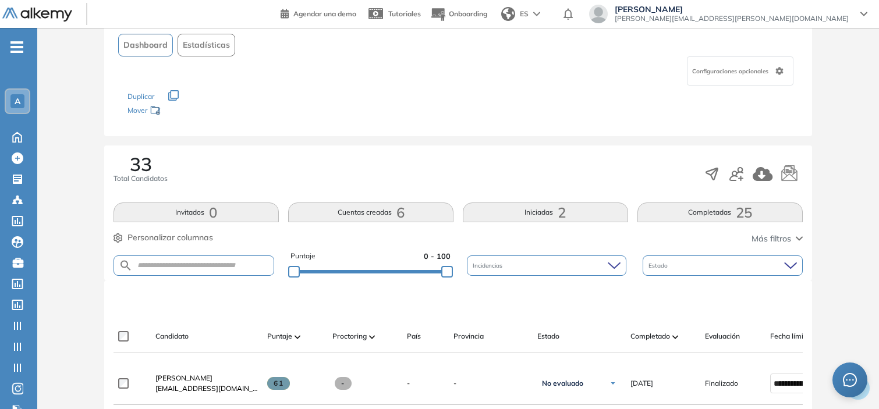
scroll to position [77, 0]
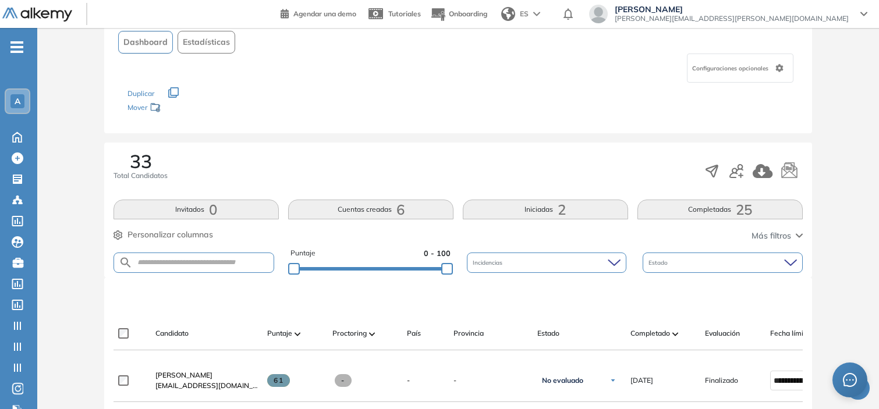
click at [510, 197] on div "33 Total Candidatos Invitados 0 Cuentas creadas 6 Iniciadas 2 Completadas 25 Pe…" at bounding box center [458, 210] width 708 height 135
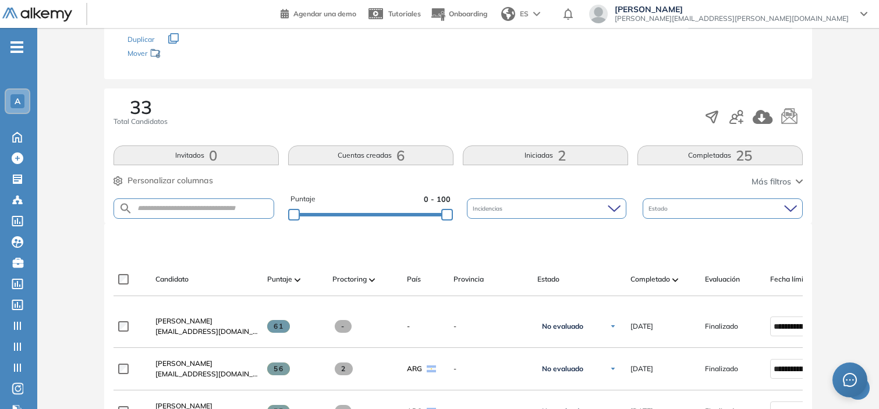
scroll to position [132, 0]
click at [530, 159] on button "Iniciadas 2" at bounding box center [545, 155] width 165 height 20
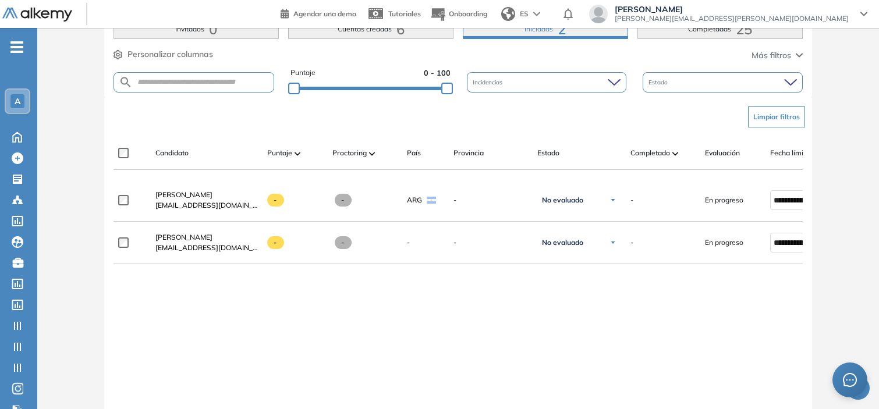
scroll to position [259, 0]
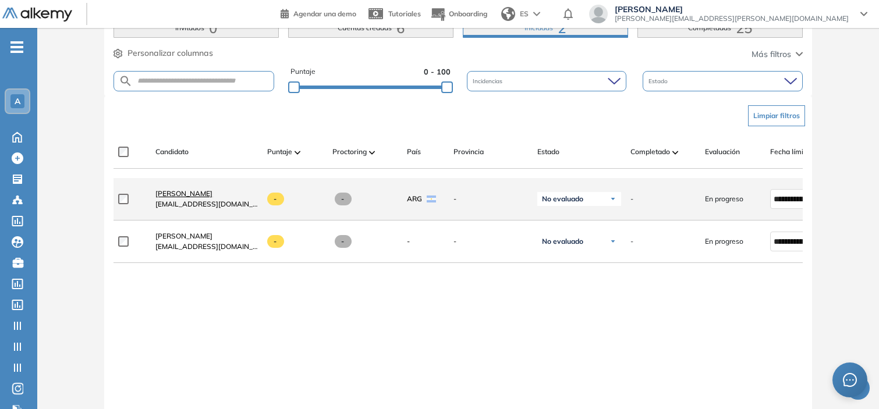
click at [167, 195] on span "Analia Sanchez" at bounding box center [183, 193] width 57 height 9
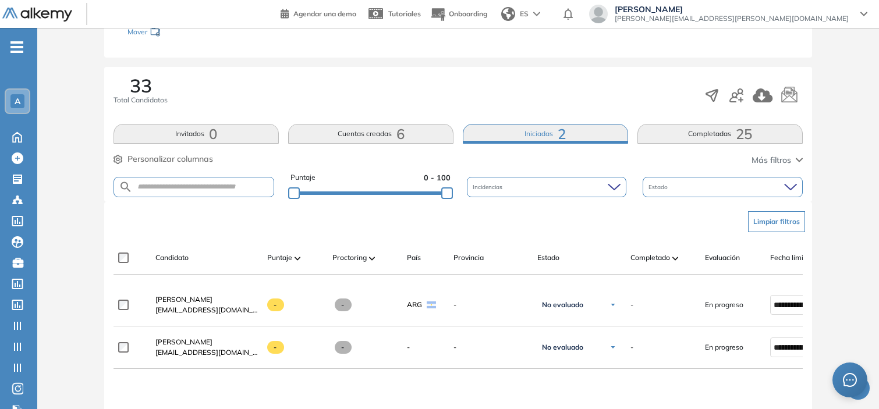
scroll to position [155, 0]
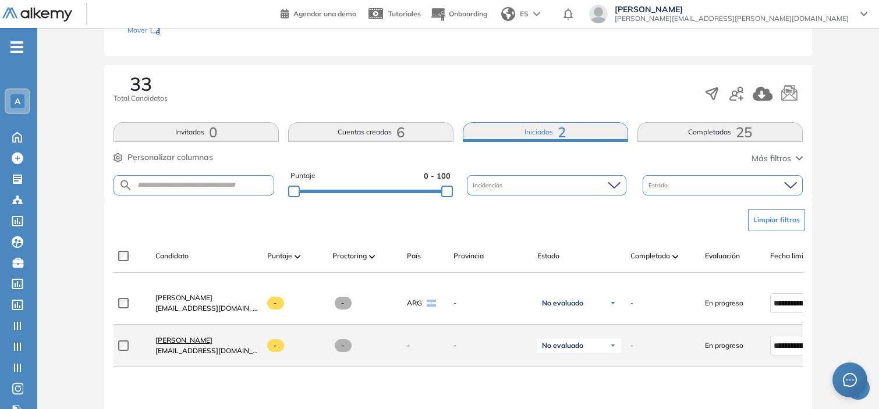
click at [204, 343] on span "Cecilia Veronica Chapur" at bounding box center [183, 340] width 57 height 9
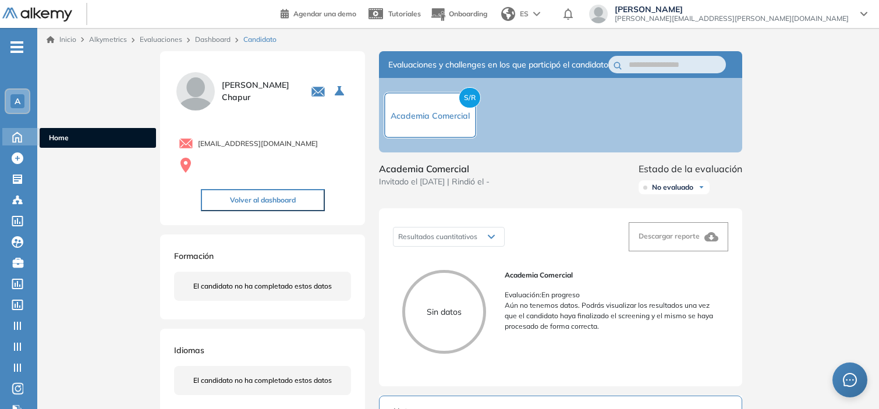
click at [7, 136] on icon at bounding box center [17, 136] width 20 height 14
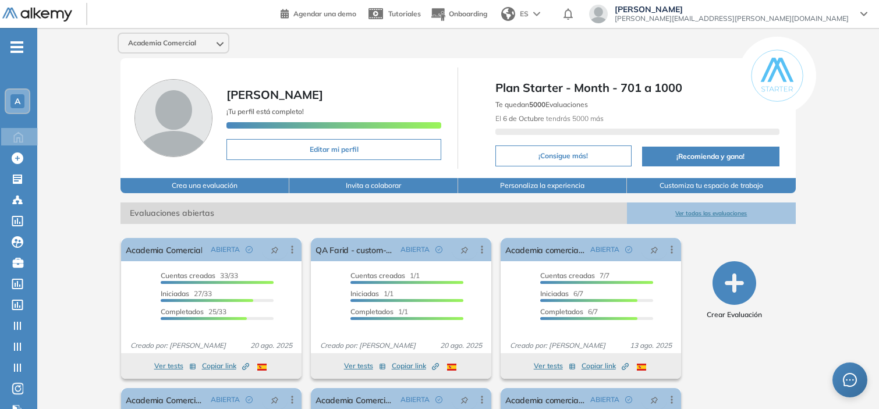
click at [12, 91] on div "A" at bounding box center [17, 101] width 23 height 23
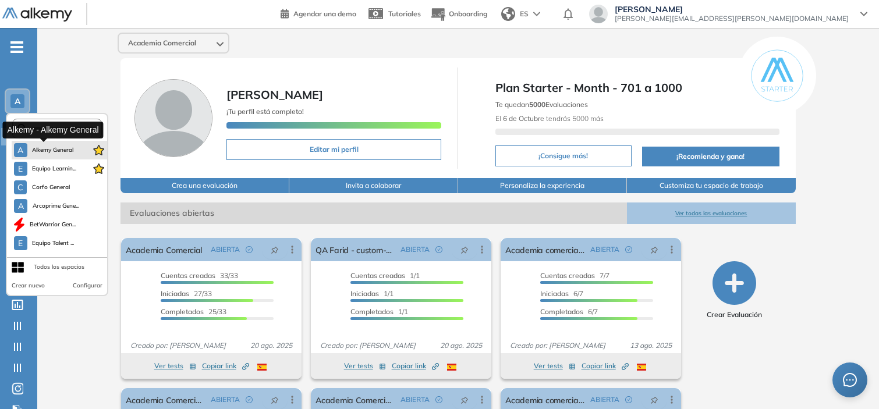
click at [41, 146] on span "Alkemy General" at bounding box center [53, 150] width 42 height 9
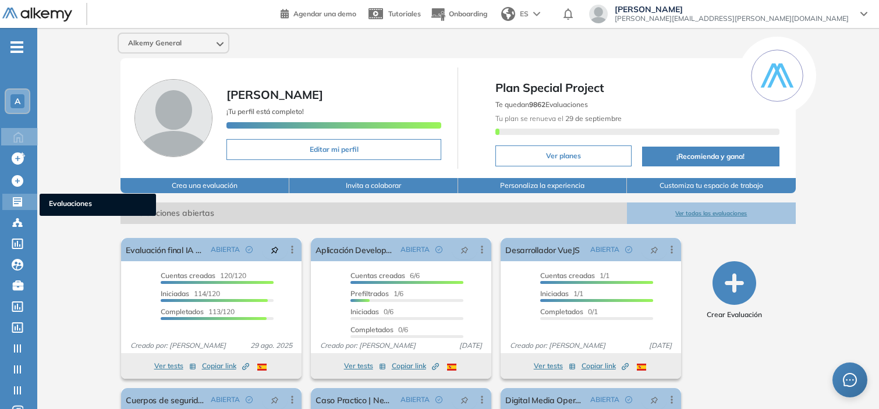
scroll to position [132, 0]
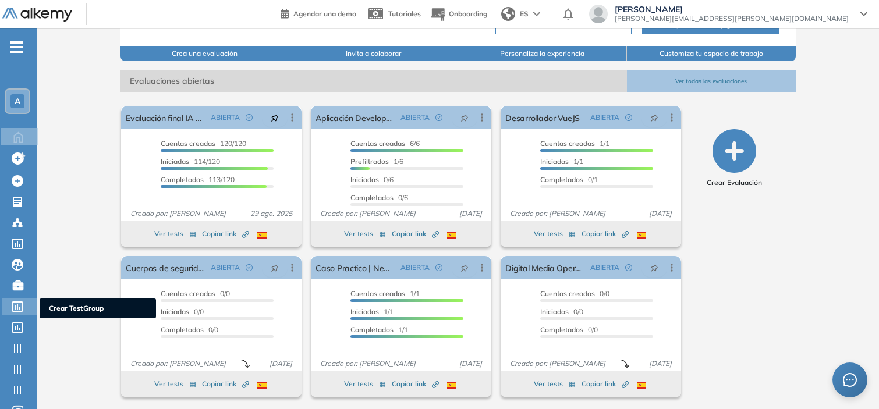
click at [13, 302] on icon at bounding box center [17, 307] width 11 height 10
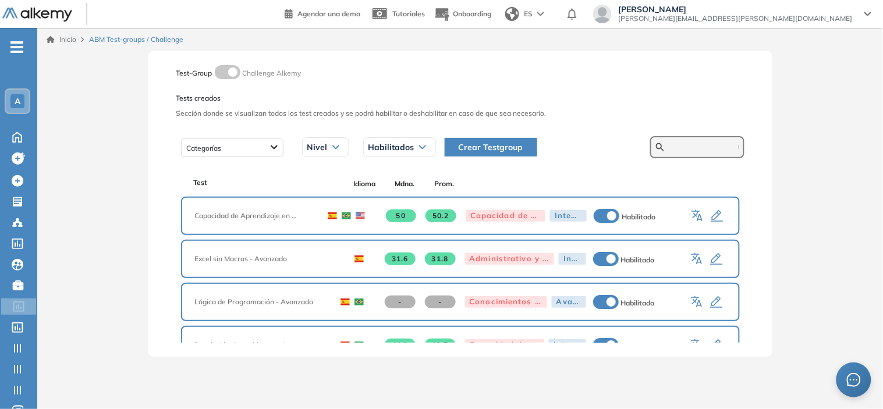
click at [669, 147] on input "text" at bounding box center [704, 147] width 70 height 10
type input "*****"
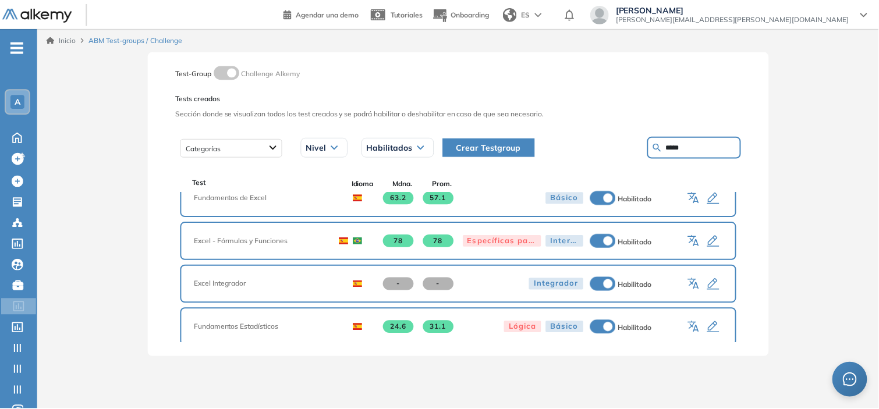
scroll to position [62, 0]
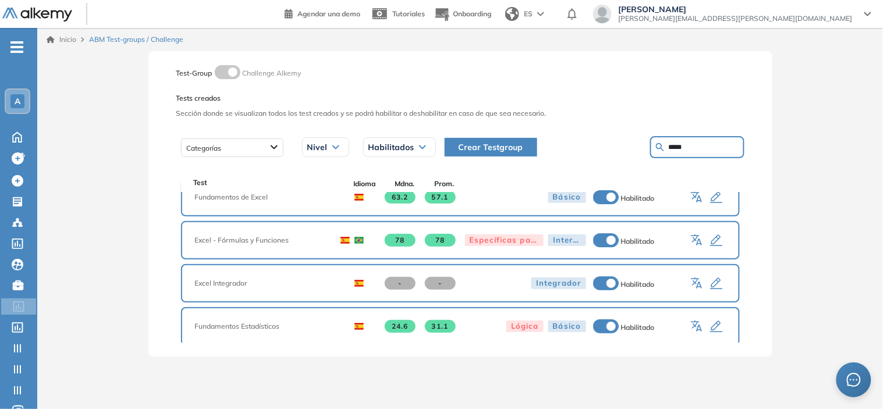
click at [711, 235] on icon "button" at bounding box center [716, 241] width 12 height 12
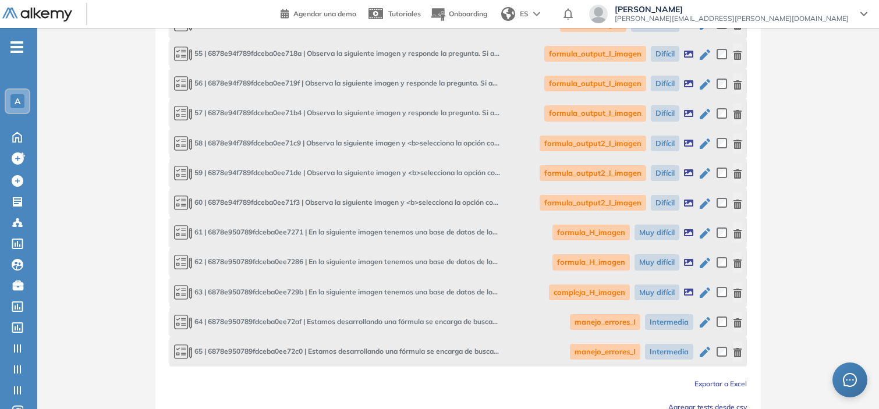
scroll to position [2253, 0]
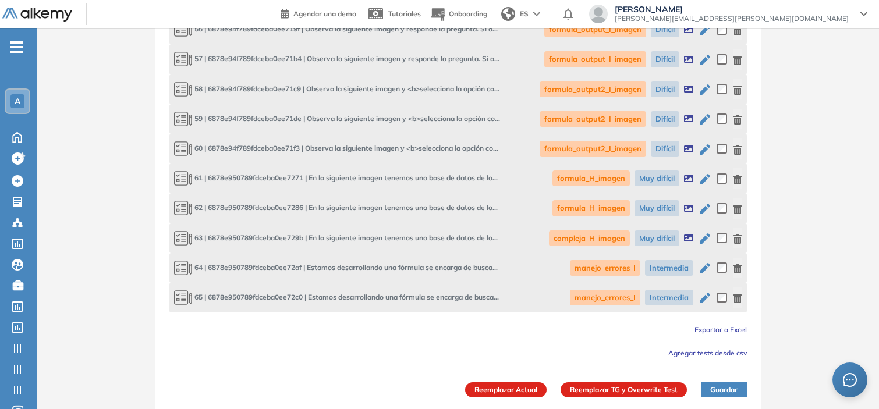
click at [722, 326] on span "Exportar a Excel" at bounding box center [720, 329] width 52 height 9
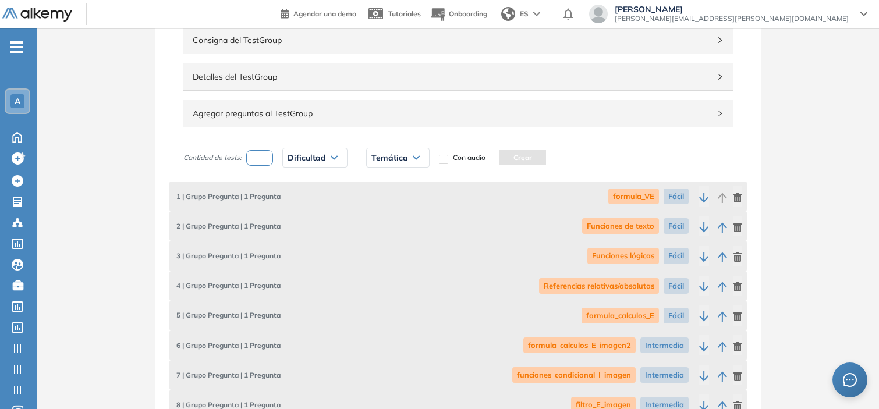
scroll to position [0, 0]
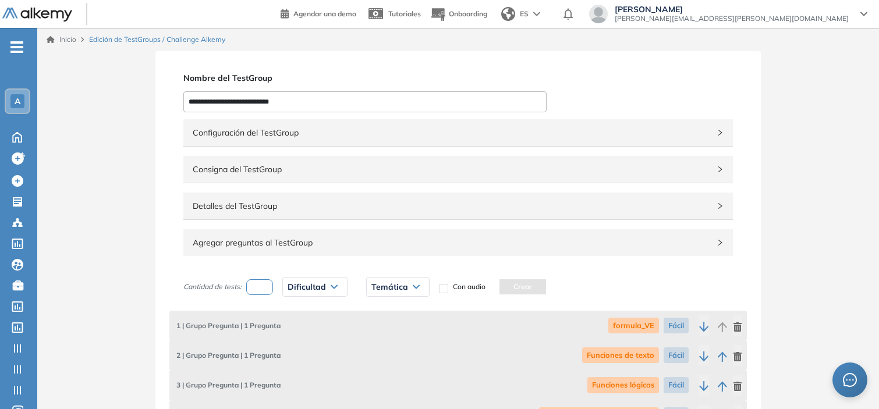
click at [352, 213] on div "Detalles del TestGroup Incompleto" at bounding box center [457, 206] width 549 height 27
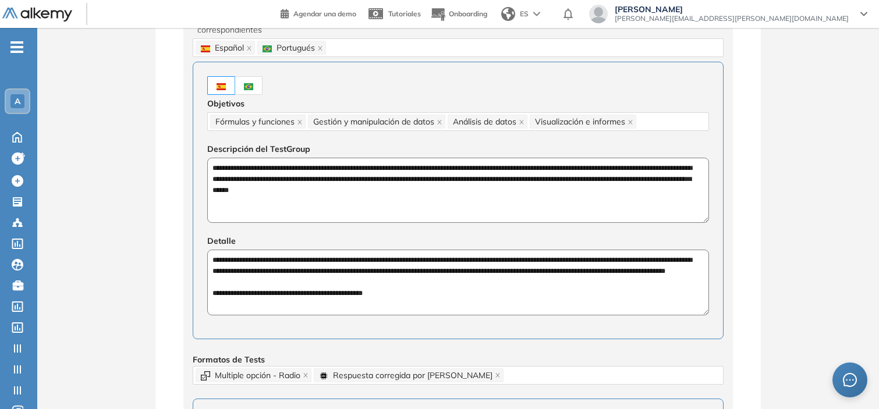
scroll to position [234, 0]
click at [301, 178] on textarea "**********" at bounding box center [458, 189] width 502 height 65
drag, startPoint x: 213, startPoint y: 260, endPoint x: 391, endPoint y: 307, distance: 183.8
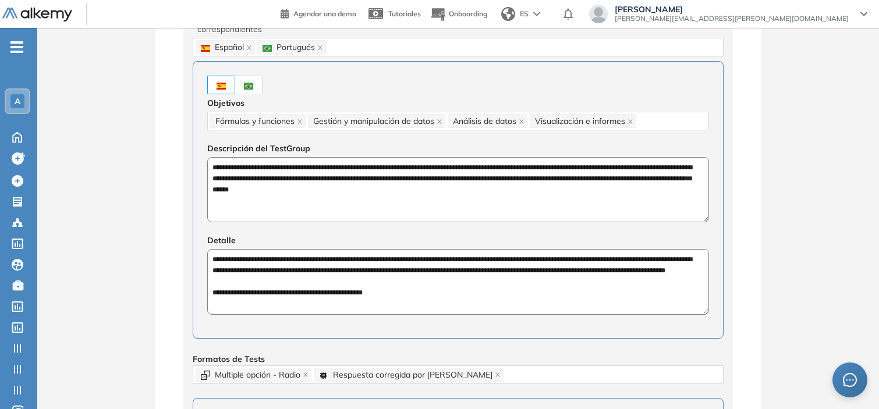
click at [391, 307] on textarea "**********" at bounding box center [458, 281] width 502 height 65
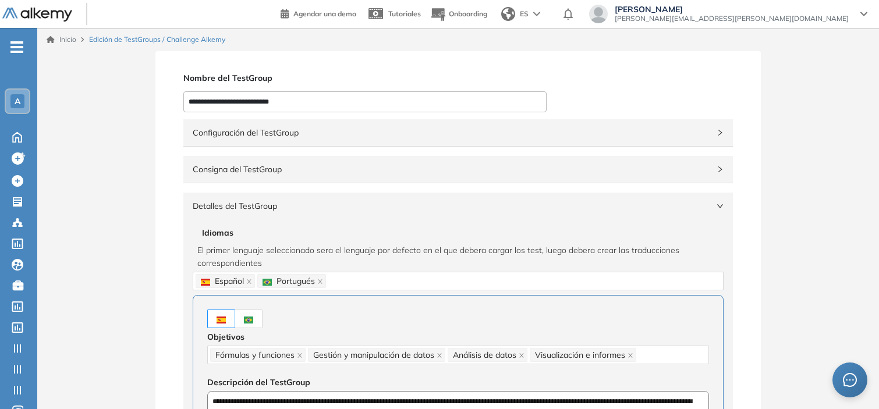
click at [547, 136] on span "Configuración del TestGroup" at bounding box center [451, 132] width 517 height 13
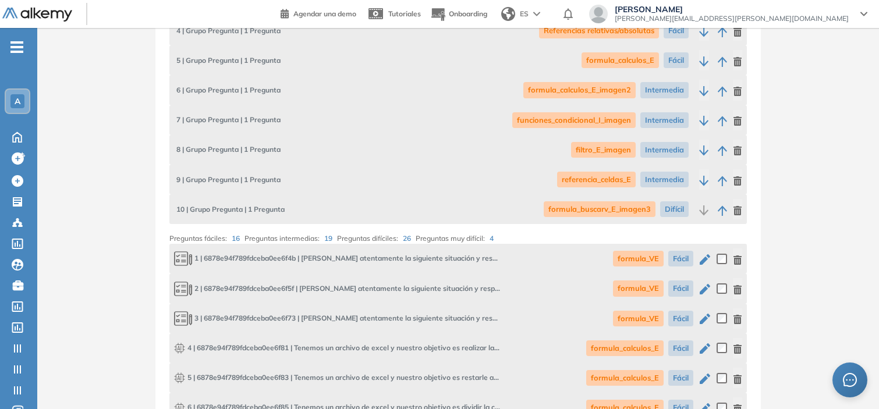
scroll to position [1112, 0]
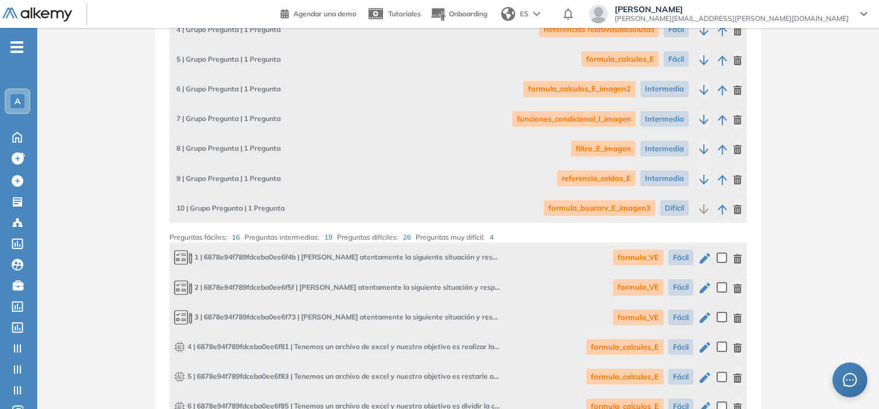
click at [15, 100] on span "A" at bounding box center [18, 101] width 6 height 9
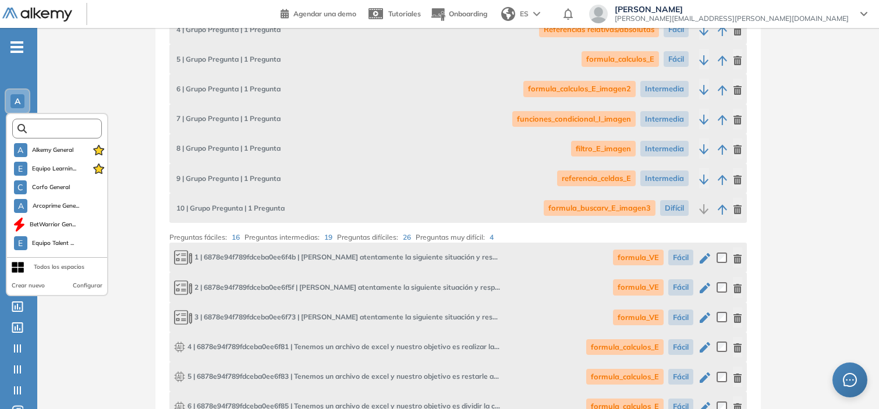
click at [41, 125] on input "text" at bounding box center [61, 129] width 68 height 9
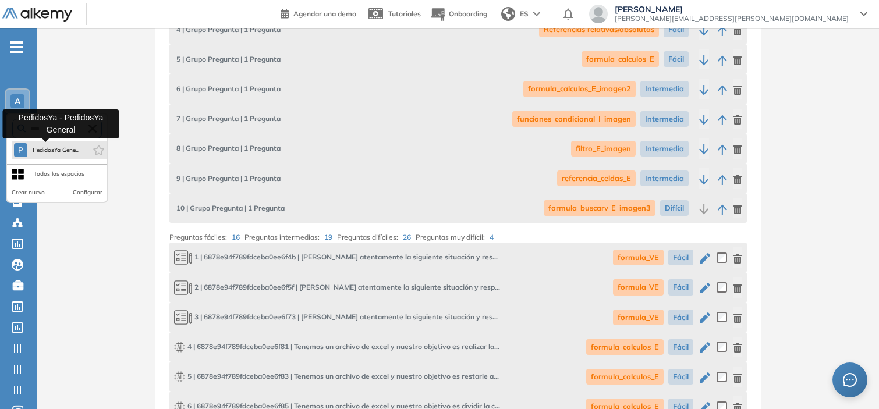
type input "****"
click at [54, 147] on span "PedidosYa Gene..." at bounding box center [55, 150] width 47 height 9
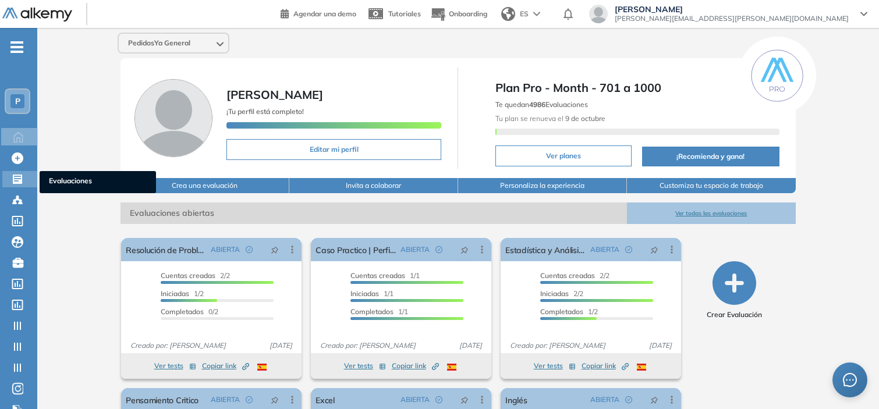
click at [15, 176] on icon at bounding box center [18, 179] width 12 height 12
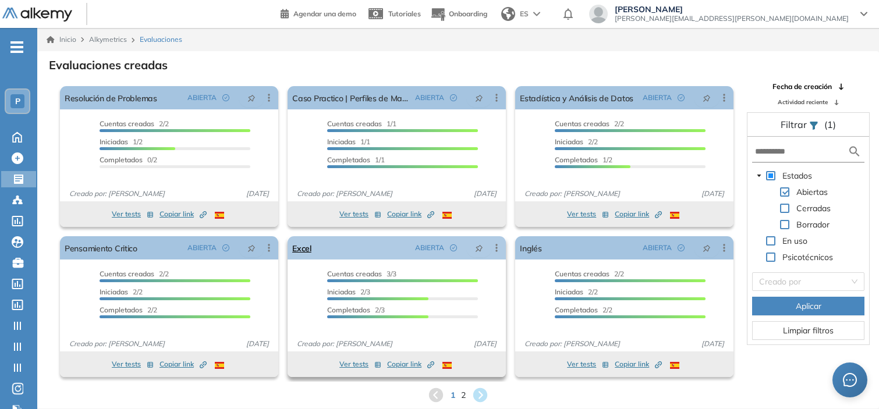
scroll to position [27, 0]
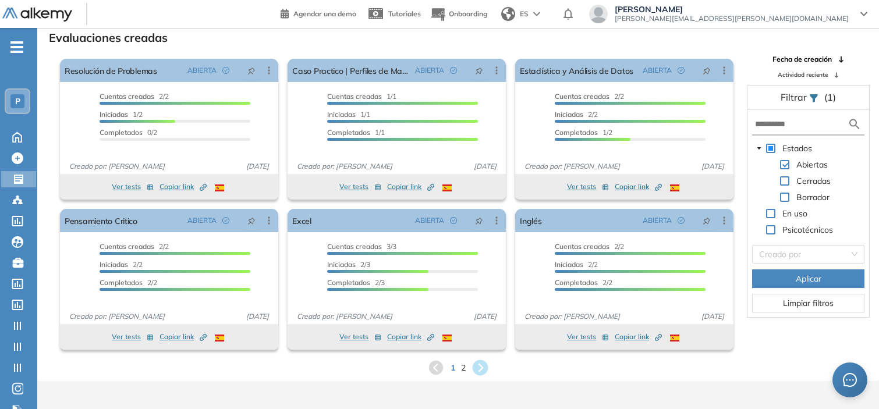
click at [476, 364] on icon at bounding box center [481, 368] width 16 height 16
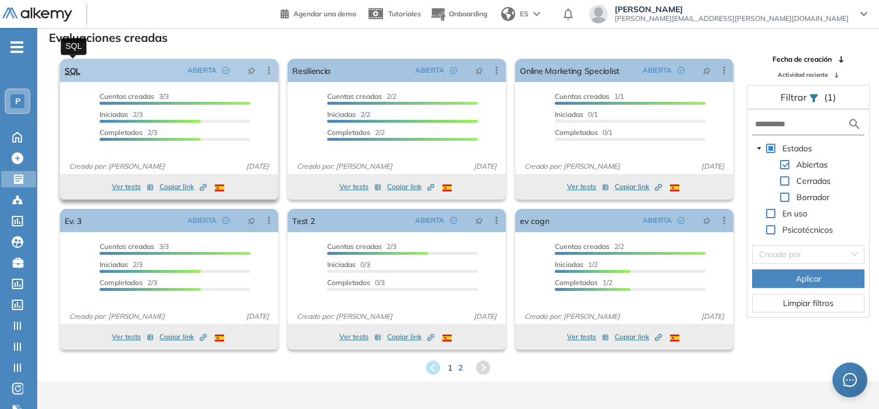
click at [75, 73] on link "SQL" at bounding box center [73, 70] width 16 height 23
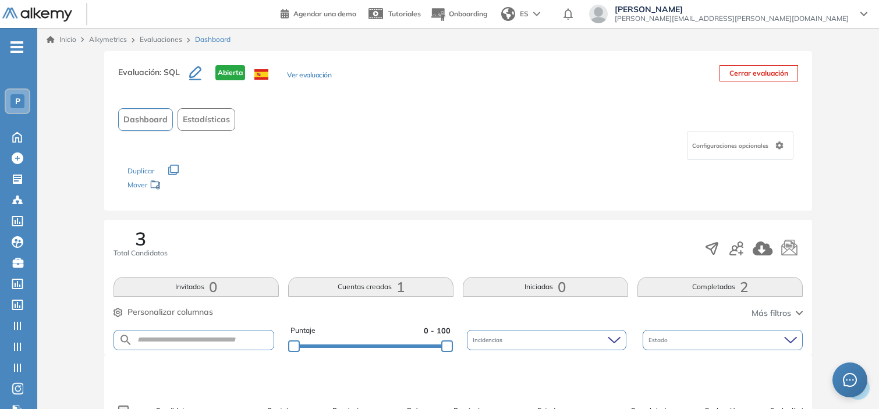
click at [296, 71] on button "Ver evaluación" at bounding box center [309, 76] width 44 height 12
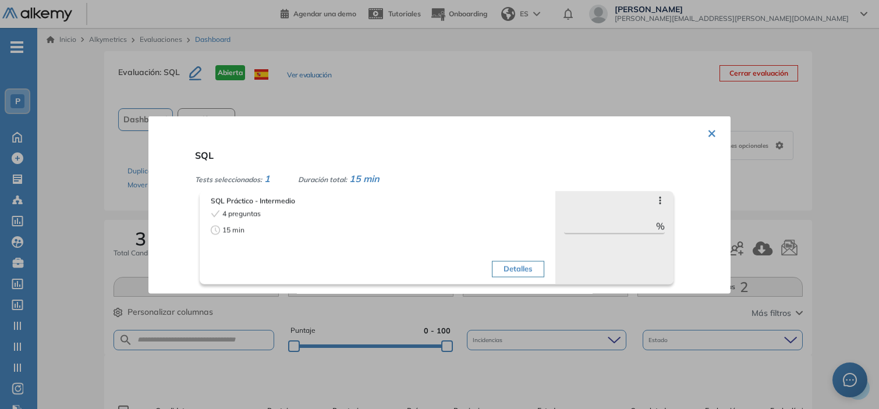
click at [36, 260] on div at bounding box center [439, 204] width 879 height 409
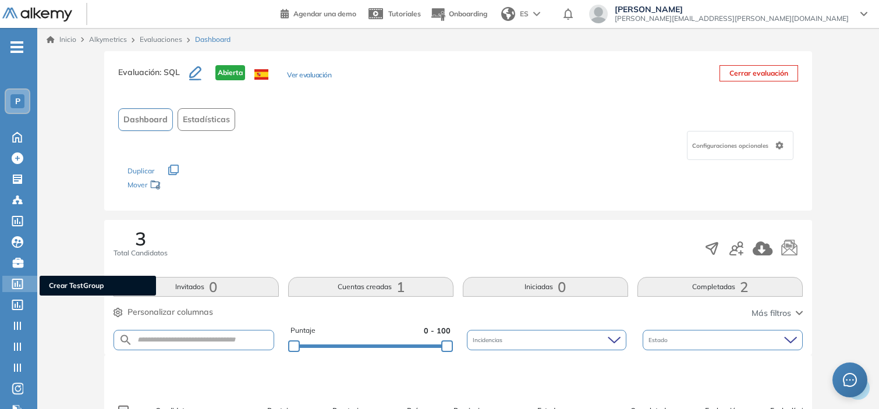
click at [22, 279] on icon at bounding box center [17, 284] width 11 height 10
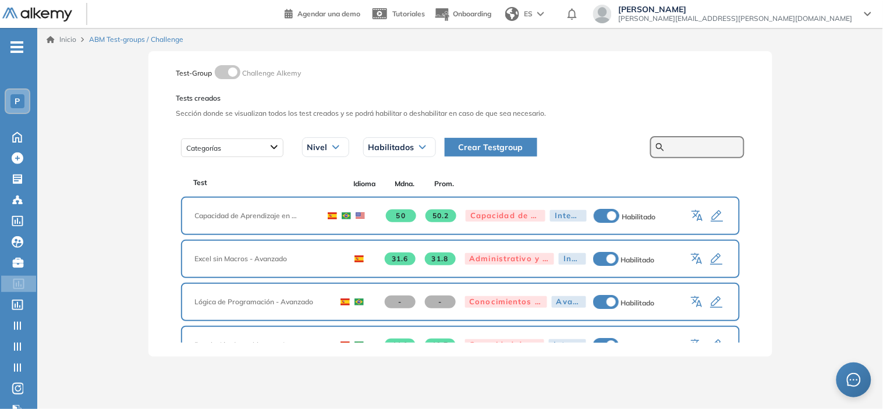
click at [675, 143] on input "text" at bounding box center [704, 147] width 70 height 10
type input "**********"
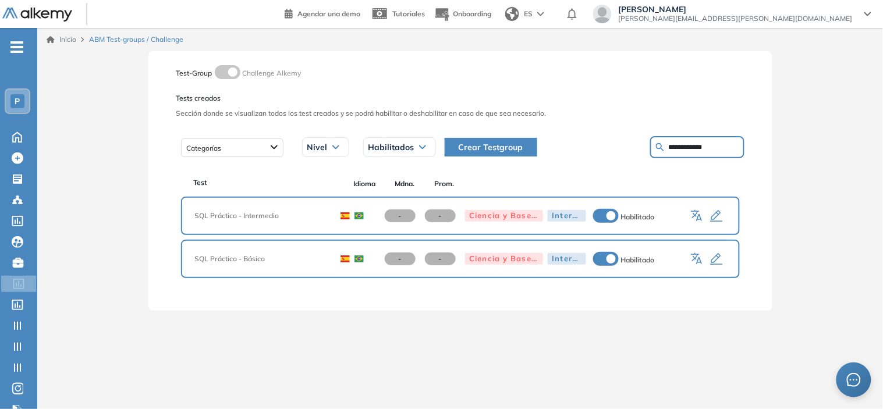
click at [720, 210] on icon "button" at bounding box center [717, 217] width 14 height 14
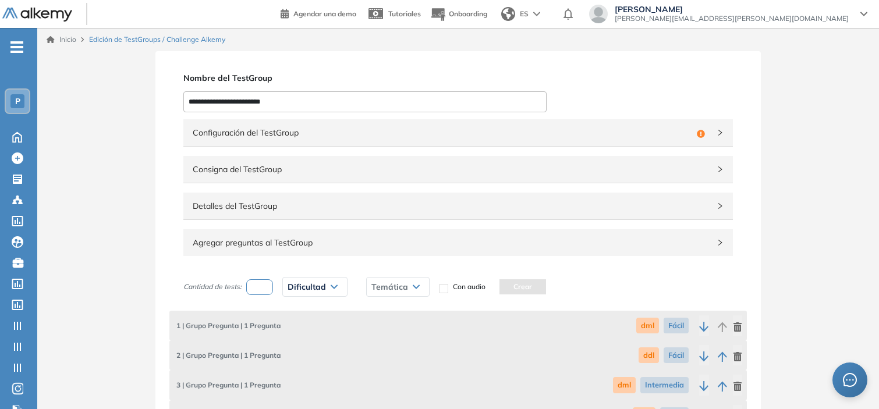
scroll to position [645, 0]
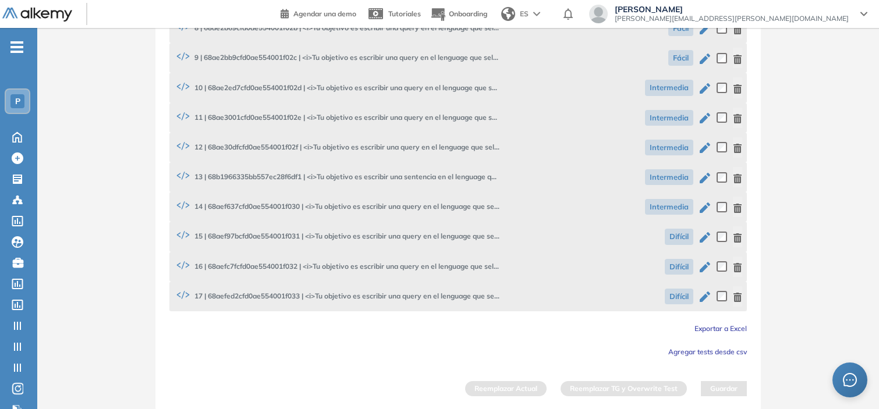
click at [726, 325] on span "Exportar a Excel" at bounding box center [720, 328] width 52 height 9
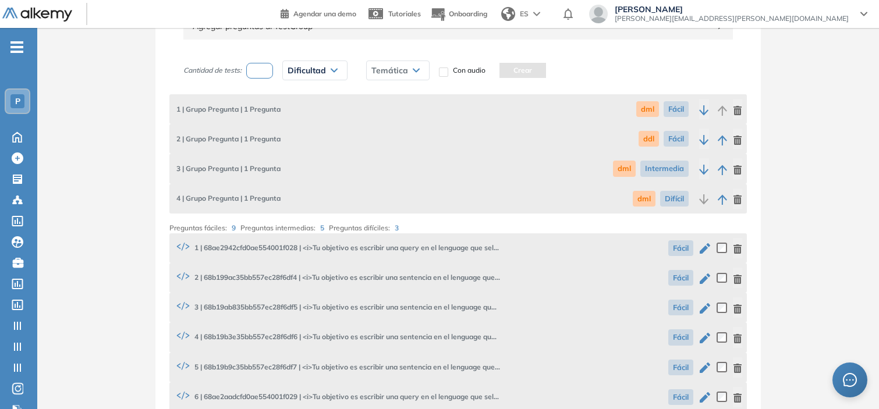
scroll to position [210, 0]
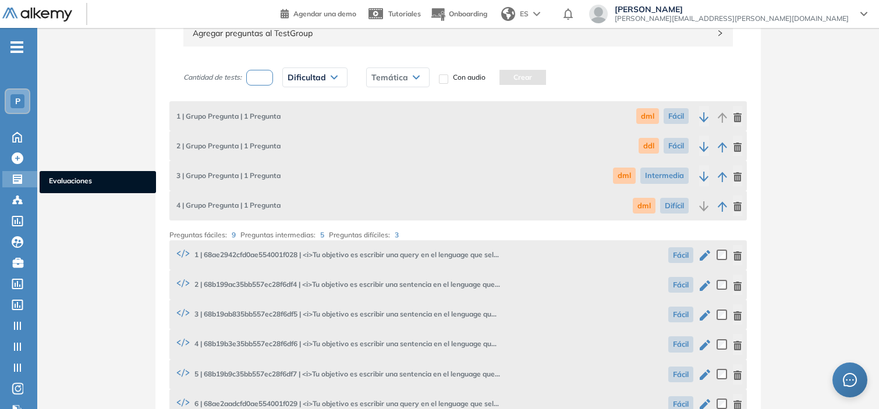
click at [19, 175] on icon at bounding box center [17, 179] width 9 height 9
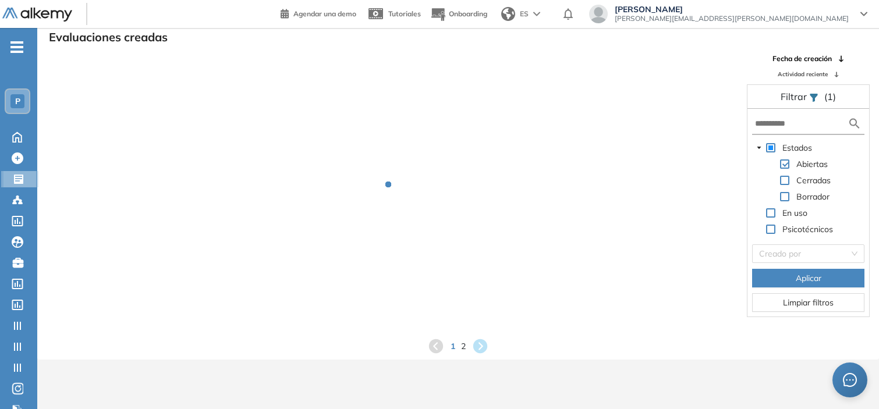
scroll to position [27, 0]
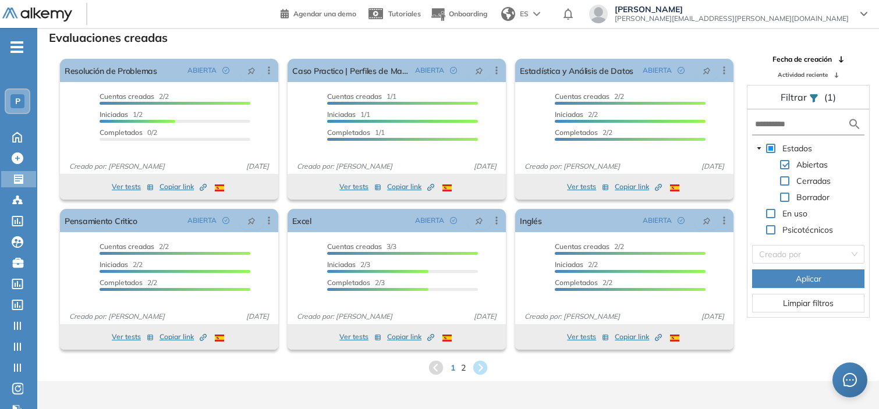
click at [18, 101] on span "P" at bounding box center [17, 101] width 5 height 9
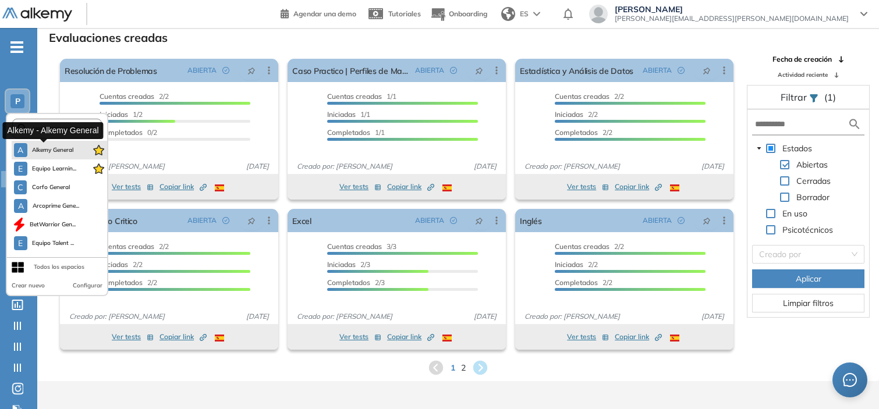
click at [47, 146] on span "Alkemy General" at bounding box center [53, 150] width 42 height 9
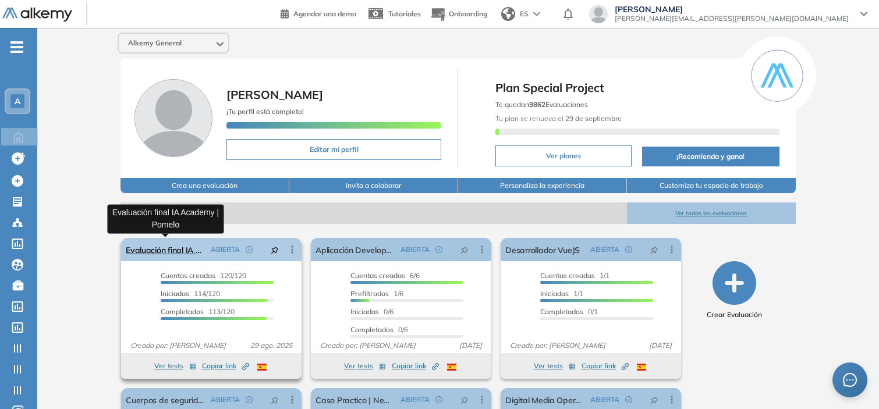
click at [140, 242] on link "Evaluación final IA Academy | Pomelo" at bounding box center [166, 249] width 80 height 23
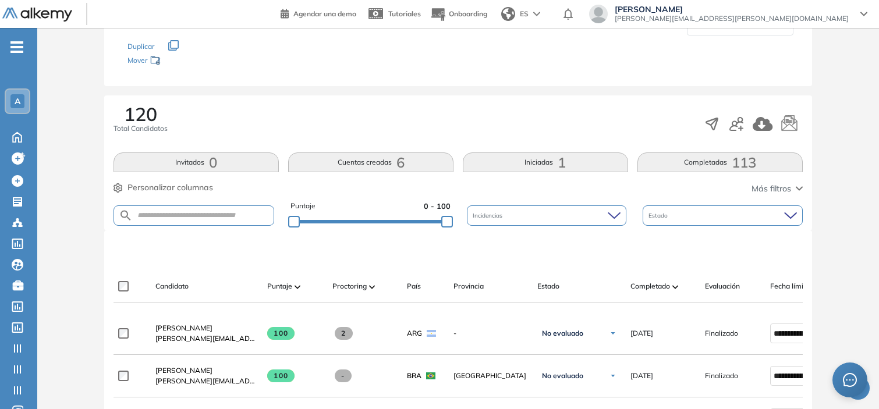
scroll to position [146, 0]
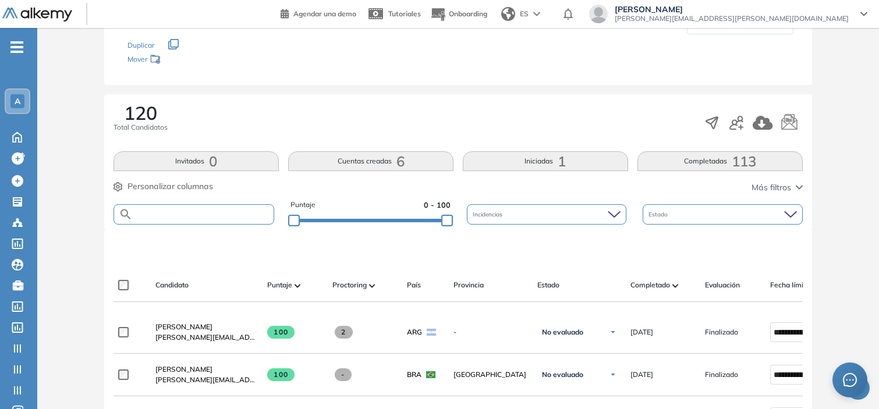
click at [223, 211] on input "text" at bounding box center [203, 214] width 141 height 9
type input "********"
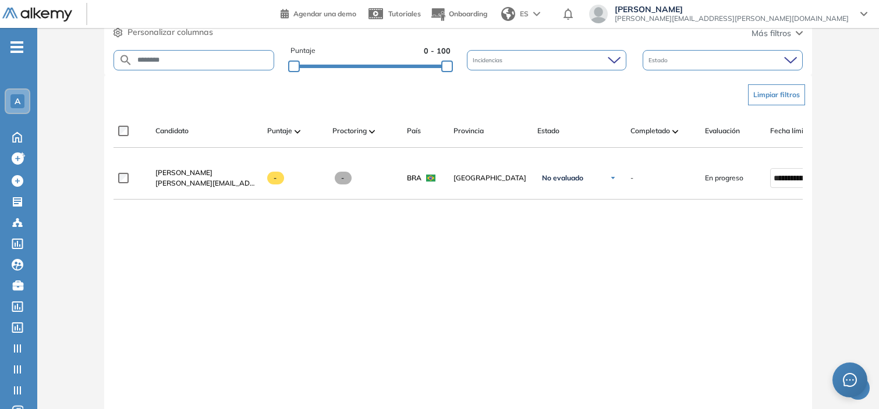
scroll to position [300, 0]
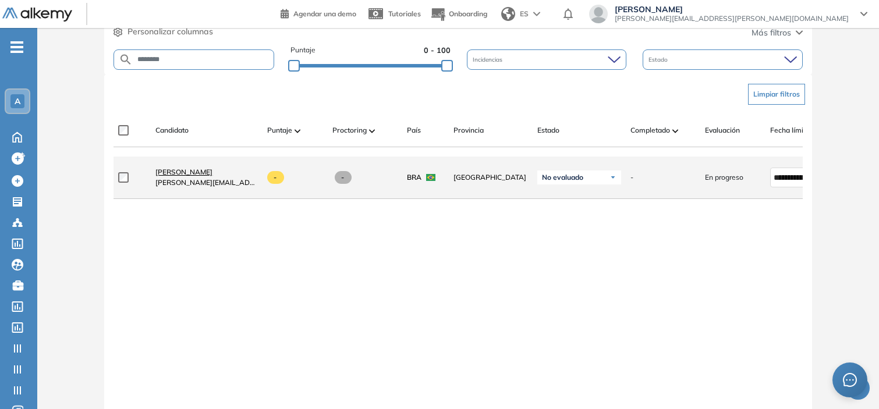
click at [211, 176] on span "Valentina Zambrano" at bounding box center [183, 172] width 57 height 9
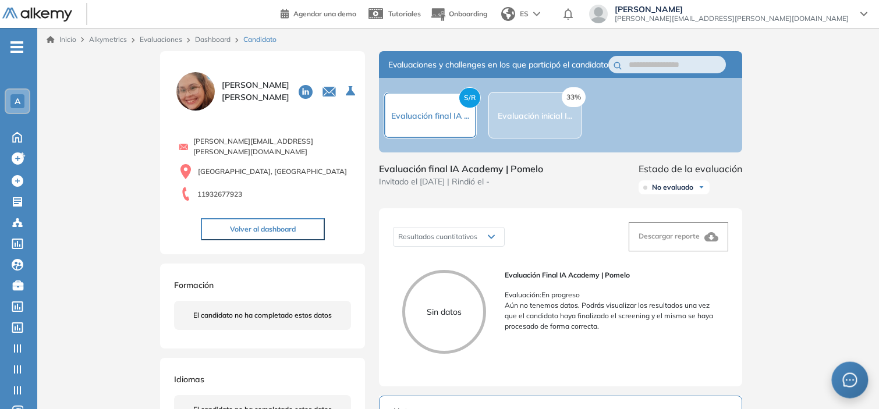
click at [850, 373] on icon "message" at bounding box center [849, 380] width 15 height 15
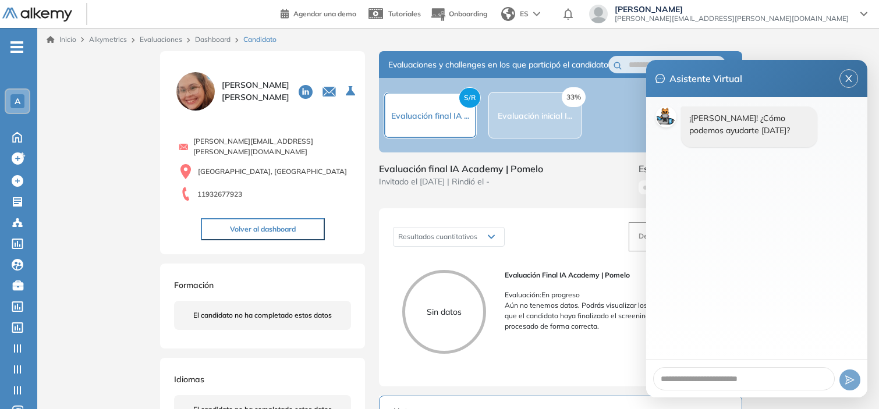
click at [800, 50] on div "Inicio Alkymetrics Evaluaciones Dashboard Candidato" at bounding box center [458, 39] width 842 height 23
click at [845, 76] on icon "close" at bounding box center [848, 78] width 9 height 9
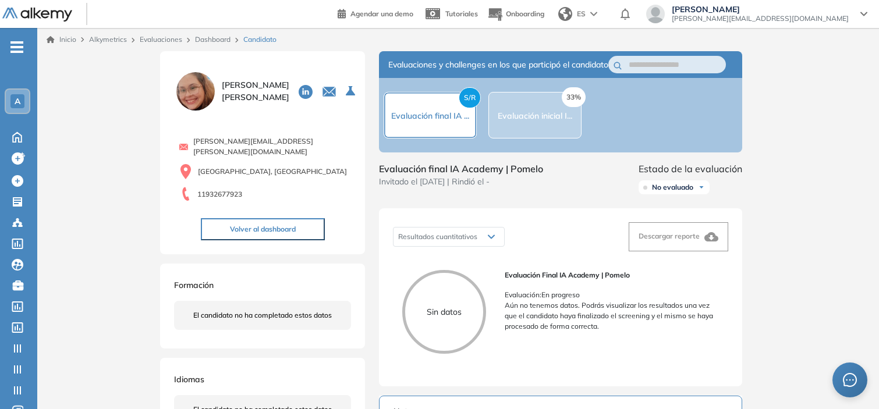
click at [19, 94] on div "A" at bounding box center [17, 101] width 14 height 14
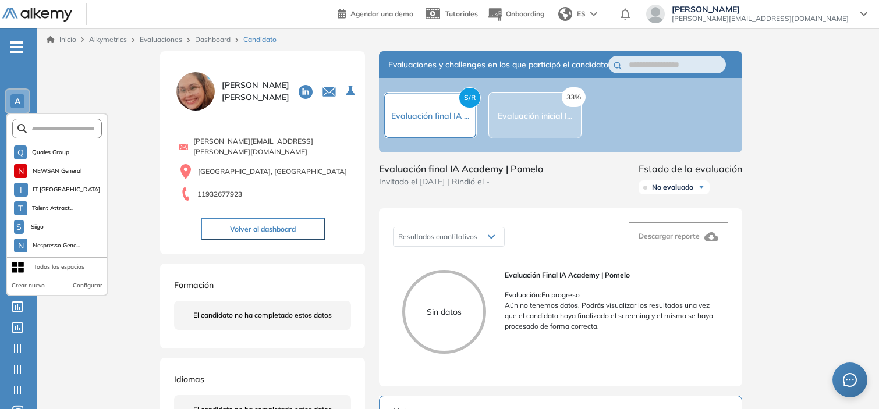
scroll to position [1091, 0]
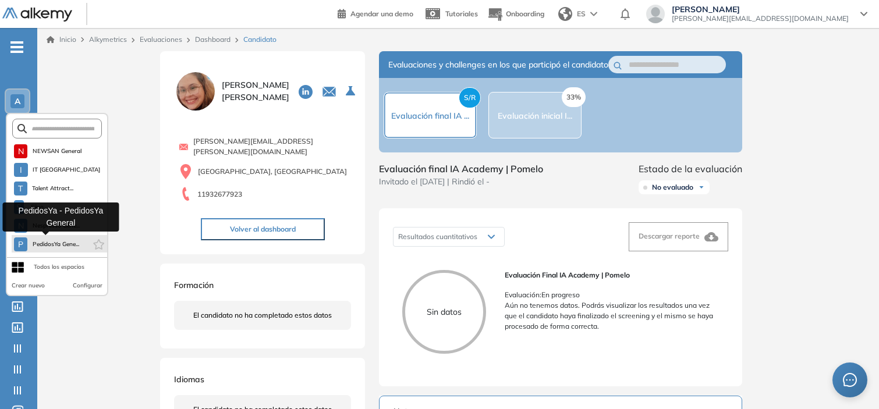
click at [58, 240] on span "PedidosYa Gene..." at bounding box center [55, 244] width 47 height 9
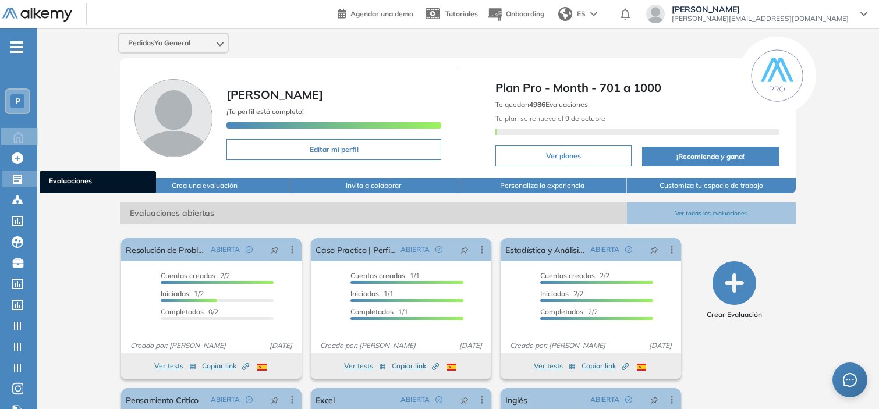
click at [16, 177] on icon at bounding box center [17, 179] width 9 height 9
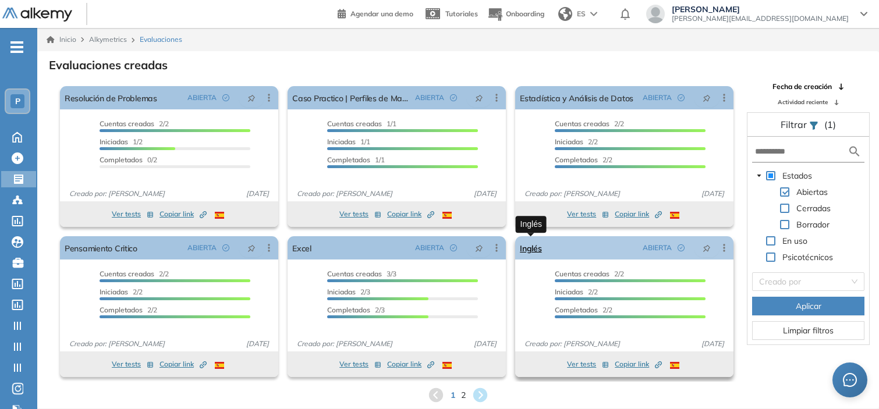
click at [526, 249] on link "Inglés" at bounding box center [531, 247] width 22 height 23
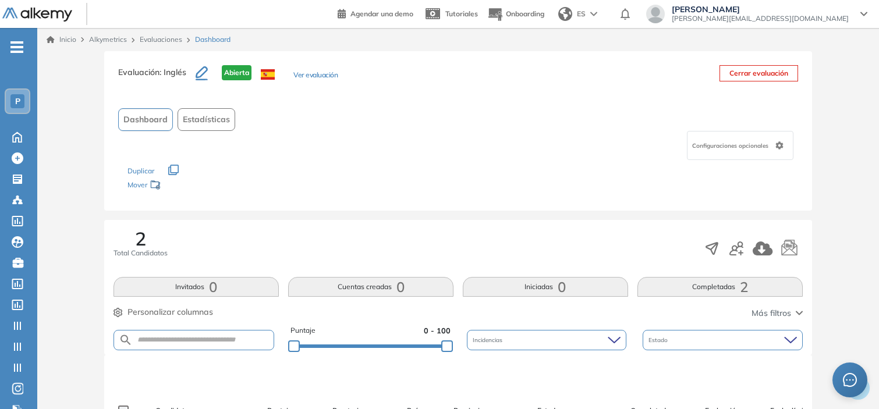
click at [323, 73] on button "Ver evaluación" at bounding box center [315, 76] width 44 height 12
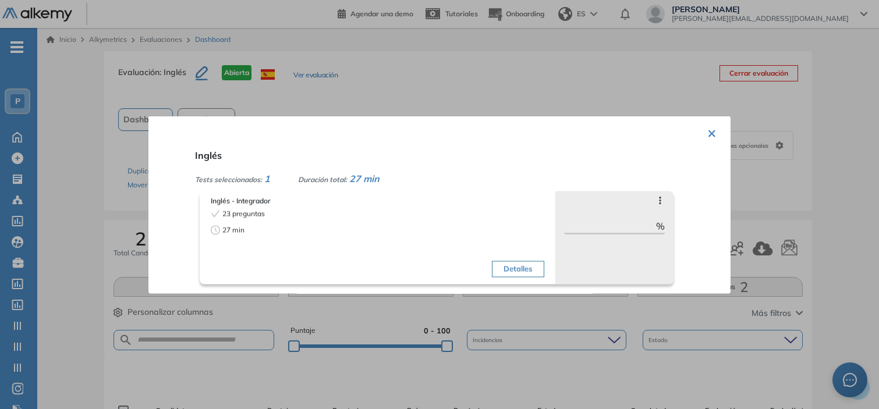
click at [313, 113] on div at bounding box center [439, 204] width 879 height 409
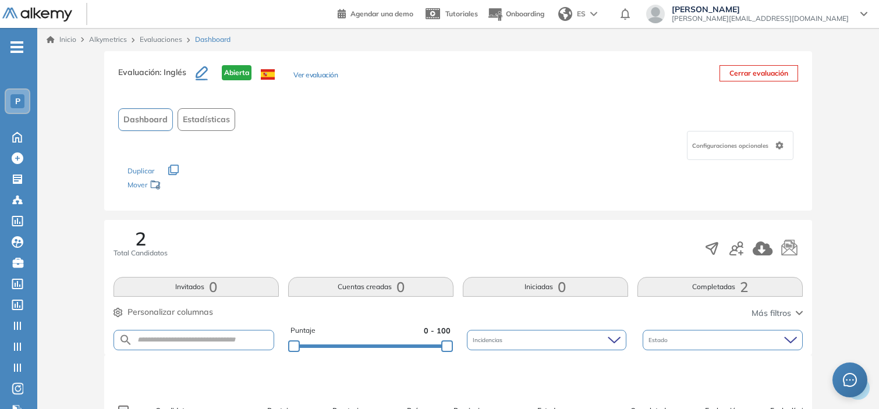
click at [323, 77] on button "Ver evaluación" at bounding box center [315, 76] width 44 height 12
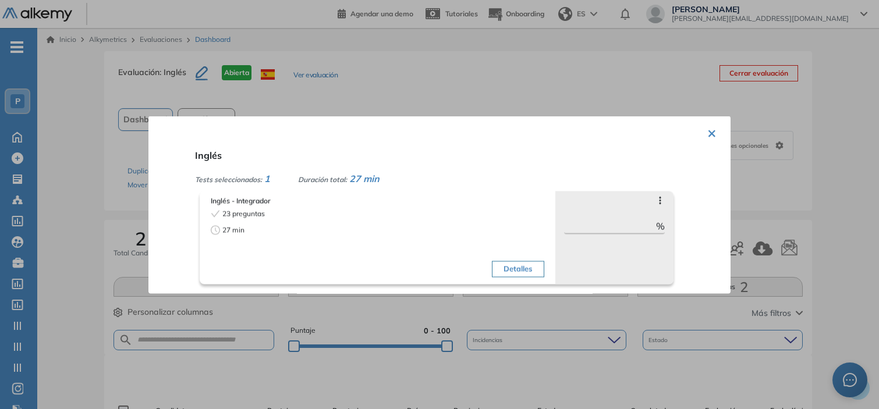
click at [62, 249] on div at bounding box center [439, 204] width 879 height 409
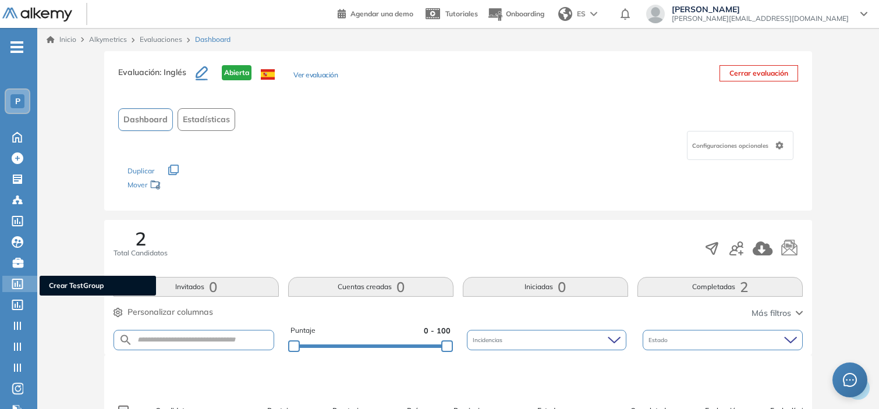
click at [22, 281] on icon at bounding box center [17, 284] width 11 height 10
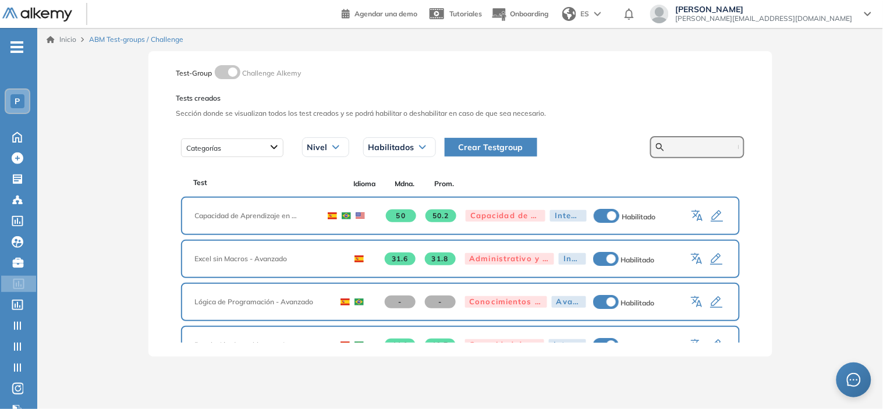
click at [669, 144] on input "text" at bounding box center [704, 147] width 70 height 10
type input "******"
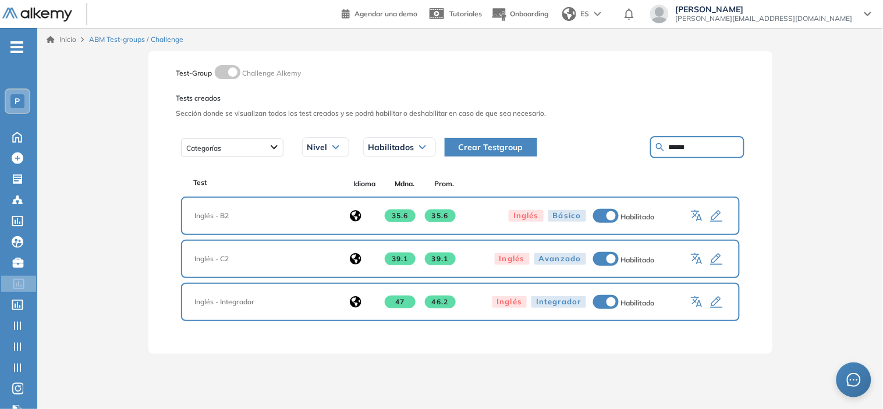
click at [720, 296] on icon "button" at bounding box center [717, 303] width 14 height 14
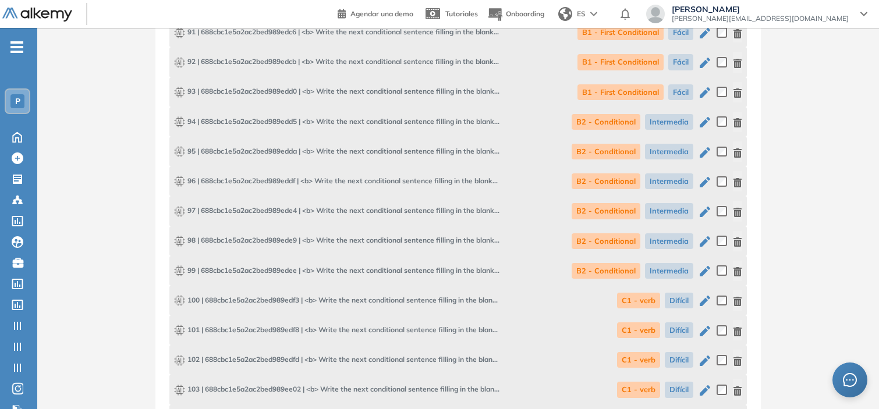
scroll to position [4127, 0]
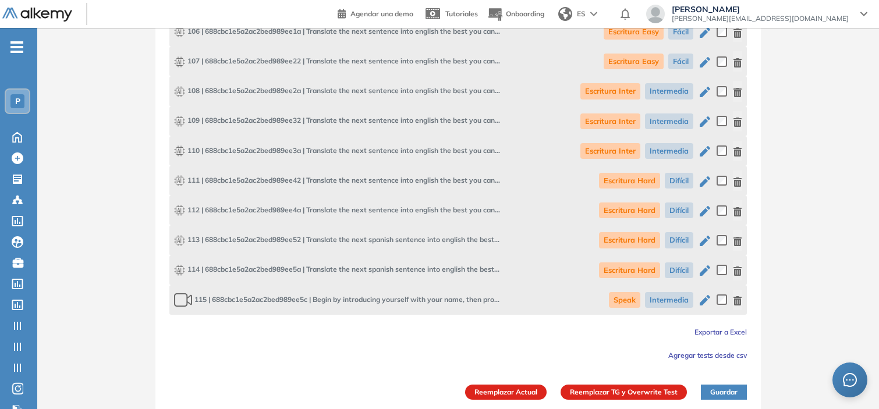
click at [724, 328] on span "Exportar a Excel" at bounding box center [720, 332] width 52 height 9
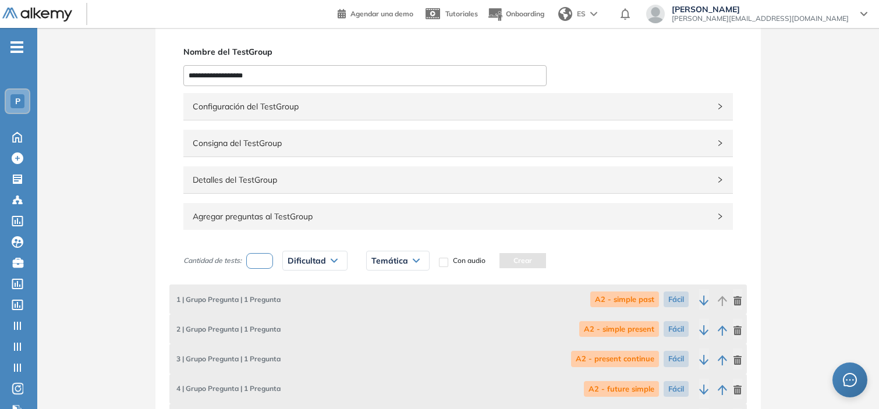
scroll to position [0, 0]
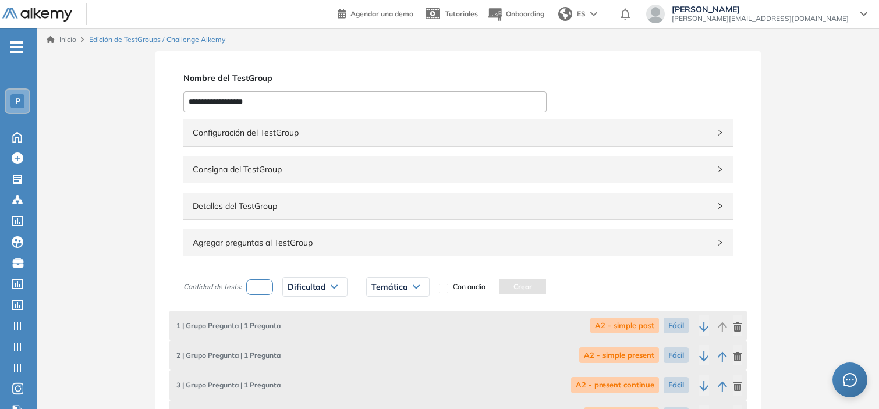
click at [299, 166] on span "Consigna del TestGroup" at bounding box center [451, 169] width 517 height 13
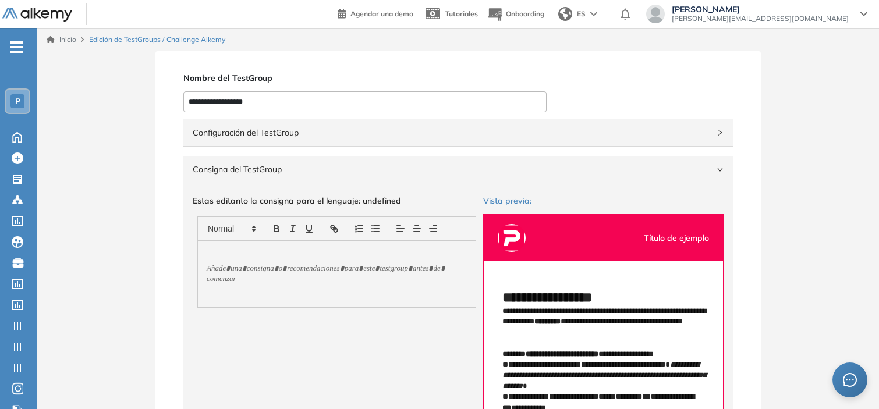
click at [297, 173] on span "Consigna del TestGroup" at bounding box center [451, 169] width 517 height 13
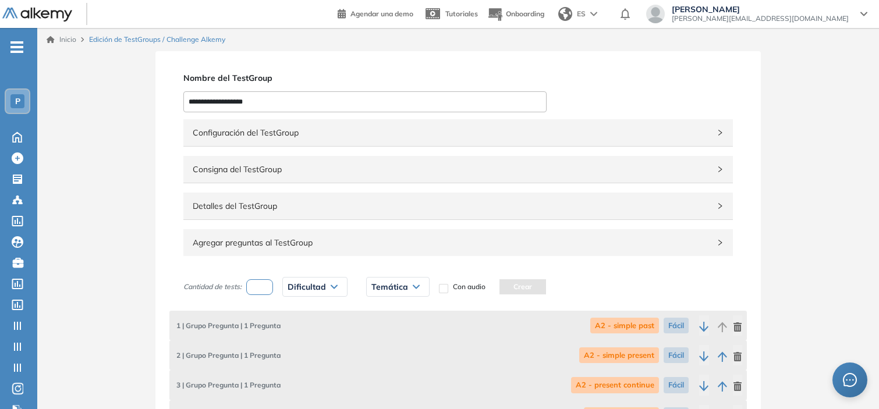
click at [326, 212] on span "Detalles del TestGroup" at bounding box center [451, 206] width 517 height 13
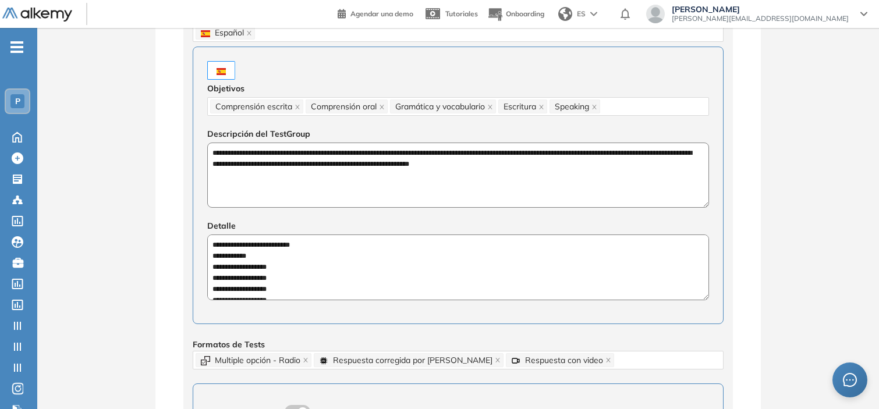
scroll to position [251, 0]
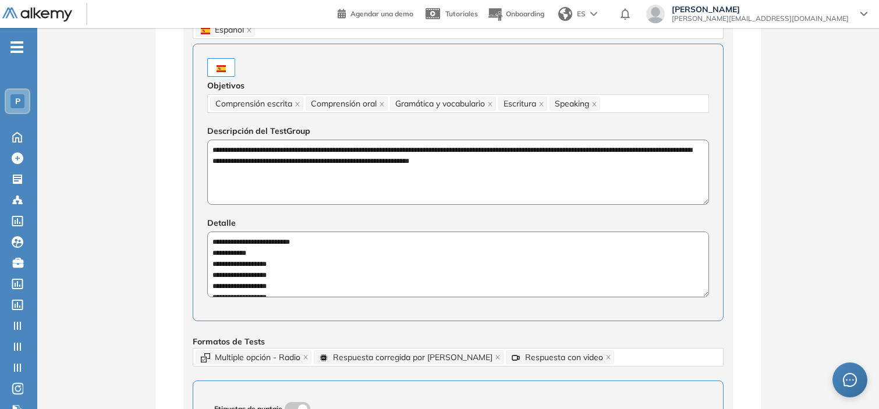
click at [318, 166] on textarea "**********" at bounding box center [458, 172] width 502 height 65
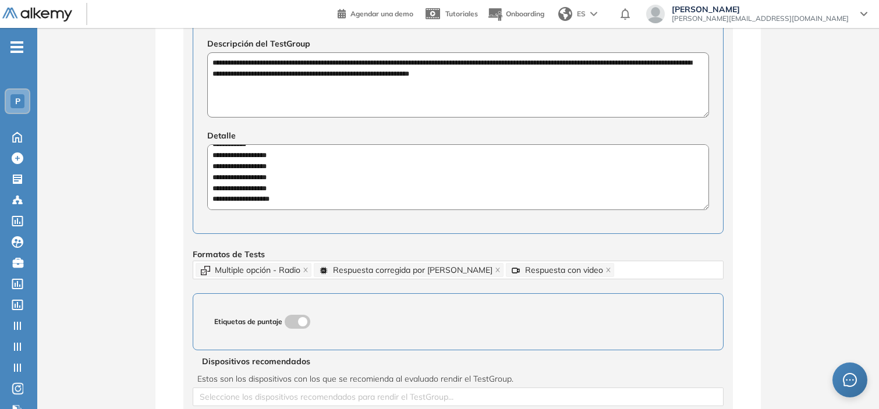
scroll to position [0, 0]
drag, startPoint x: 283, startPoint y: 198, endPoint x: 201, endPoint y: 140, distance: 101.4
click at [201, 140] on div "**********" at bounding box center [458, 95] width 531 height 278
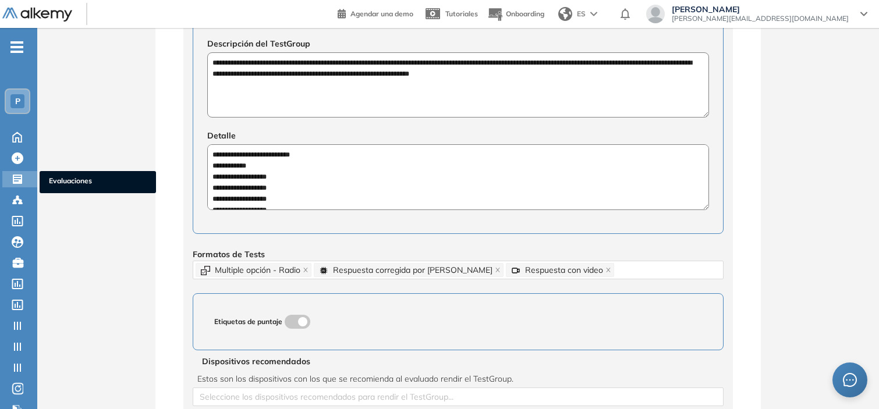
click at [19, 179] on icon at bounding box center [17, 179] width 9 height 9
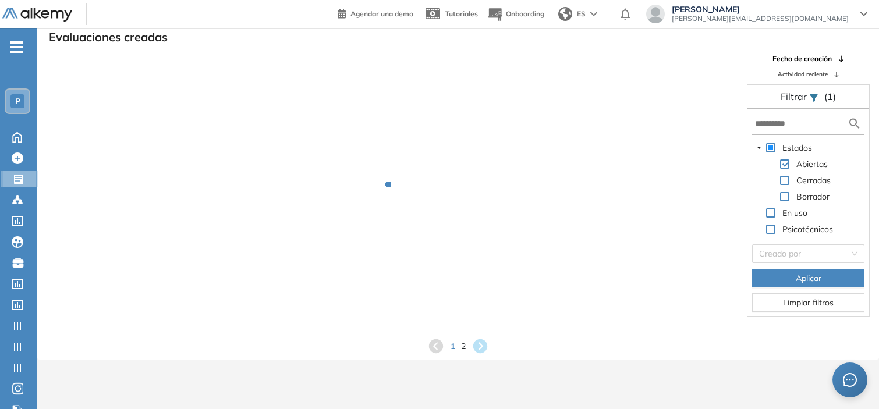
scroll to position [27, 0]
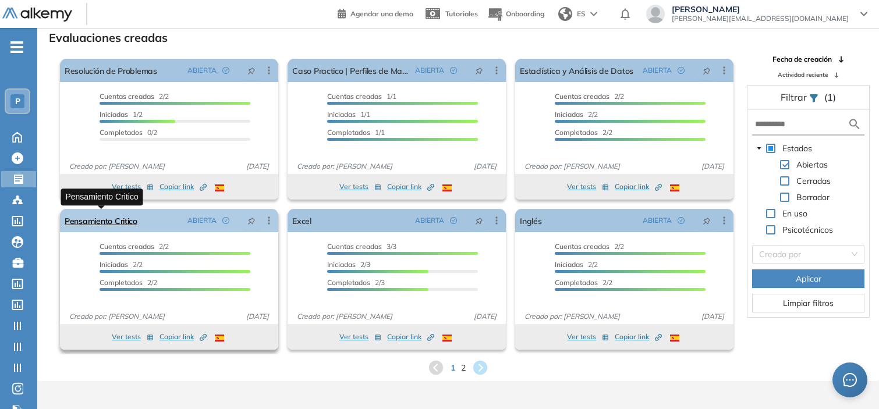
click at [129, 224] on link "Pensamiento Critico" at bounding box center [101, 220] width 73 height 23
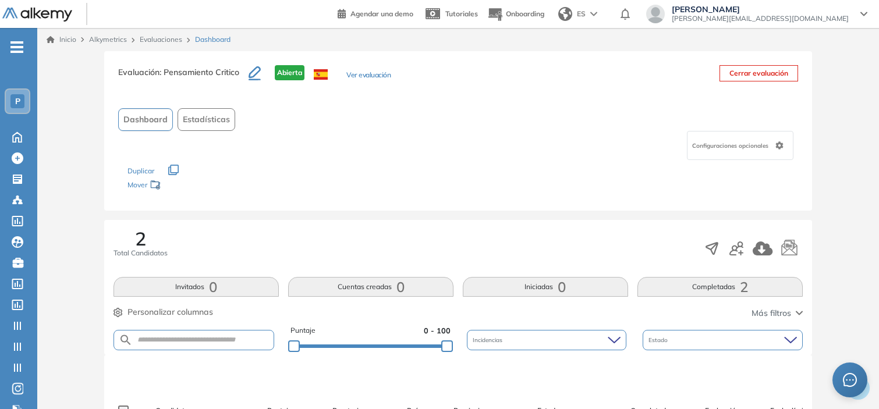
click at [363, 76] on button "Ver evaluación" at bounding box center [368, 76] width 44 height 12
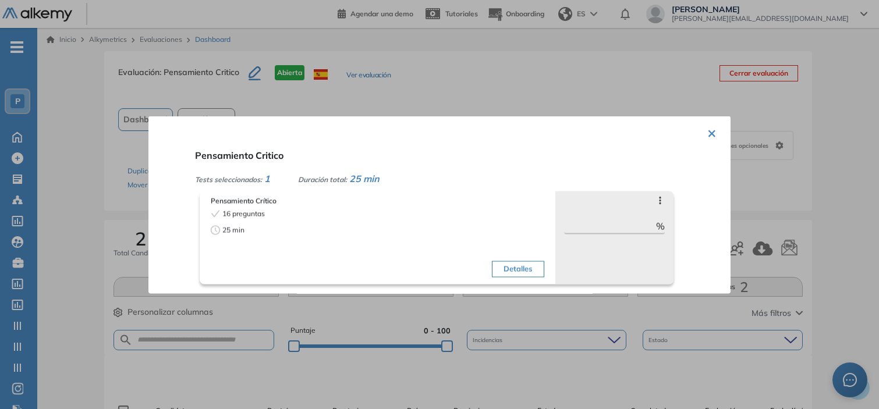
click at [503, 271] on button "Detalles" at bounding box center [518, 269] width 52 height 16
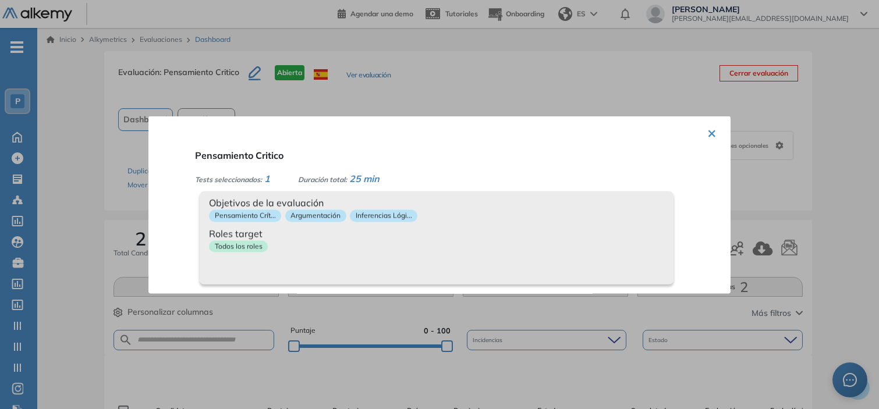
click at [12, 280] on div at bounding box center [439, 204] width 879 height 409
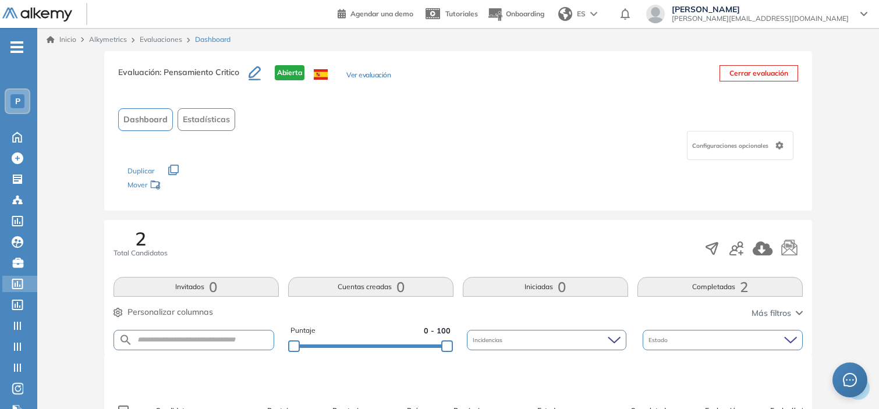
click at [12, 280] on icon at bounding box center [17, 284] width 11 height 10
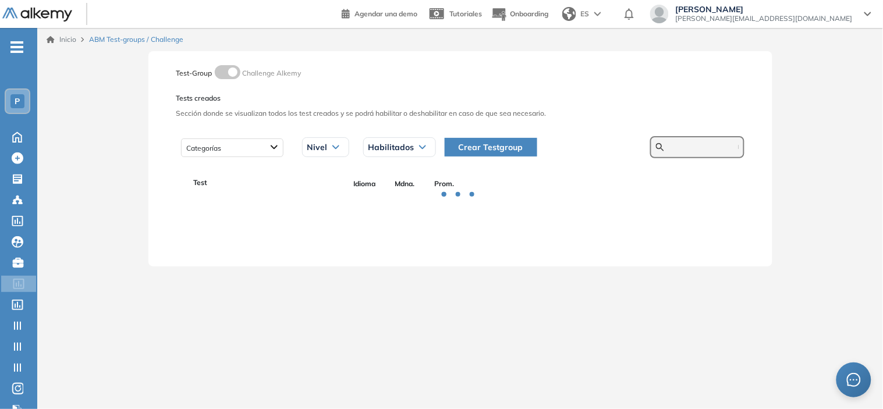
click at [680, 146] on input "text" at bounding box center [704, 147] width 70 height 10
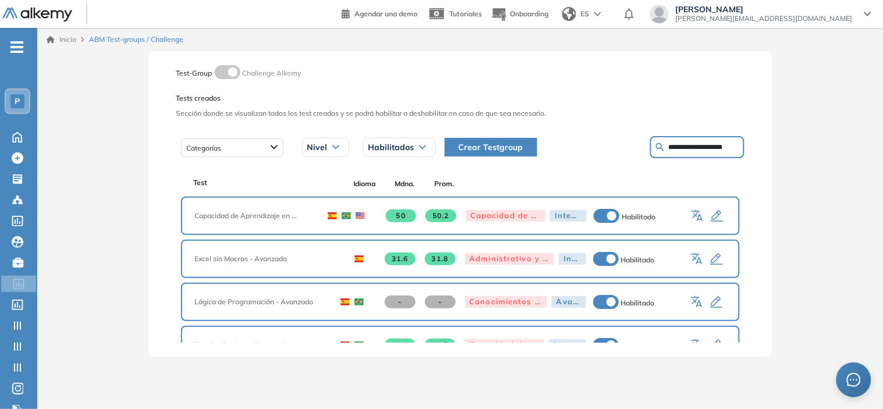
type input "**********"
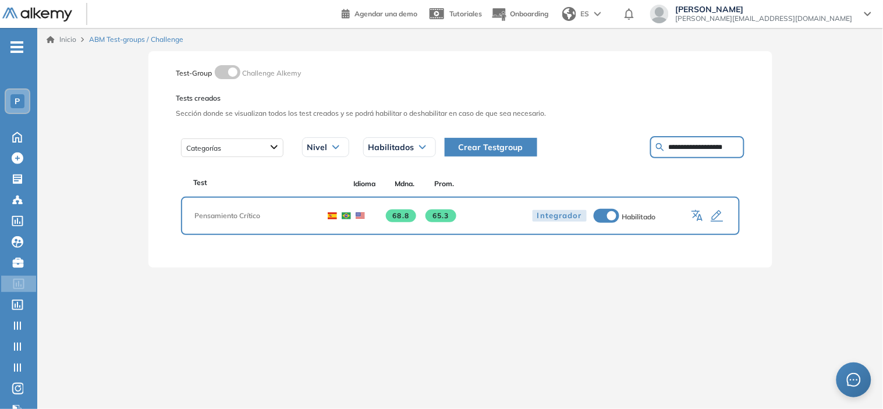
click at [716, 217] on icon "button" at bounding box center [717, 217] width 12 height 12
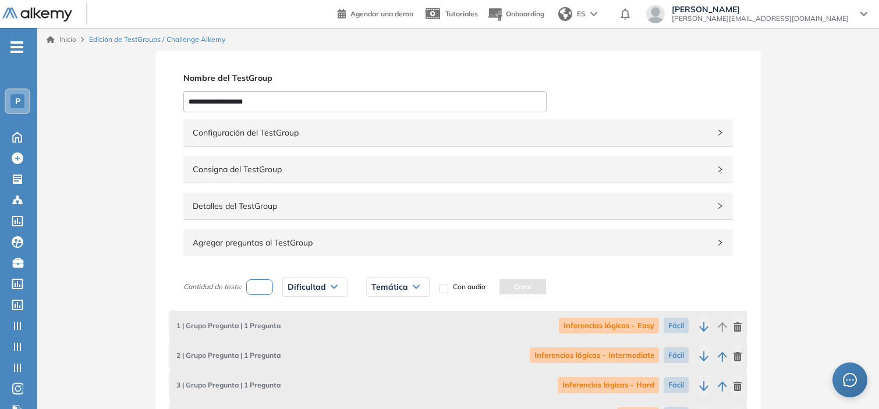
click at [312, 178] on div "Consigna del TestGroup" at bounding box center [457, 169] width 549 height 27
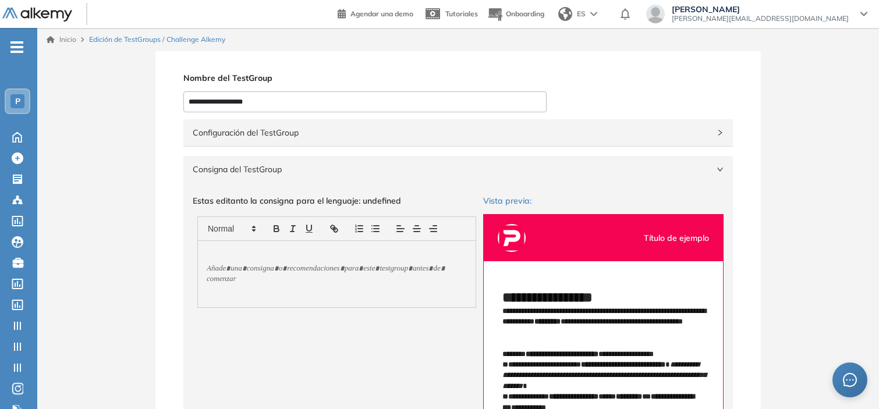
click at [312, 178] on div "Consigna del TestGroup" at bounding box center [457, 169] width 549 height 27
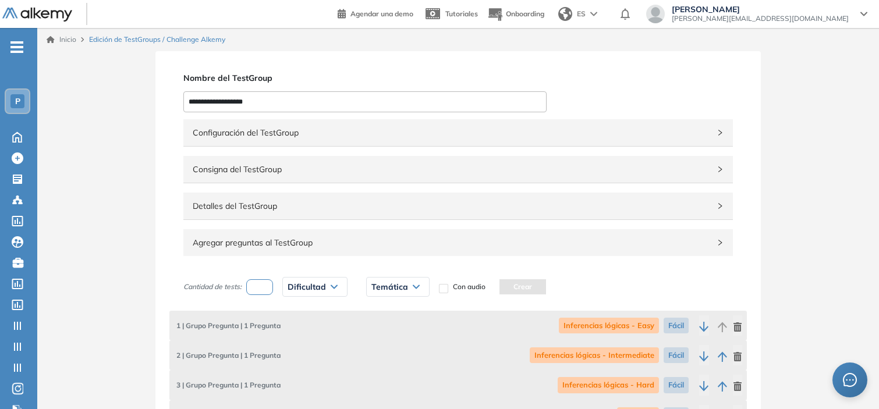
click at [327, 219] on div "Detalles del TestGroup Incompleto" at bounding box center [457, 206] width 549 height 27
click at [341, 212] on div "Detalles del TestGroup Incompleto" at bounding box center [457, 206] width 549 height 27
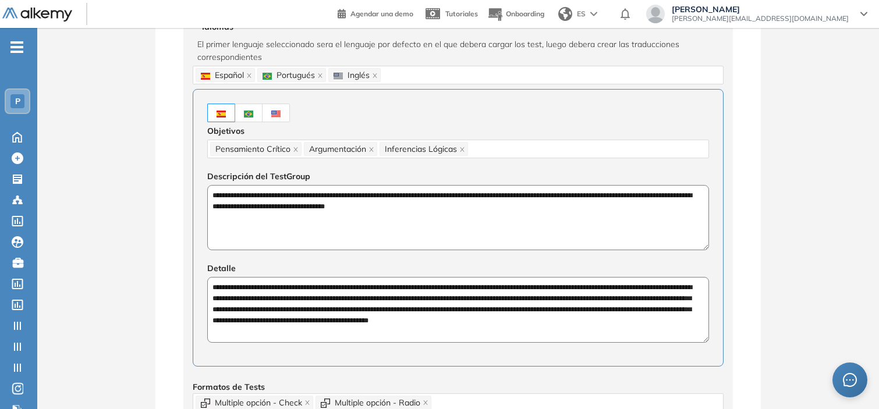
scroll to position [207, 0]
click at [330, 207] on textarea "**********" at bounding box center [458, 217] width 502 height 65
click at [287, 291] on textarea "**********" at bounding box center [458, 308] width 502 height 65
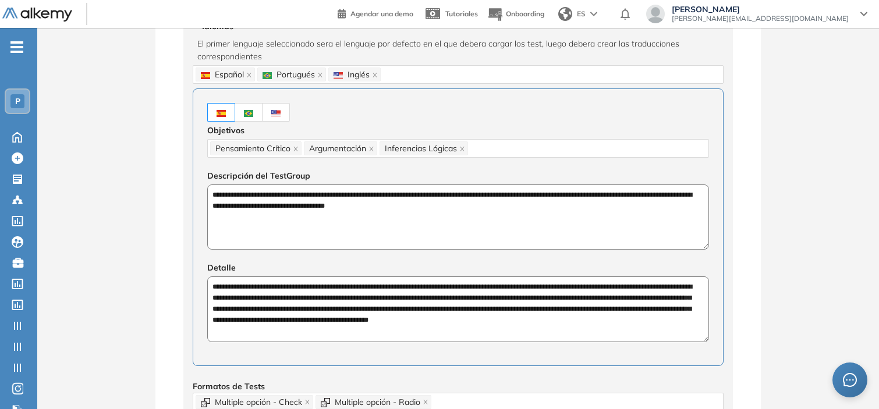
click at [287, 291] on textarea "**********" at bounding box center [458, 308] width 502 height 65
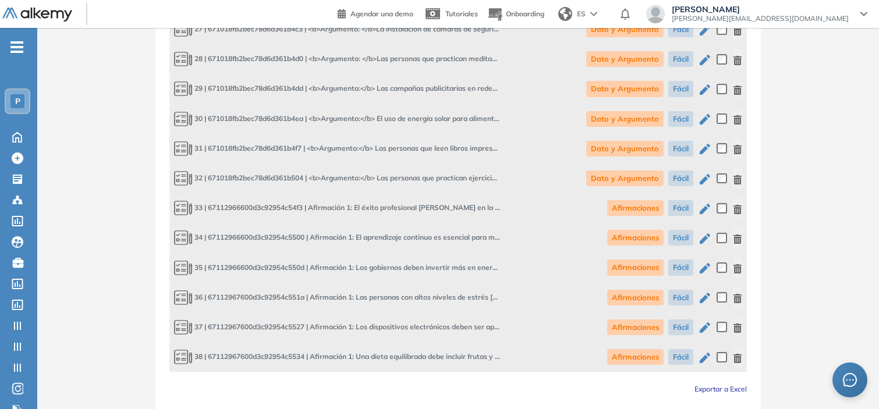
scroll to position [1929, 0]
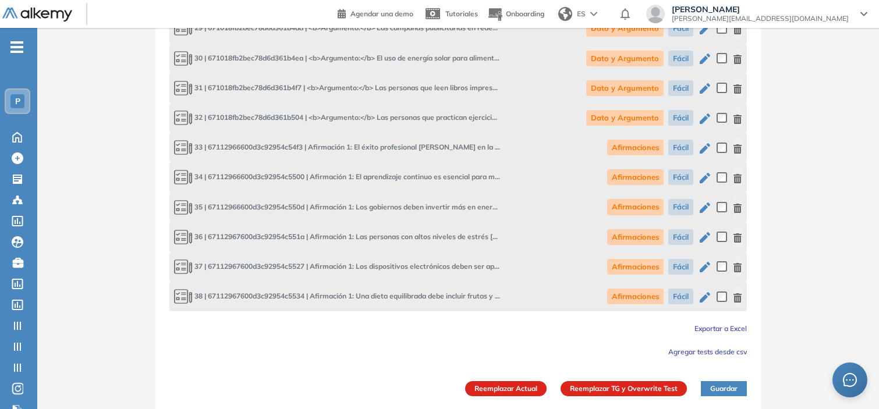
click at [703, 324] on span "Exportar a Excel" at bounding box center [720, 328] width 52 height 9
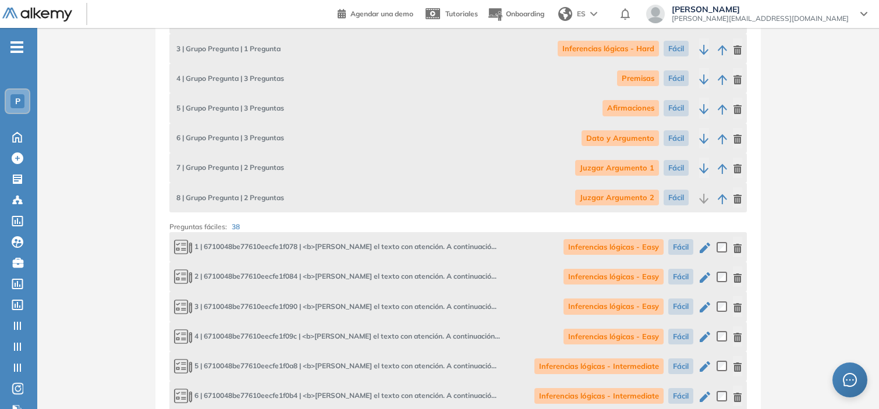
scroll to position [875, 0]
click at [18, 179] on icon at bounding box center [17, 179] width 9 height 9
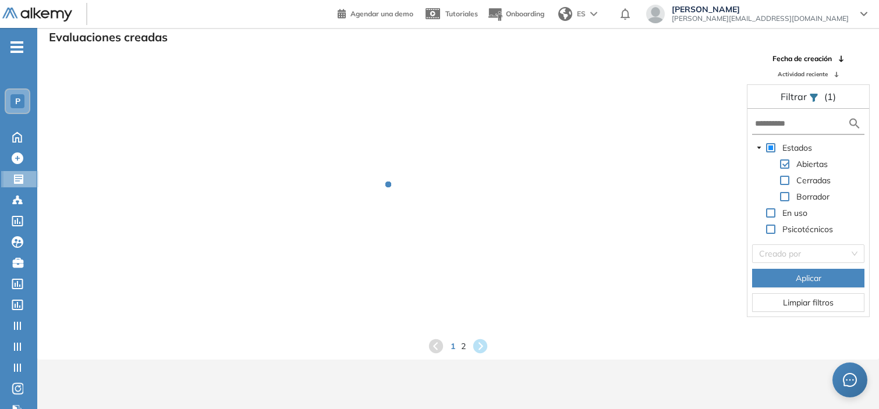
scroll to position [27, 0]
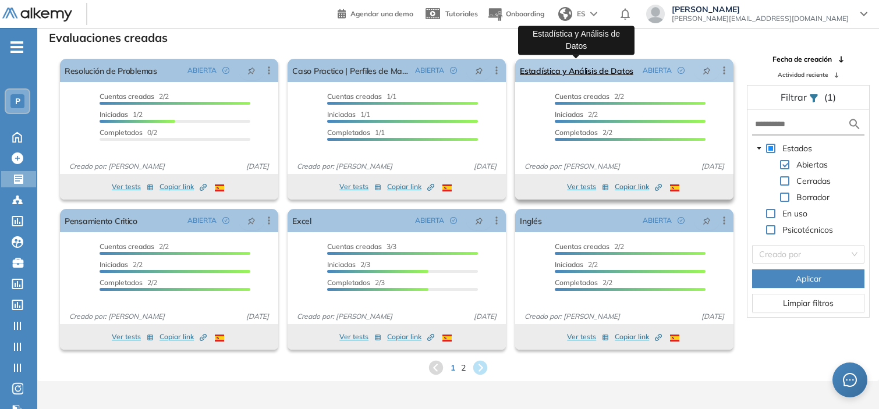
click at [549, 66] on link "Estadística y Análisis de Datos" at bounding box center [576, 70] width 113 height 23
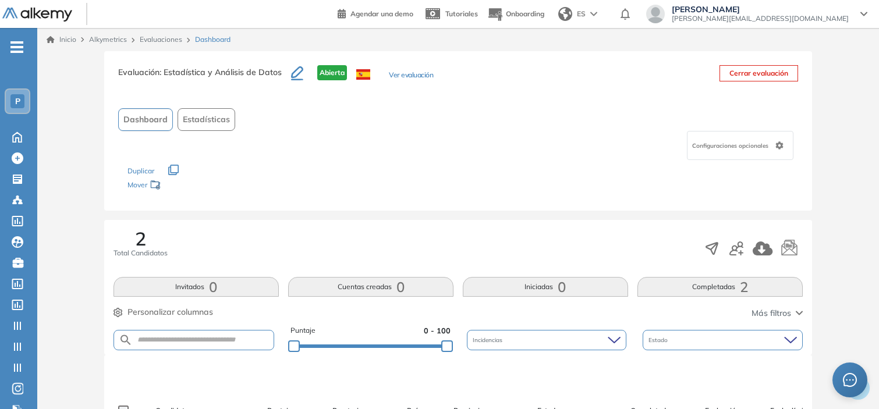
click at [400, 73] on button "Ver evaluación" at bounding box center [411, 76] width 44 height 12
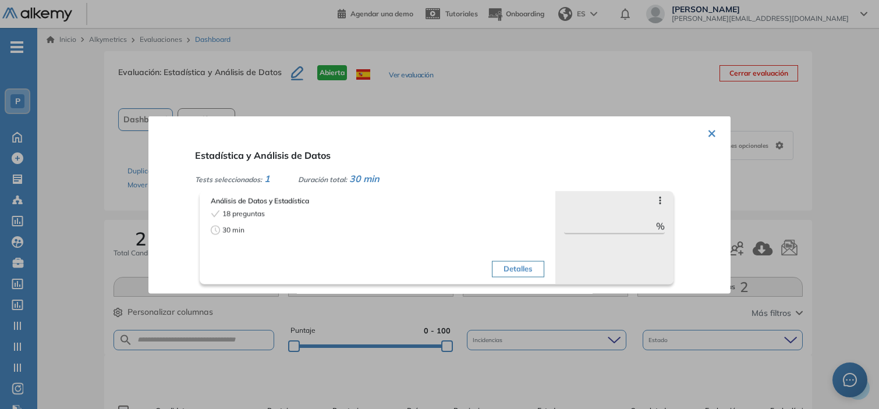
click at [91, 220] on div at bounding box center [439, 204] width 879 height 409
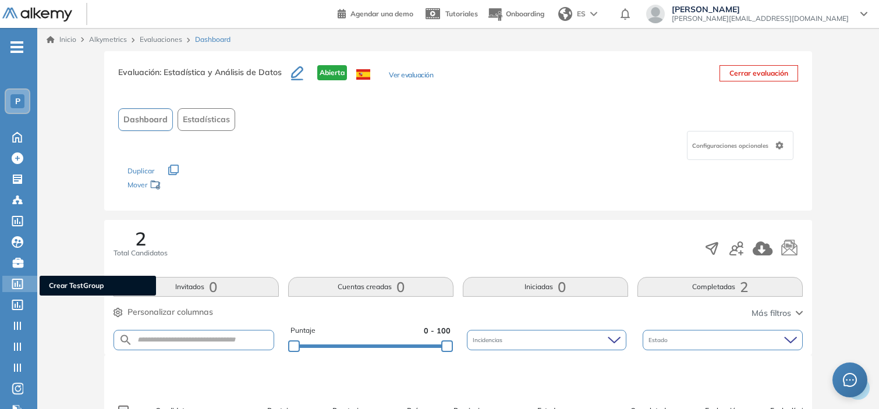
click at [22, 279] on icon at bounding box center [17, 284] width 11 height 10
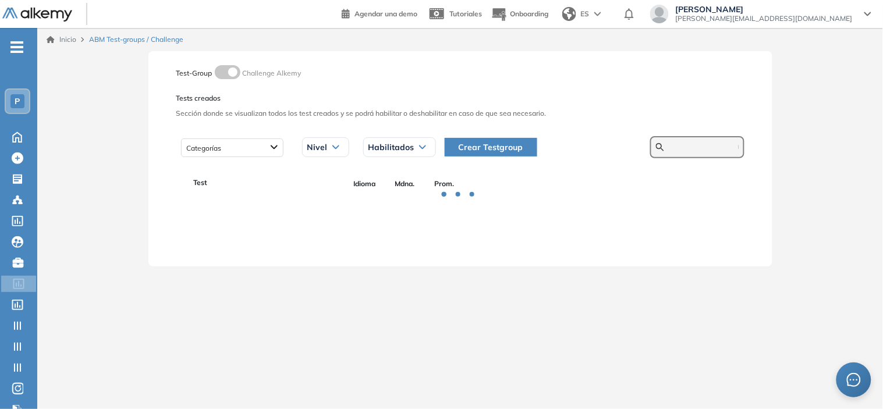
click at [669, 142] on input "text" at bounding box center [704, 147] width 70 height 10
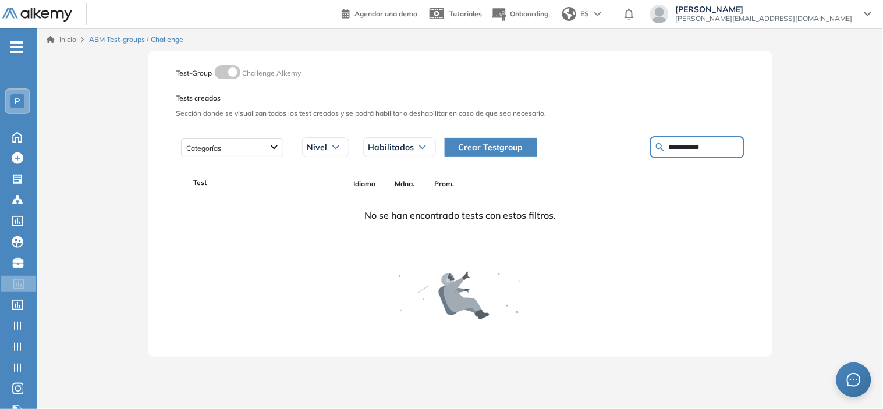
click at [695, 146] on input "**********" at bounding box center [704, 147] width 70 height 10
type input "*******"
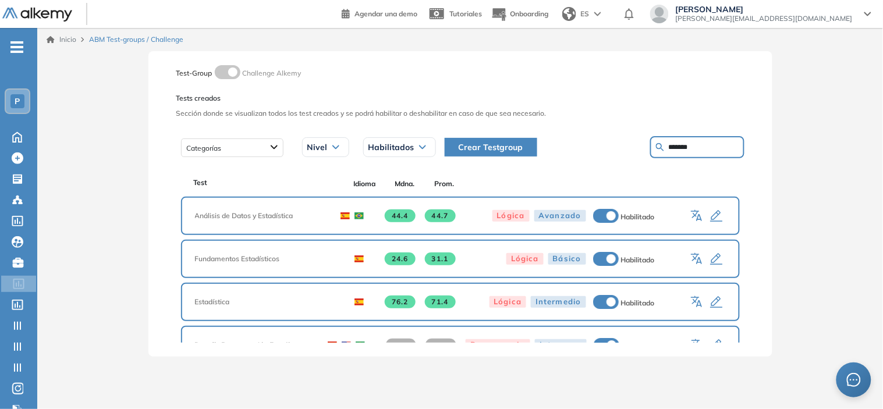
click at [711, 210] on icon "button" at bounding box center [717, 217] width 14 height 14
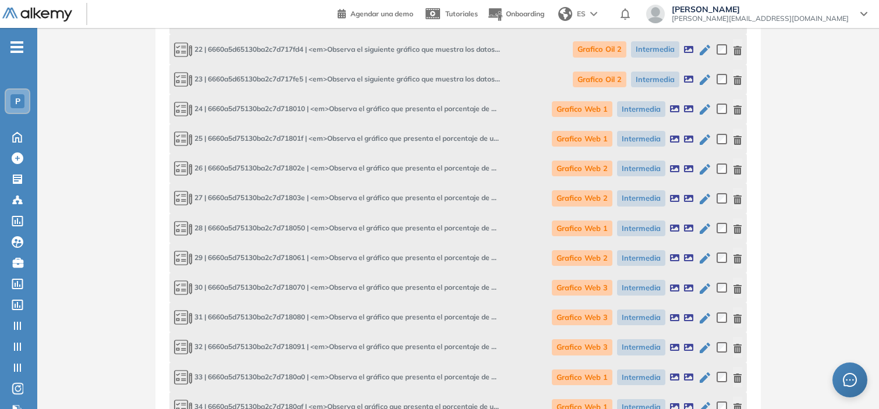
scroll to position [1478, 0]
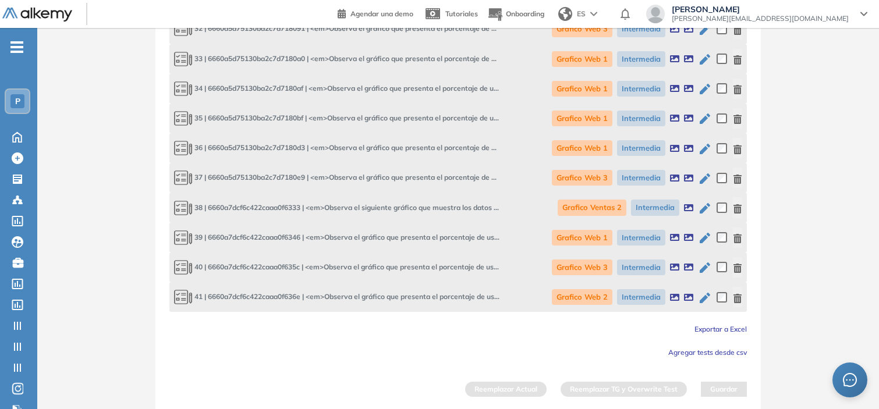
click at [718, 328] on span "Exportar a Excel" at bounding box center [720, 329] width 52 height 9
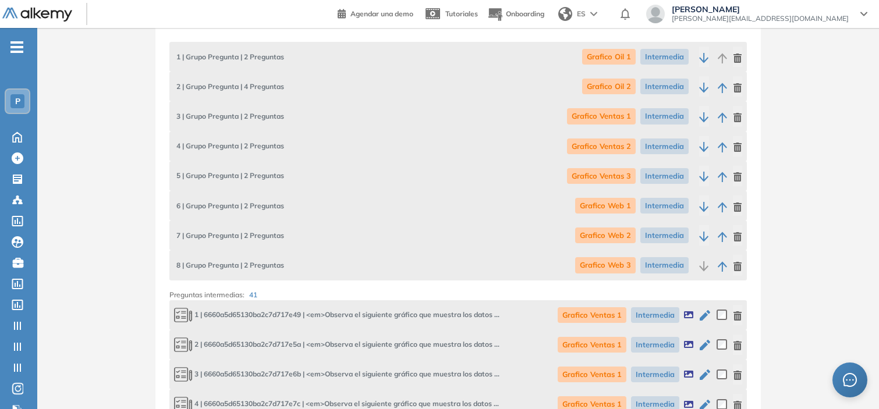
scroll to position [0, 0]
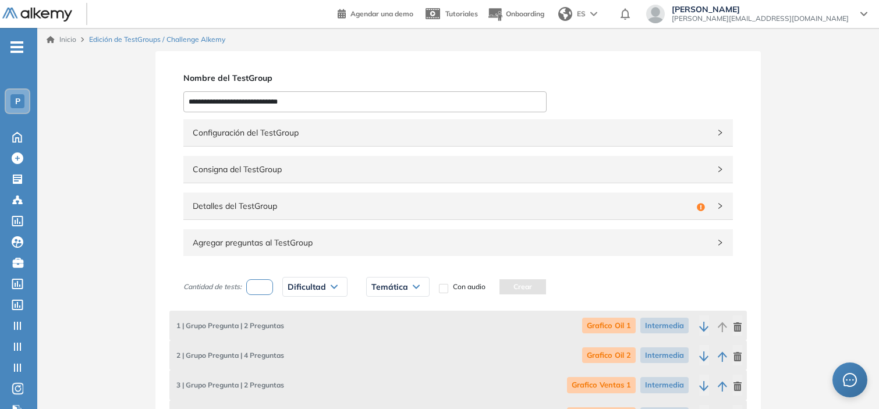
click at [278, 205] on span "Detalles del TestGroup" at bounding box center [442, 206] width 499 height 13
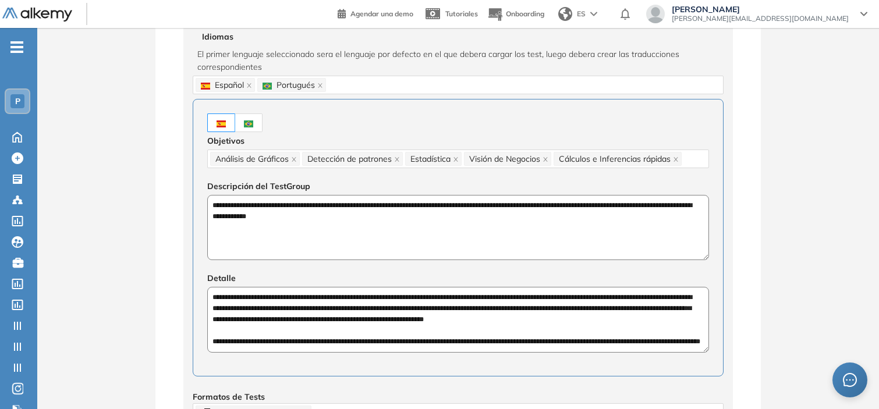
scroll to position [197, 0]
click at [278, 205] on textarea "**********" at bounding box center [458, 226] width 502 height 65
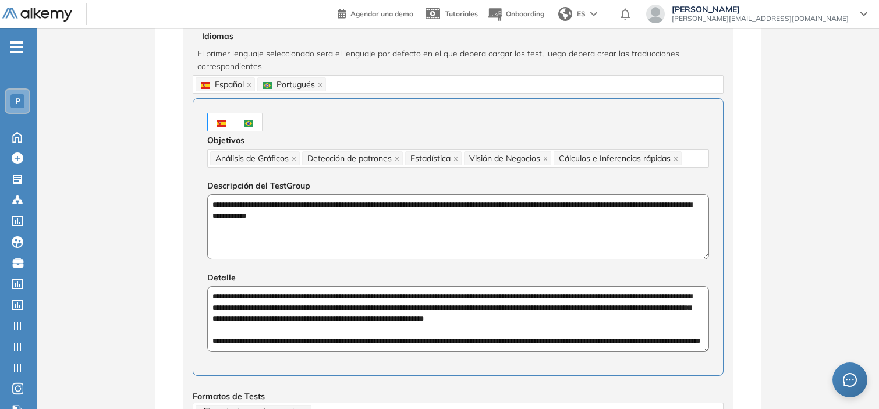
drag, startPoint x: 211, startPoint y: 298, endPoint x: 520, endPoint y: 349, distance: 312.7
click at [520, 349] on textarea "**********" at bounding box center [458, 318] width 502 height 65
